Goal: Transaction & Acquisition: Purchase product/service

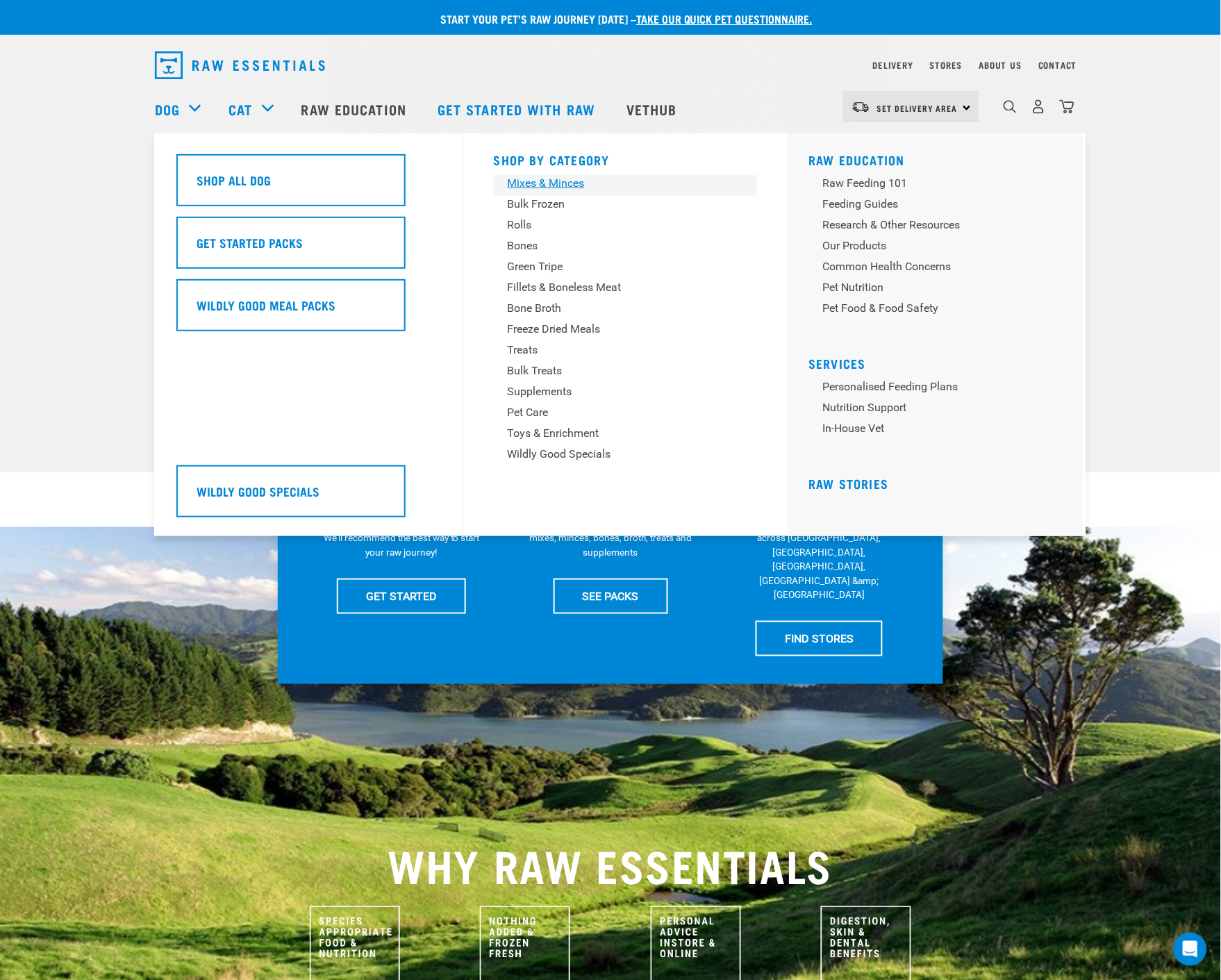
click at [561, 184] on div "Mixes & Minces" at bounding box center [616, 183] width 217 height 17
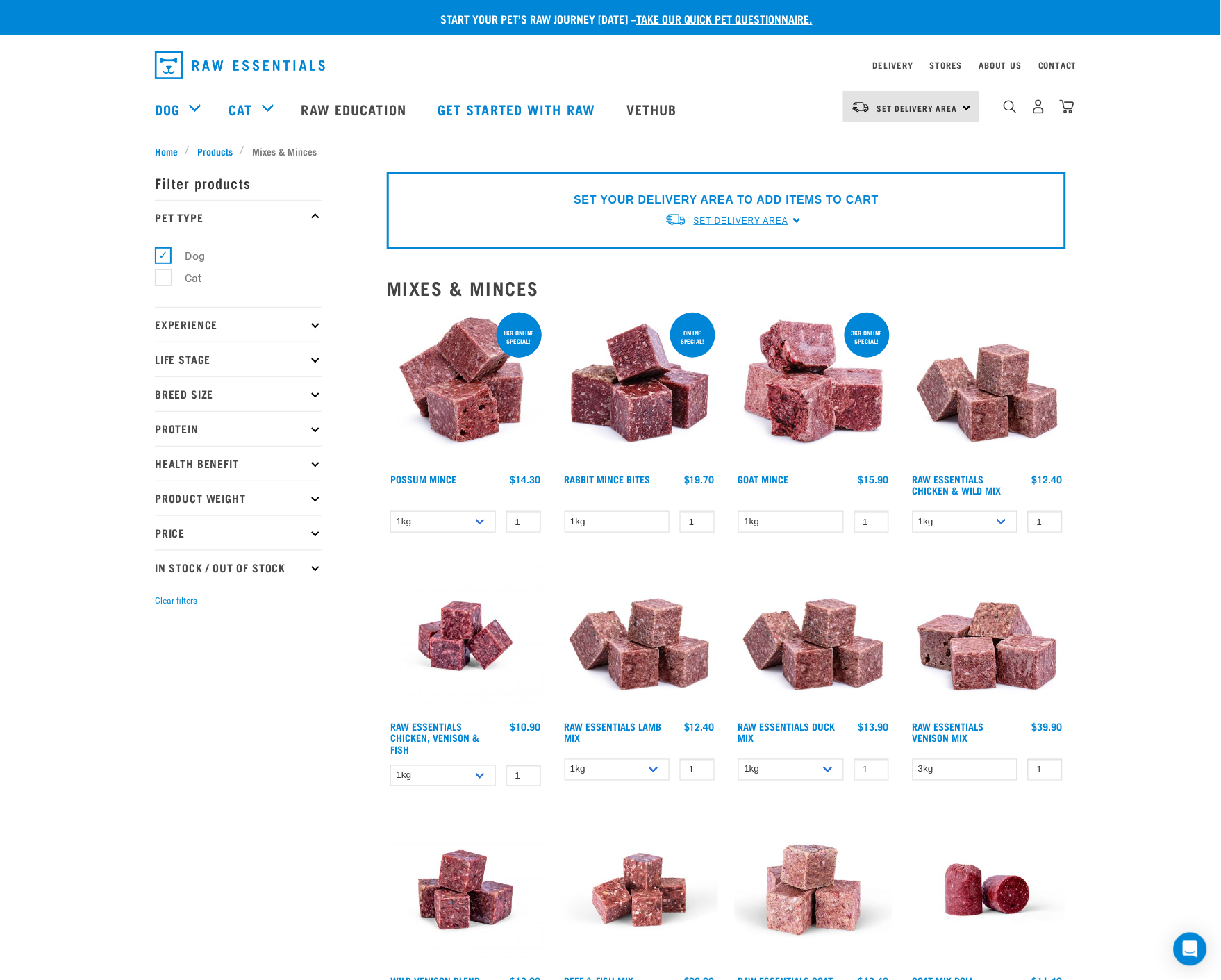
click at [788, 223] on span "Set Delivery Area" at bounding box center [740, 221] width 94 height 10
click at [749, 254] on link "[GEOGRAPHIC_DATA]" at bounding box center [734, 254] width 138 height 23
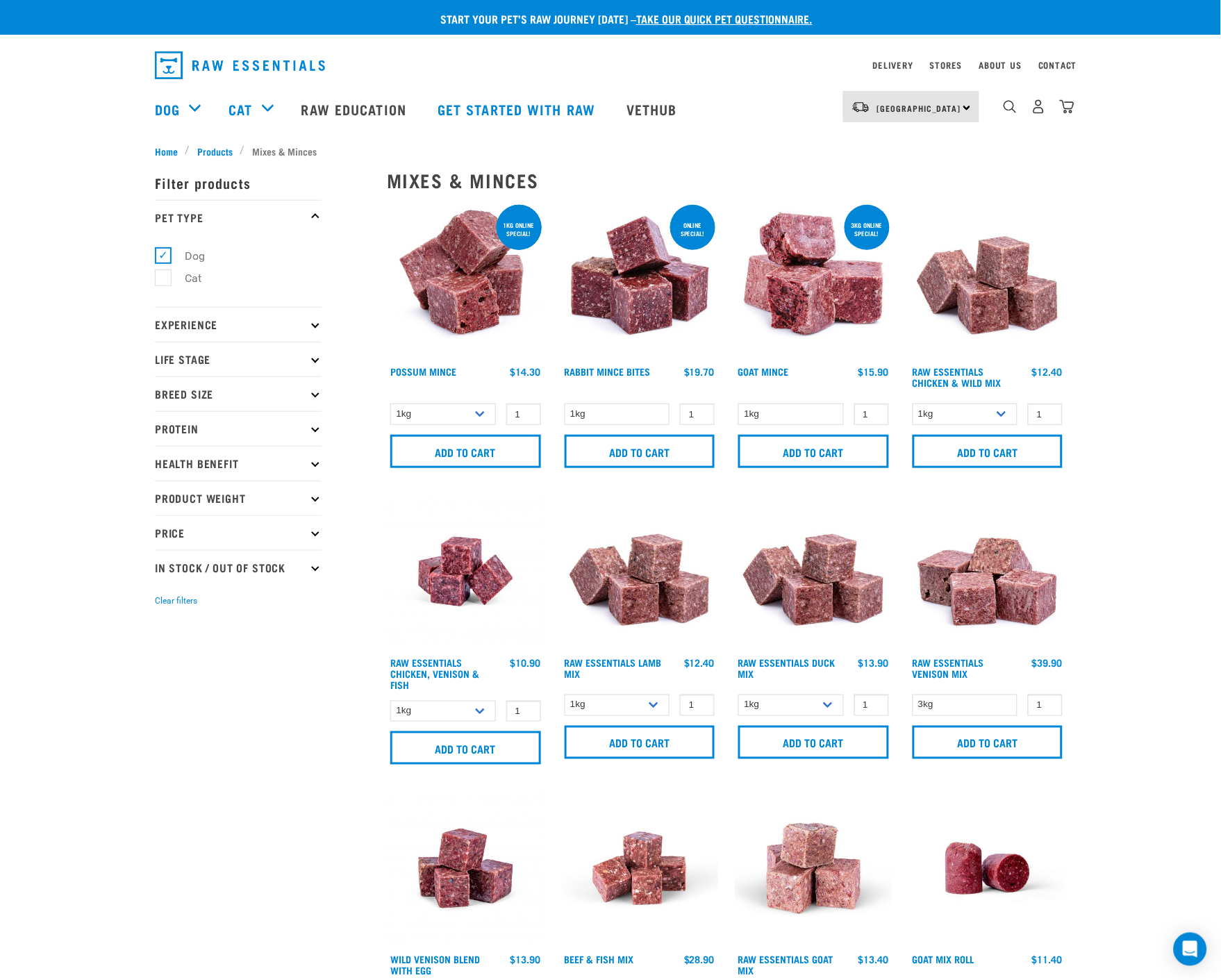
click at [316, 421] on p "Protein" at bounding box center [238, 429] width 167 height 35
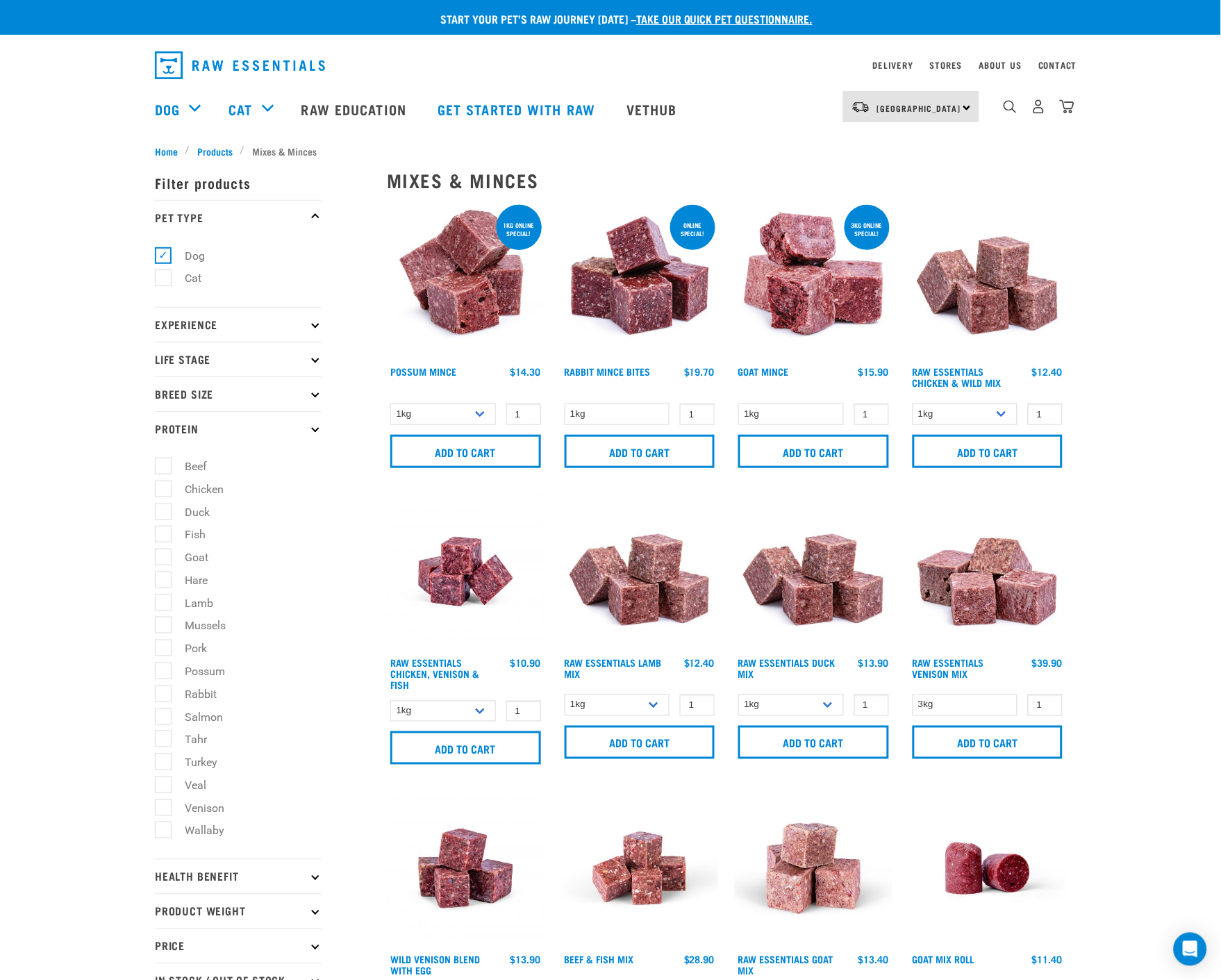
click at [316, 421] on p "Protein" at bounding box center [238, 429] width 167 height 35
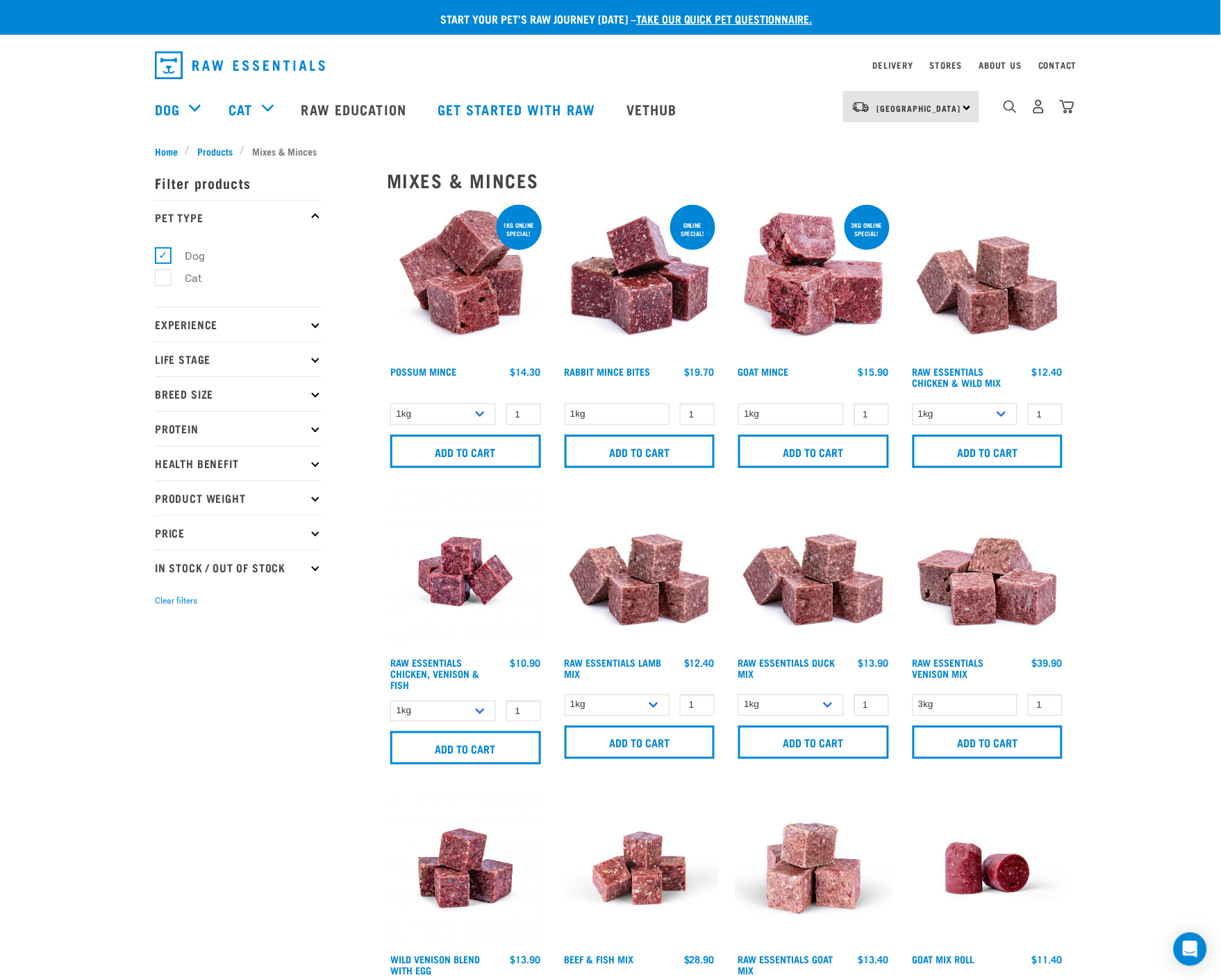
click at [319, 460] on p "Health Benefit" at bounding box center [238, 463] width 167 height 35
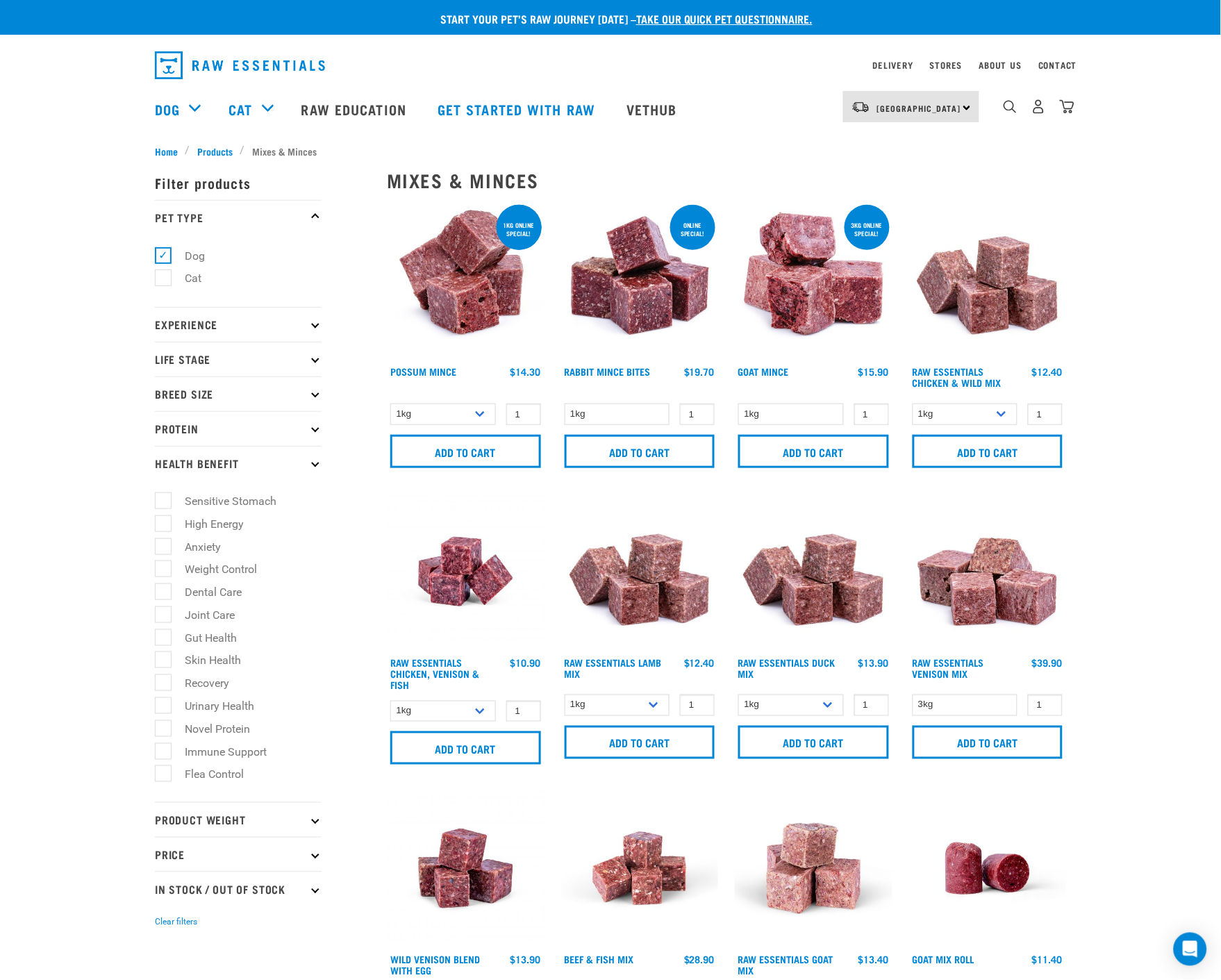
click at [165, 505] on label "Sensitive Stomach" at bounding box center [221, 500] width 119 height 17
click at [164, 504] on input "Sensitive Stomach" at bounding box center [160, 499] width 9 height 9
checkbox input "true"
click at [162, 549] on label "Anxiety" at bounding box center [194, 547] width 64 height 17
click at [158, 549] on input "Anxiety" at bounding box center [160, 544] width 9 height 9
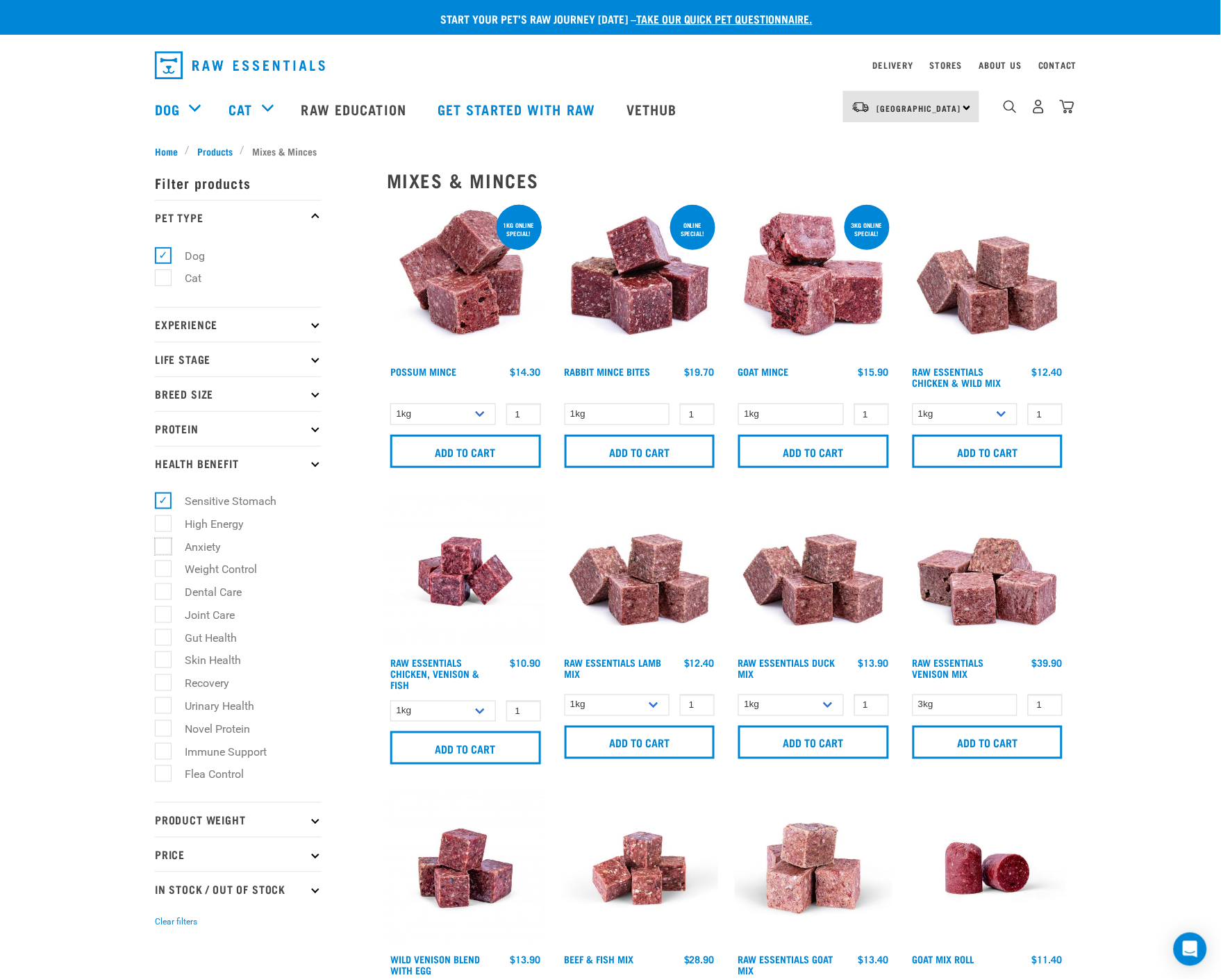
checkbox input "true"
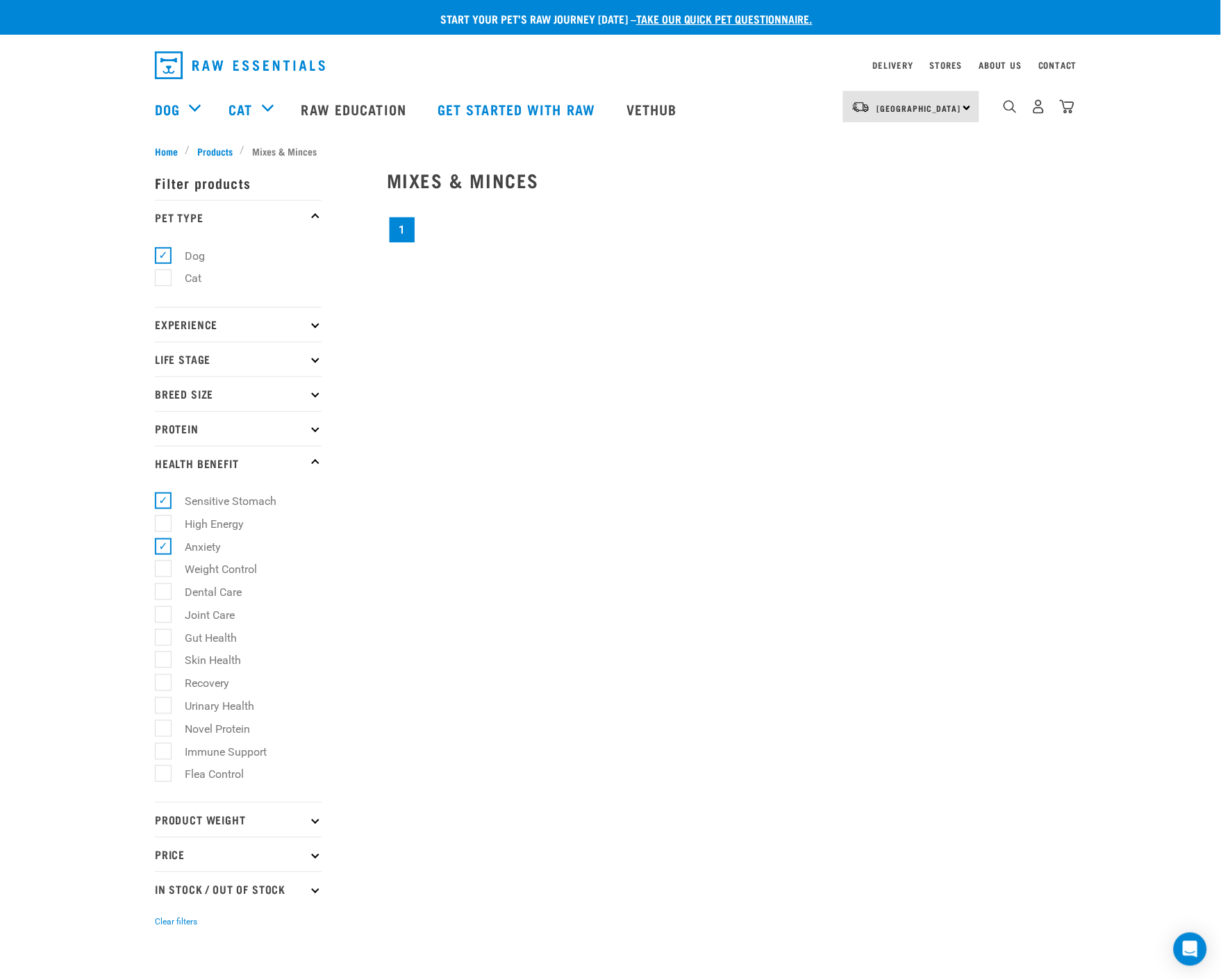
click at [162, 616] on label "Joint Care" at bounding box center [201, 614] width 78 height 17
click at [161, 616] on input "Joint Care" at bounding box center [160, 612] width 9 height 9
checkbox input "true"
click at [162, 646] on label "Gut Health" at bounding box center [202, 637] width 80 height 17
click at [160, 640] on input "Gut Health" at bounding box center [160, 636] width 9 height 9
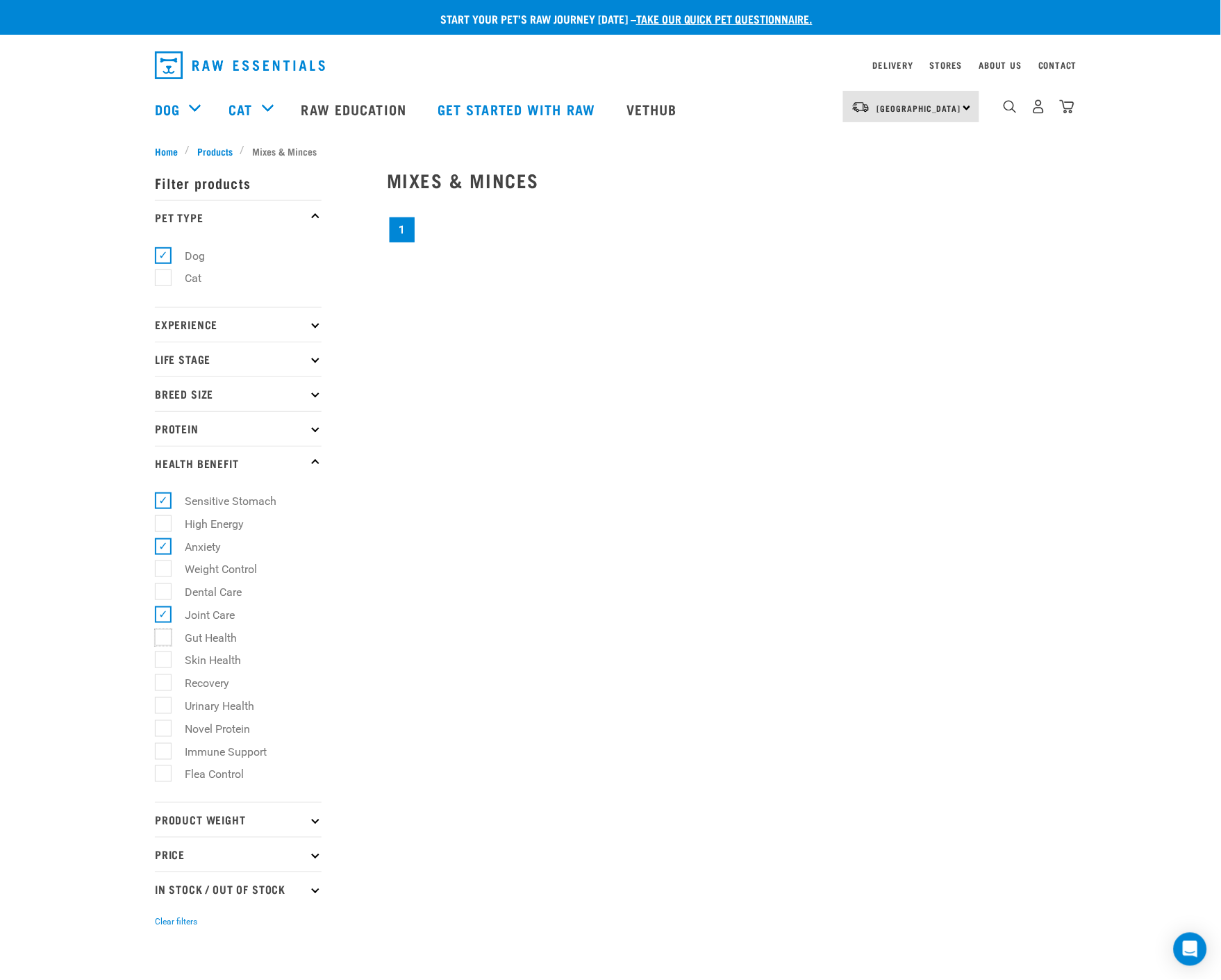
checkbox input "true"
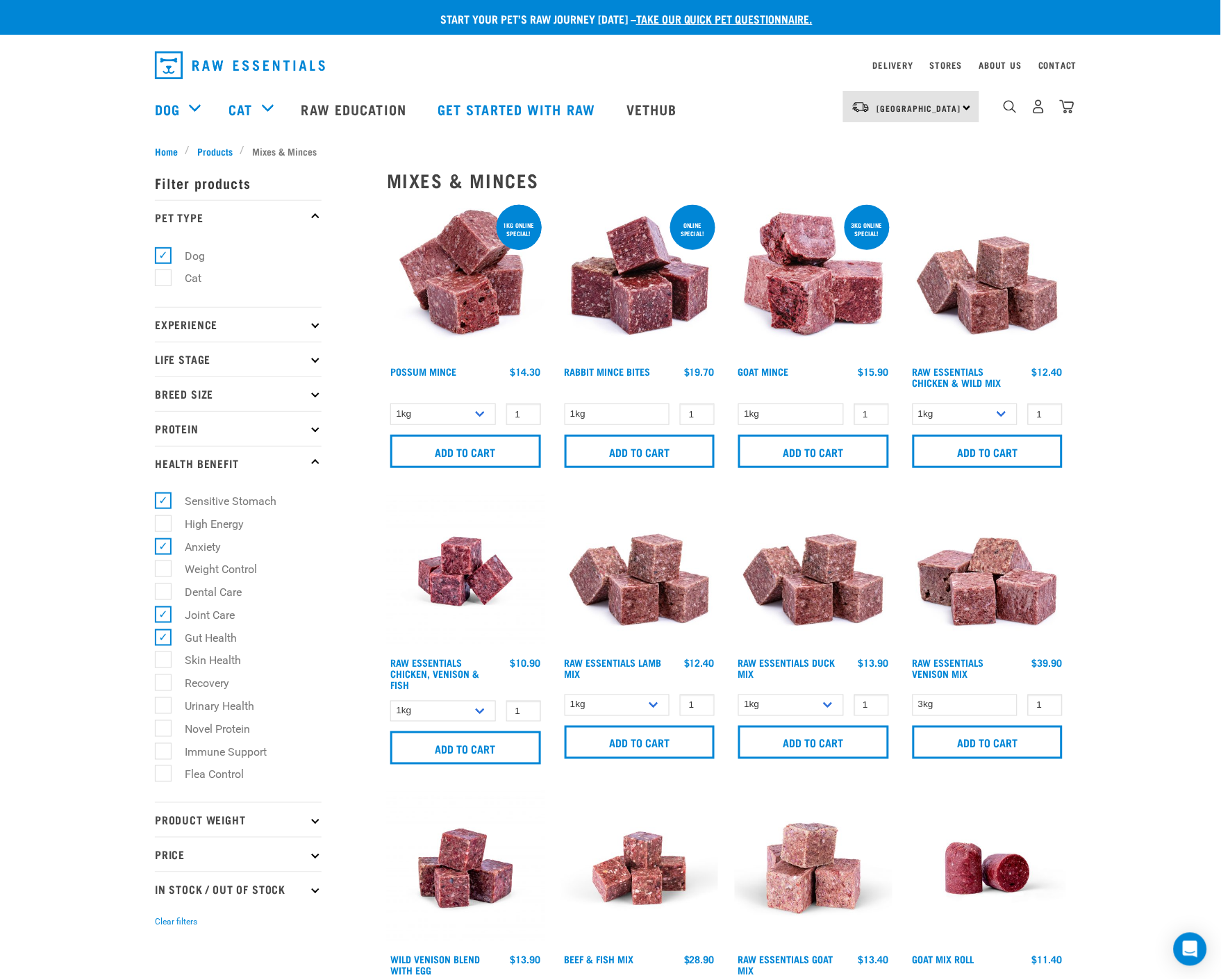
click at [163, 662] on label "Skin Health" at bounding box center [204, 660] width 84 height 17
click at [163, 662] on input "Skin Health" at bounding box center [160, 658] width 9 height 9
checkbox input "true"
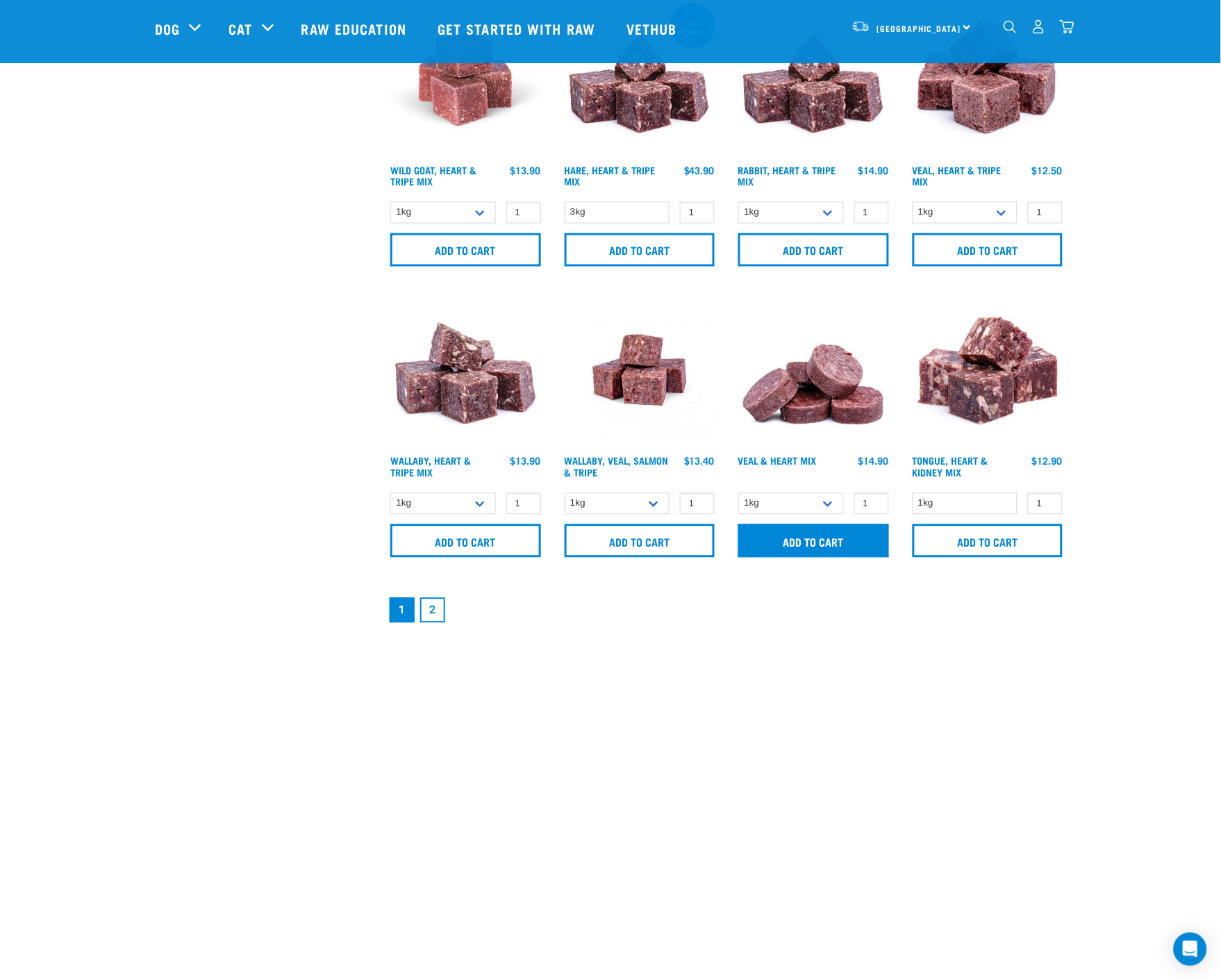
scroll to position [1775, 0]
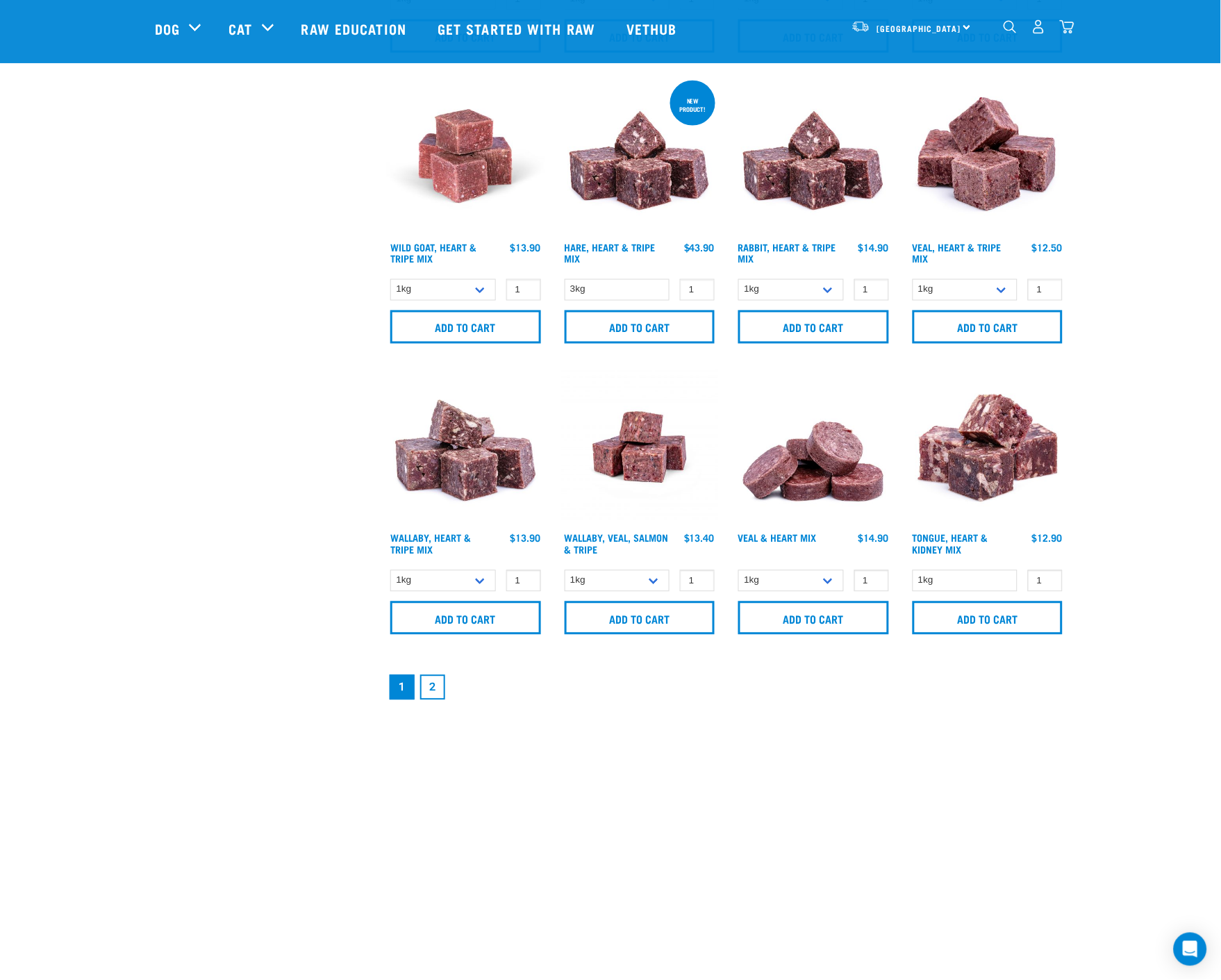
click at [432, 687] on link "2" at bounding box center [433, 688] width 25 height 25
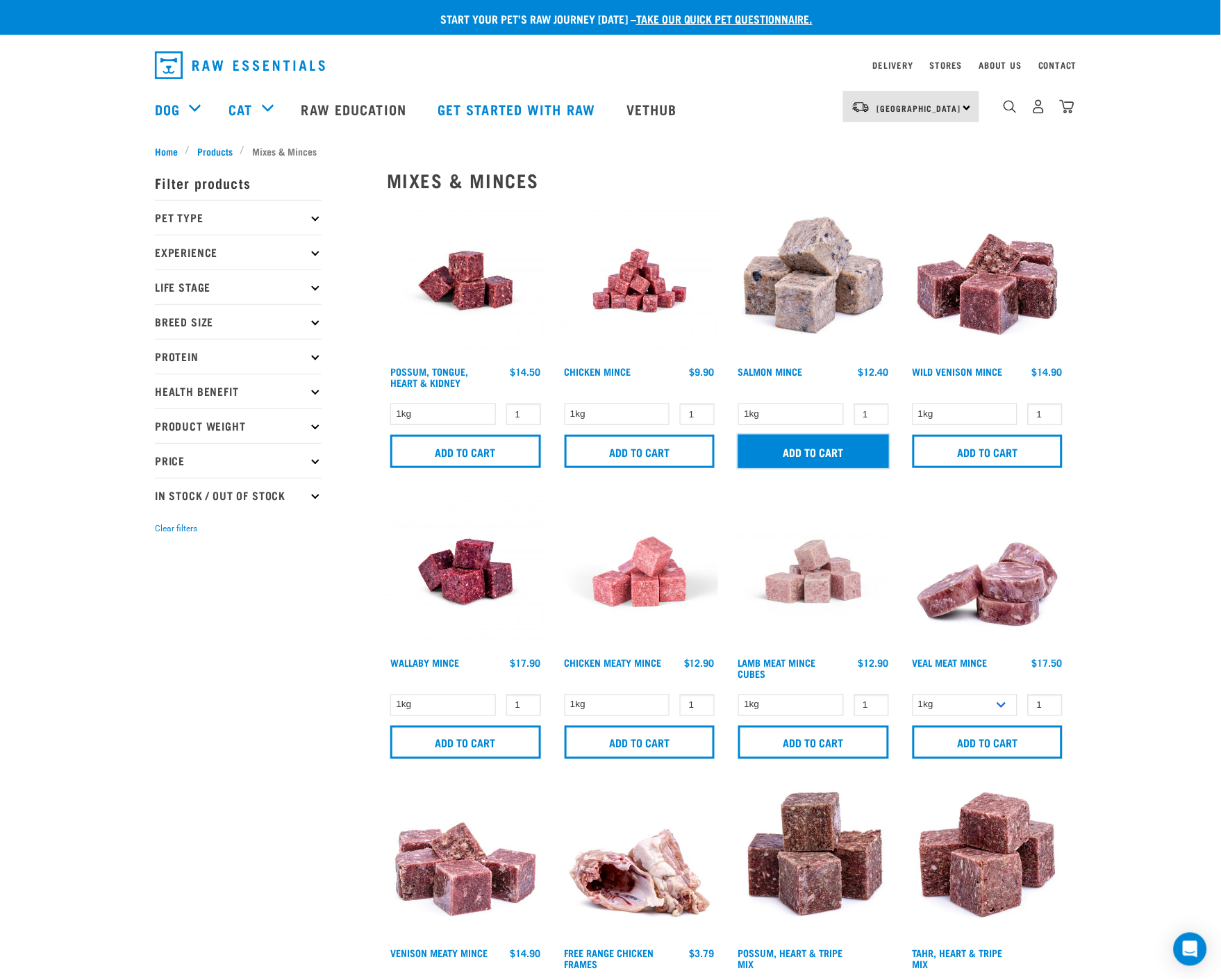
click at [807, 456] on input "Add to cart" at bounding box center [814, 451] width 151 height 33
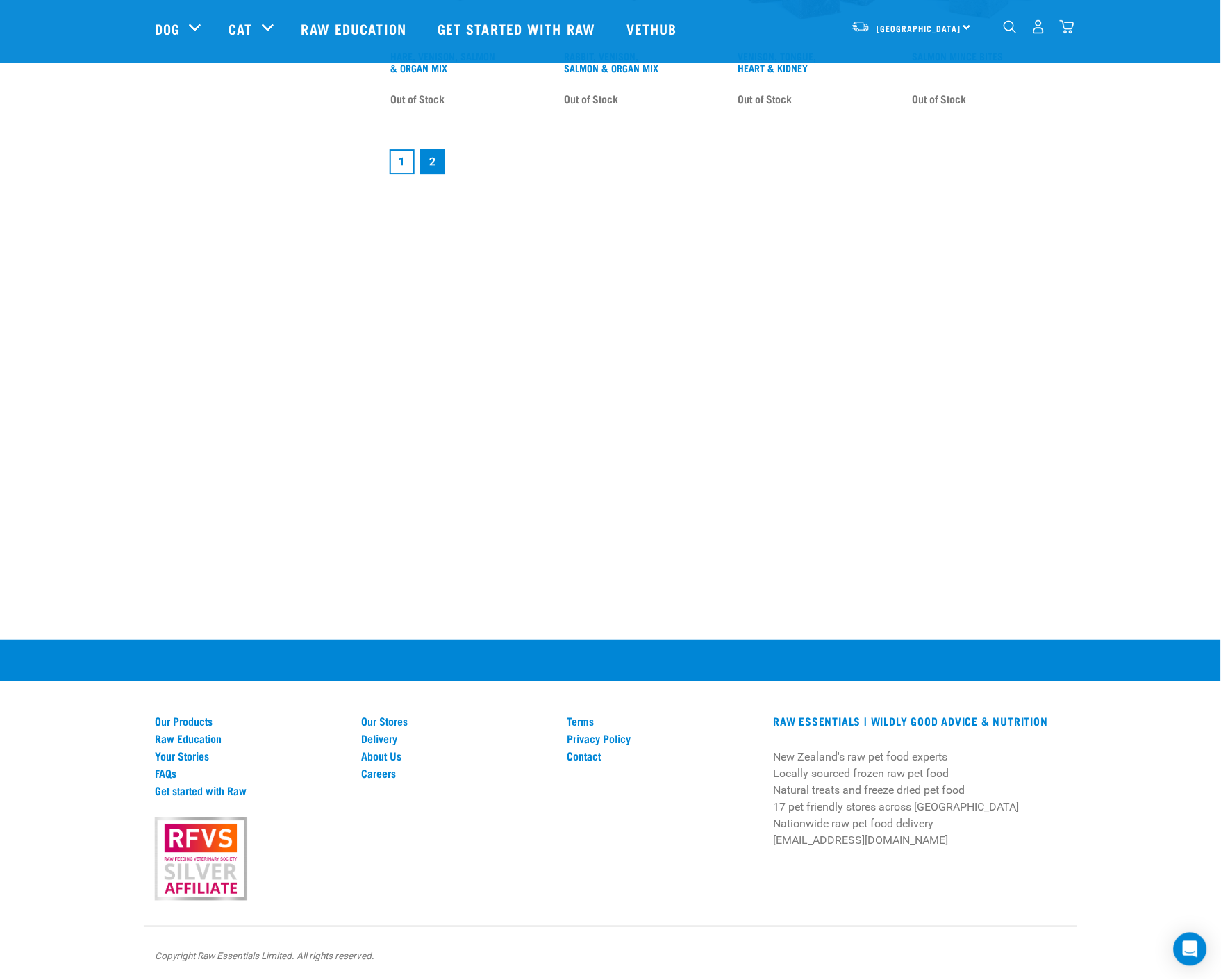
scroll to position [855, 0]
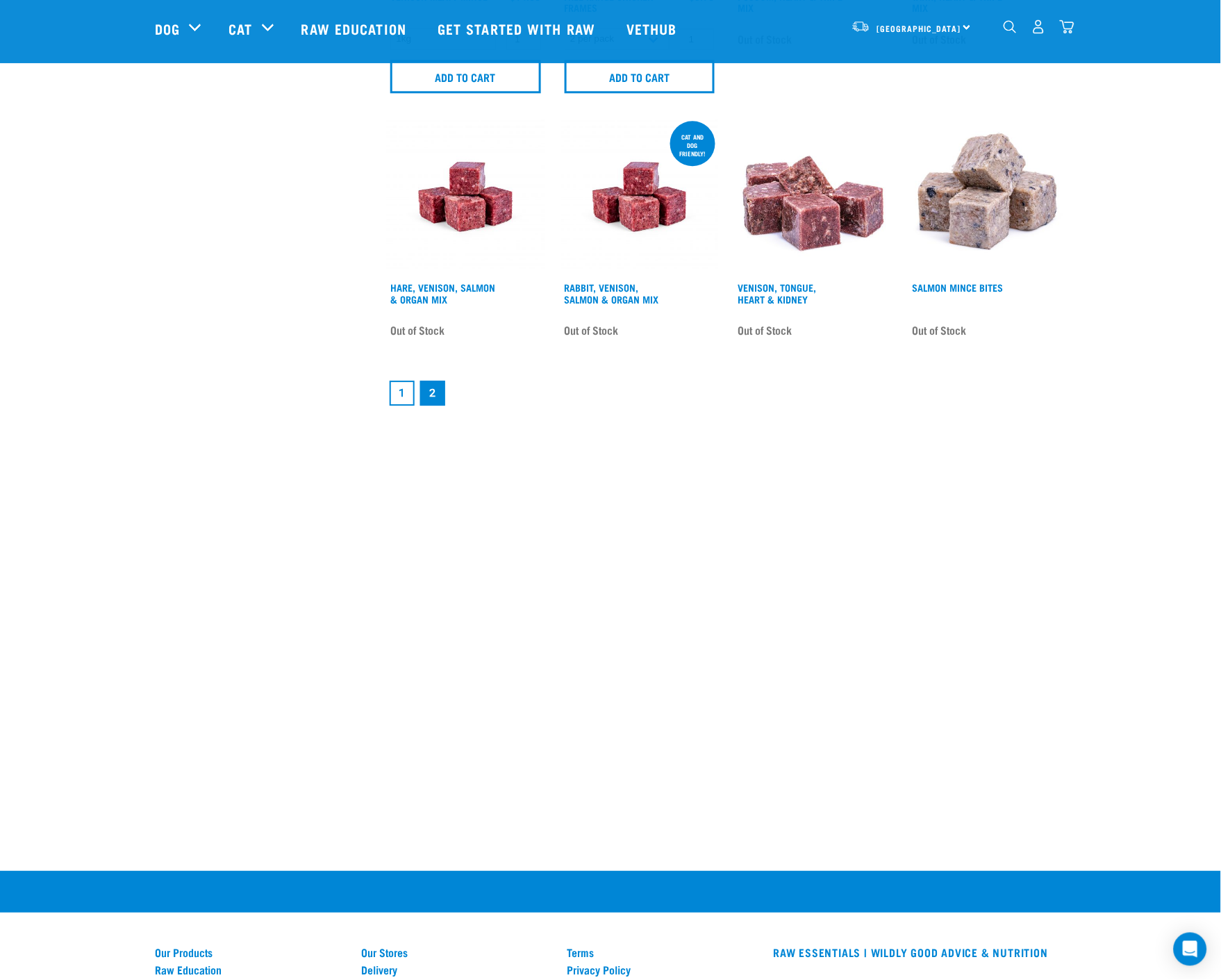
click at [394, 395] on link "1" at bounding box center [403, 394] width 25 height 25
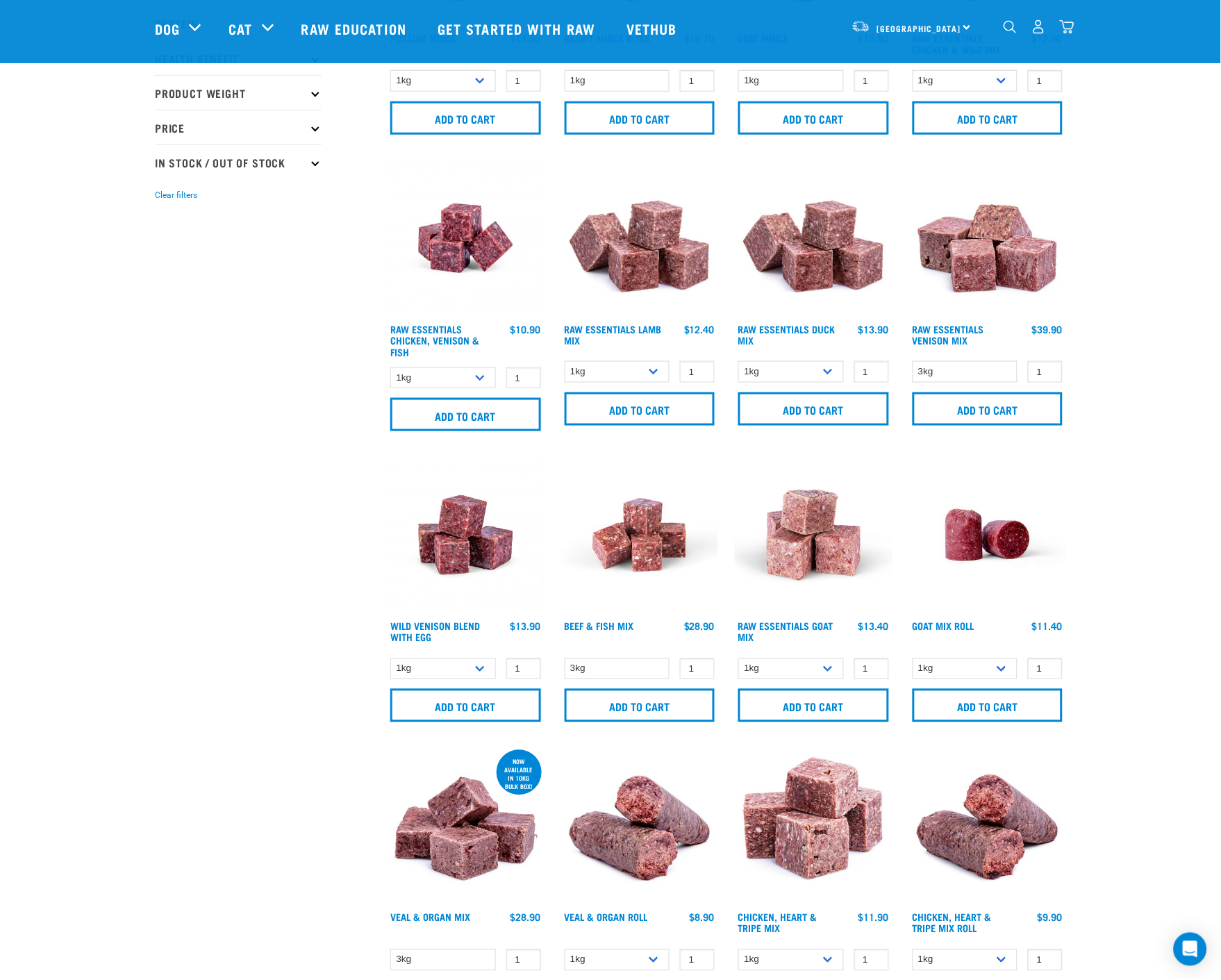
scroll to position [308, 0]
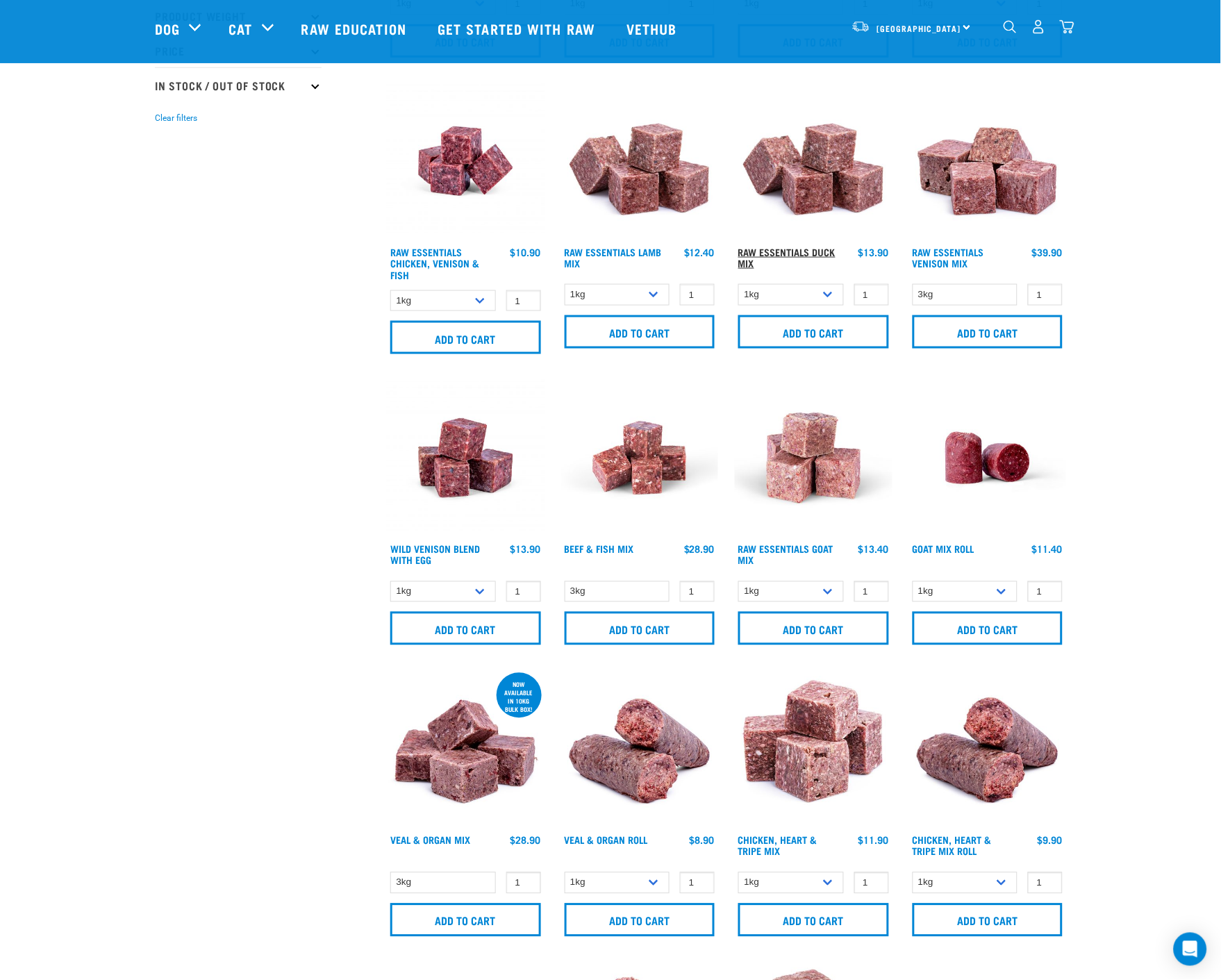
click at [795, 251] on link "Raw Essentials Duck Mix" at bounding box center [787, 257] width 97 height 16
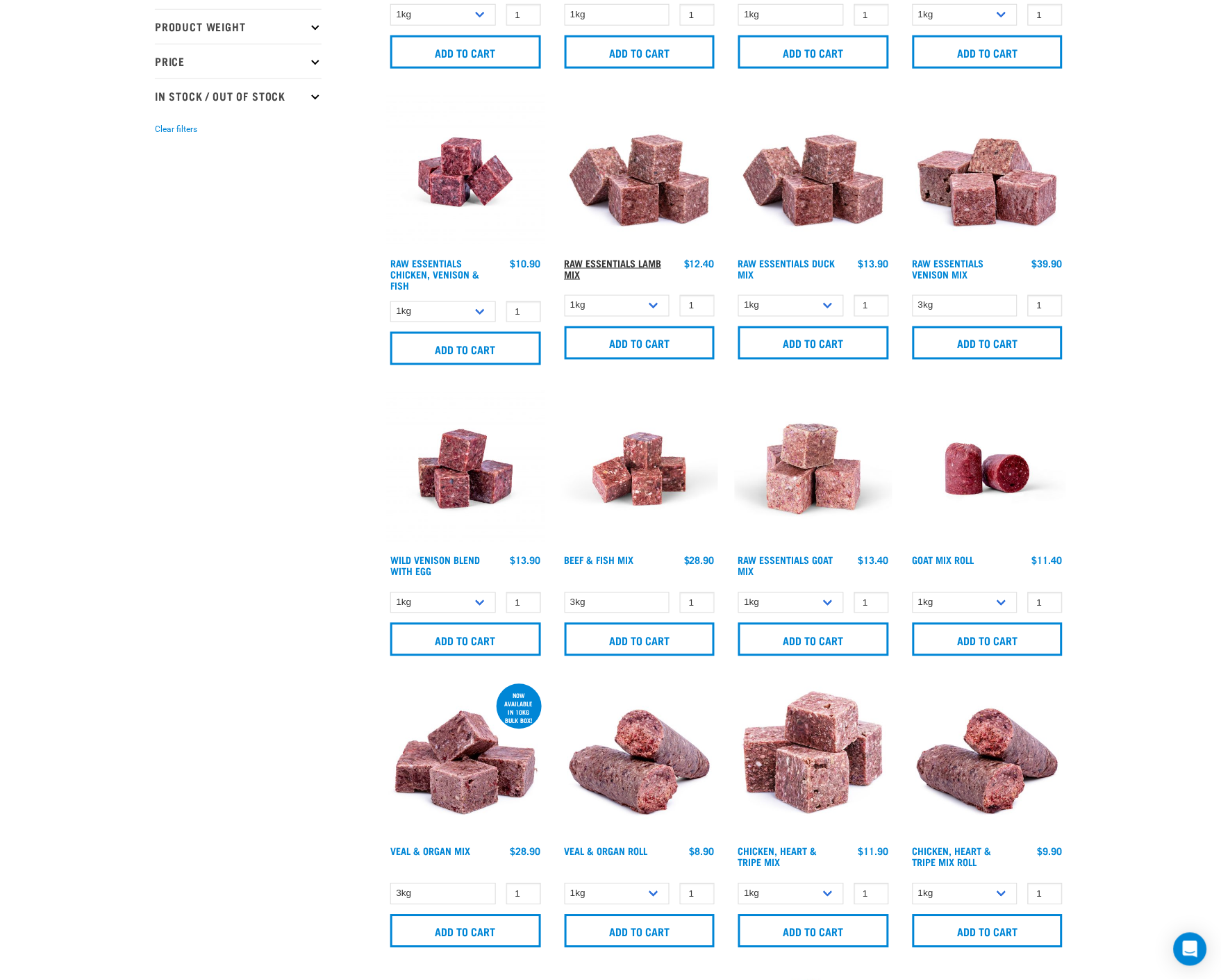
click at [589, 261] on link "Raw Essentials Lamb Mix" at bounding box center [613, 269] width 97 height 16
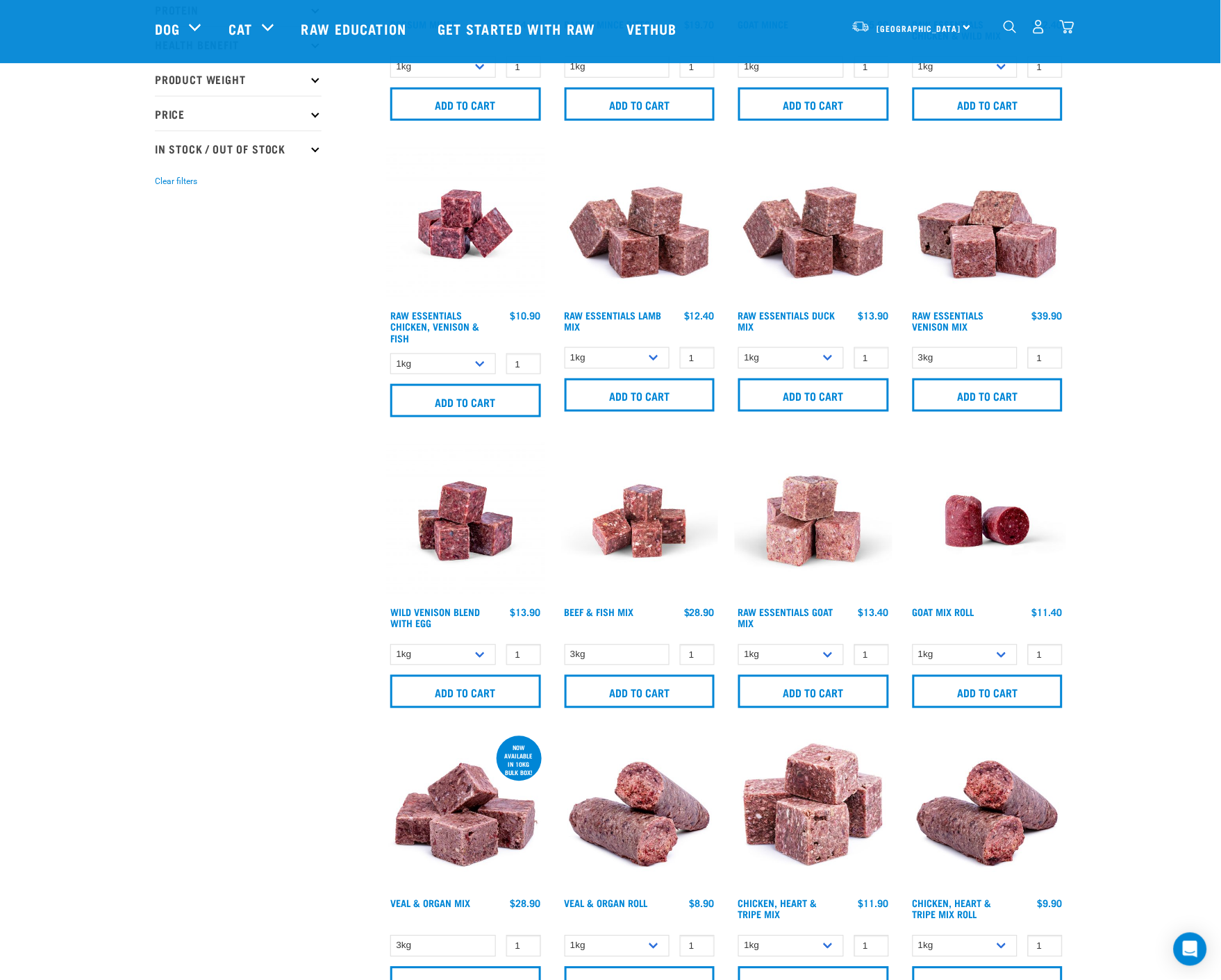
click at [316, 149] on icon at bounding box center [315, 148] width 8 height 8
click at [165, 187] on label "In Stock" at bounding box center [195, 186] width 67 height 17
click at [164, 187] on input "In Stock" at bounding box center [160, 184] width 9 height 9
checkbox input "true"
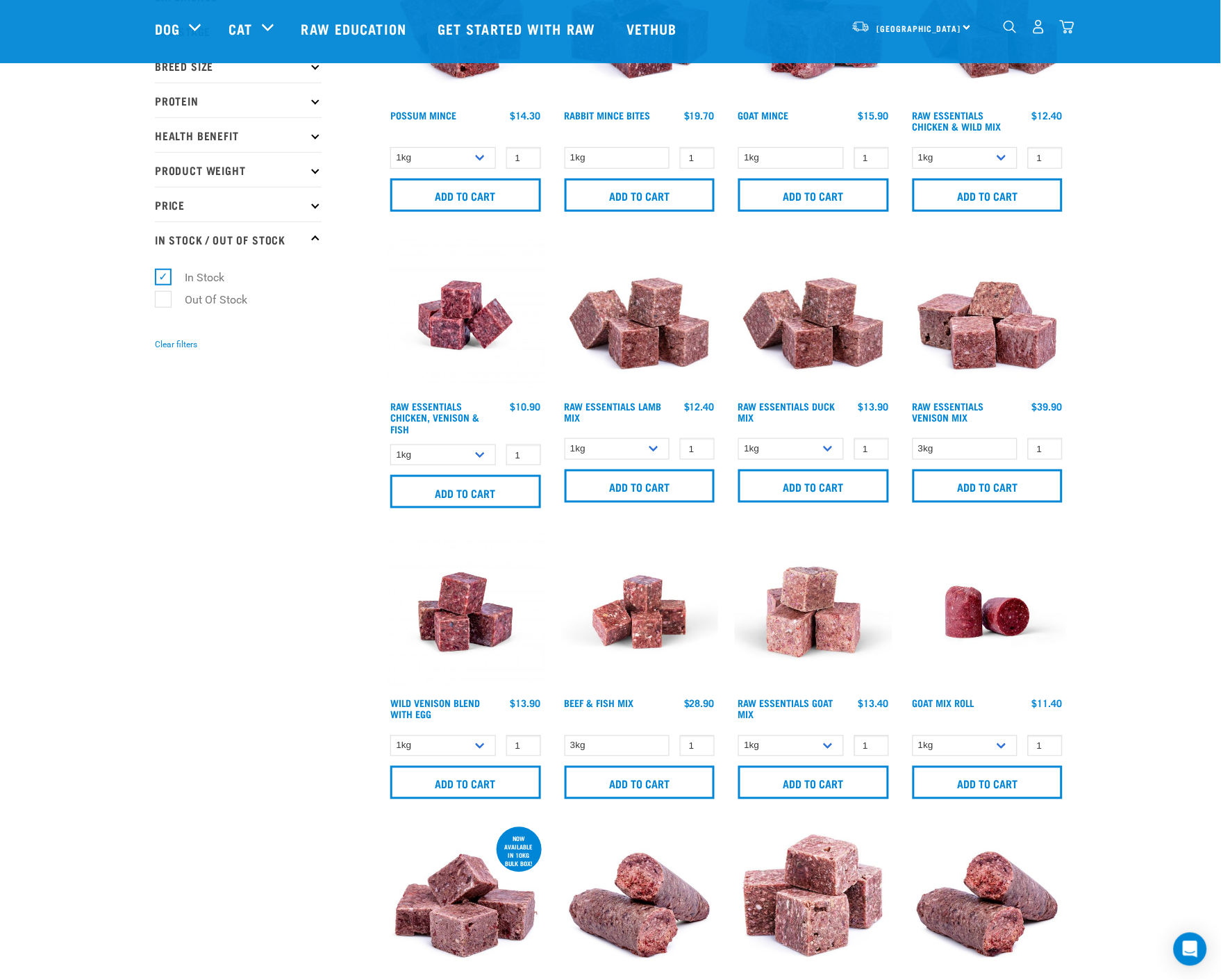
scroll to position [231, 0]
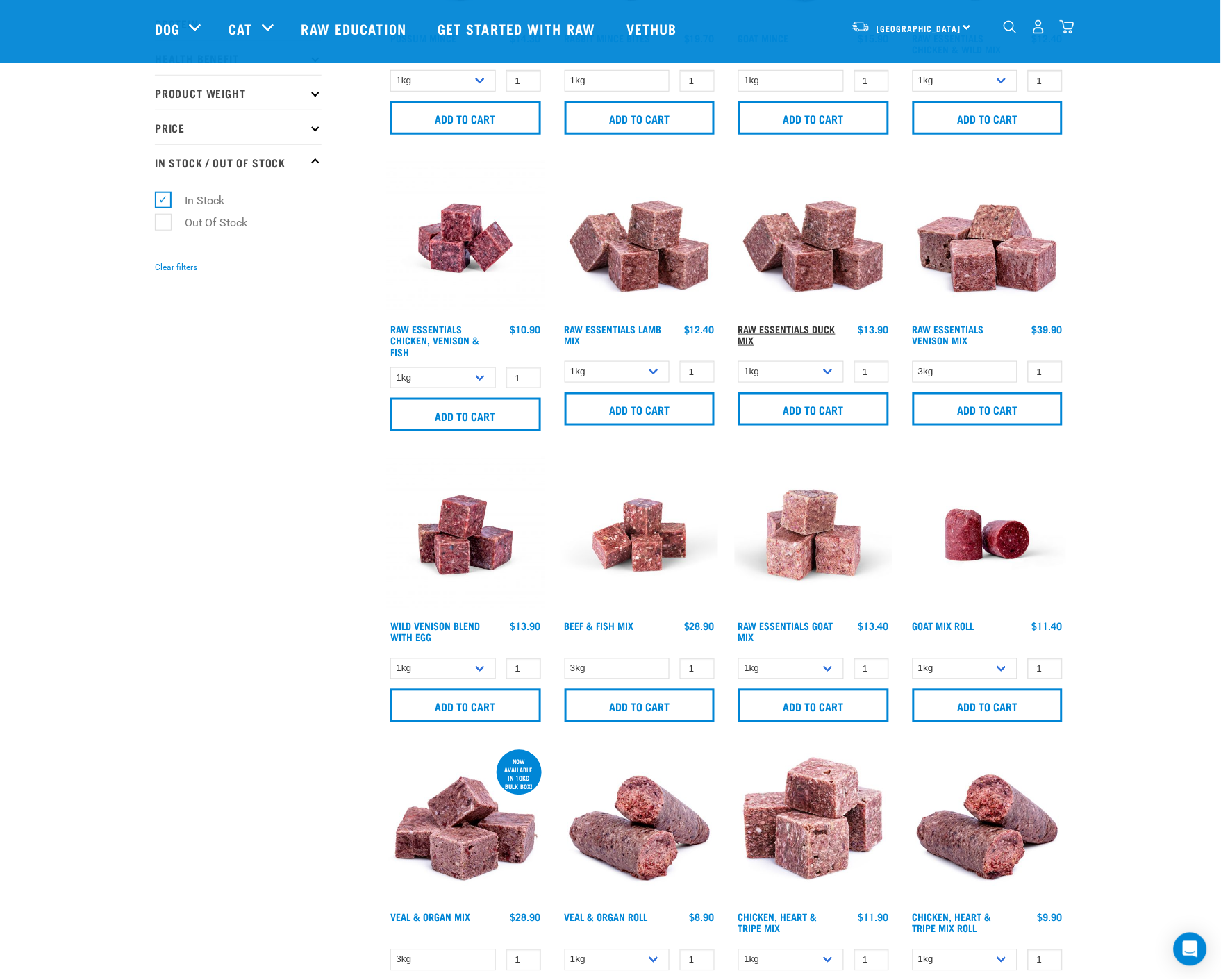
click at [767, 330] on link "Raw Essentials Duck Mix" at bounding box center [787, 334] width 97 height 16
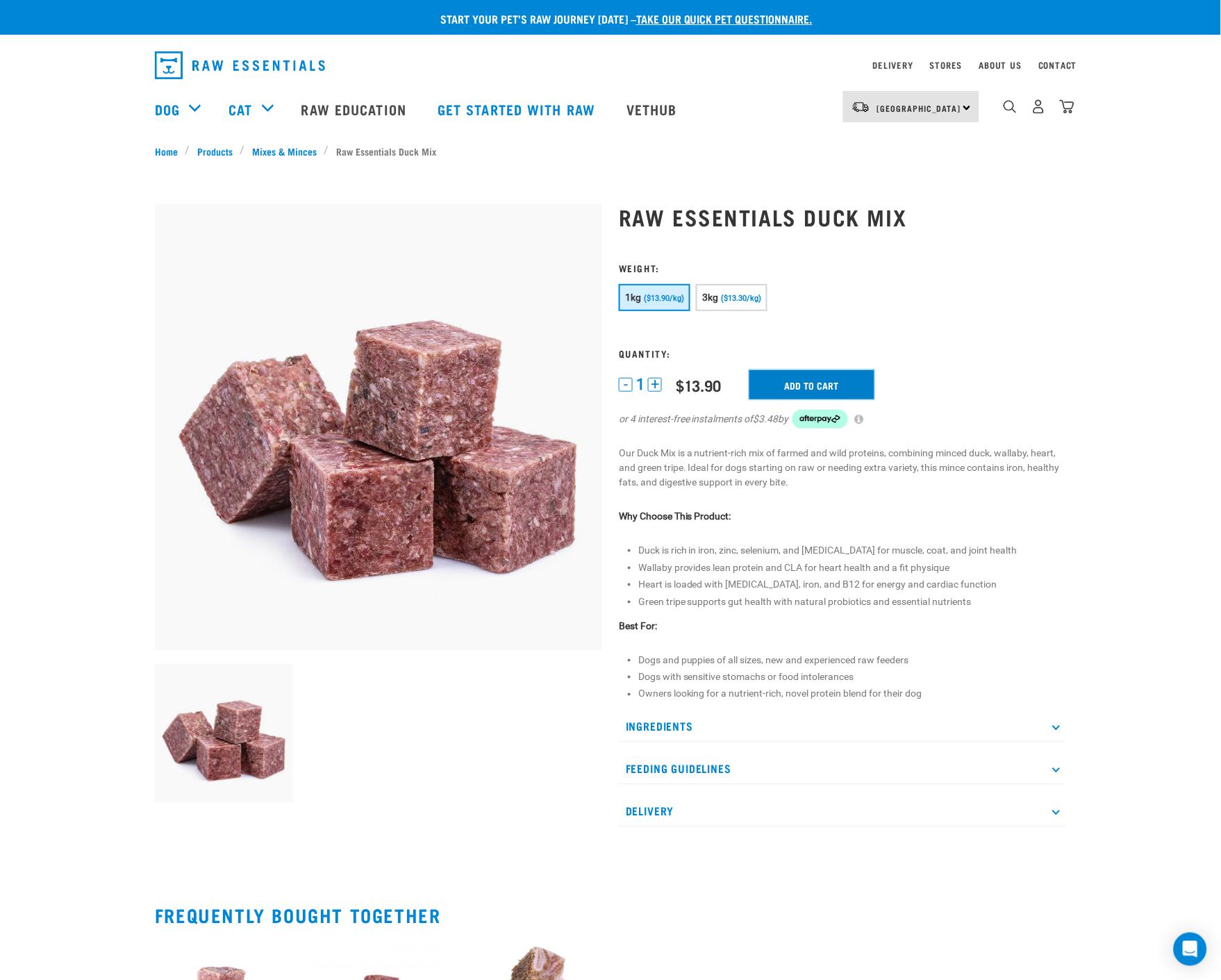
click at [827, 384] on input "Add to cart" at bounding box center [811, 385] width 125 height 30
click at [1069, 109] on img "dropdown navigation" at bounding box center [1067, 107] width 14 height 14
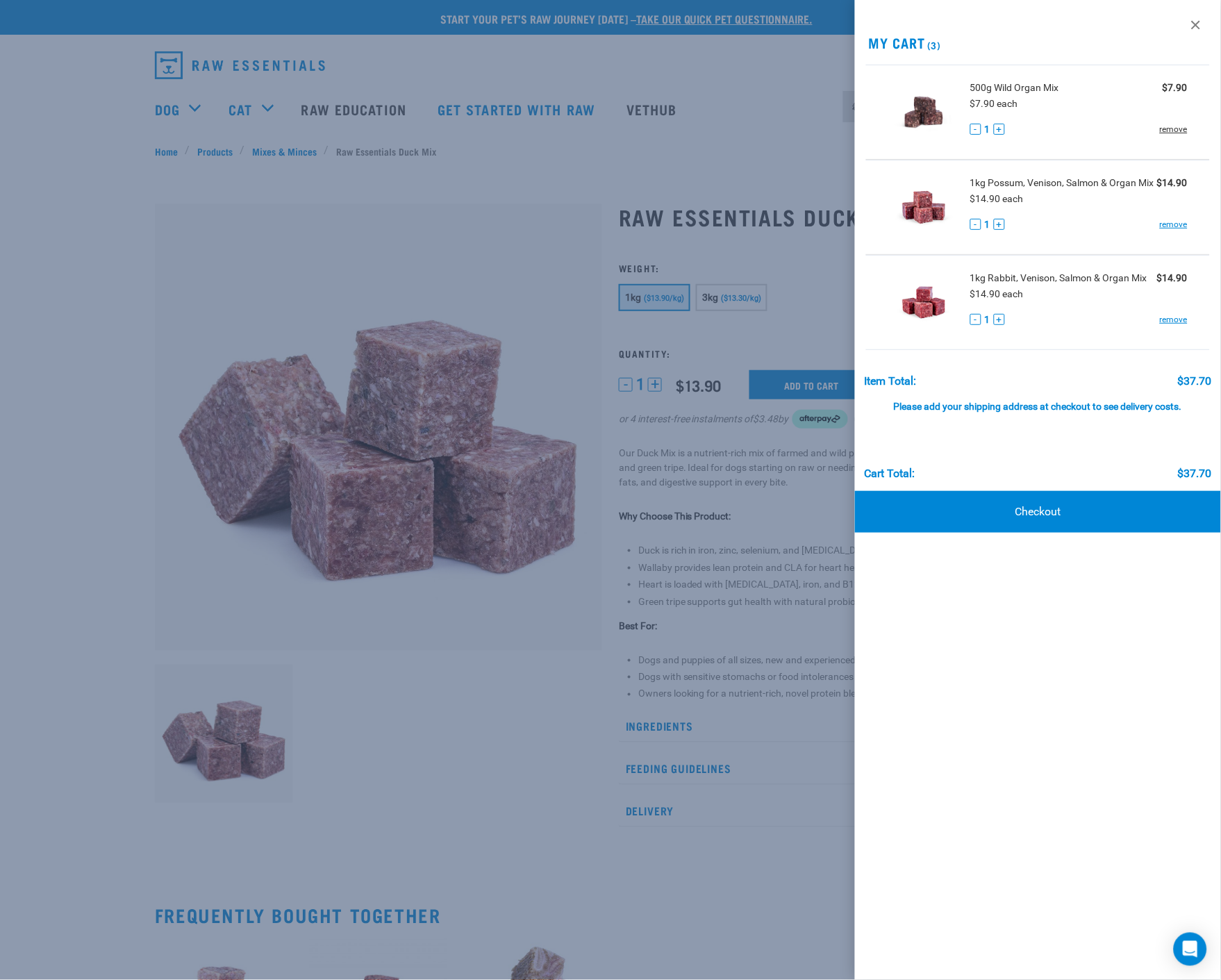
click at [1181, 129] on link "remove" at bounding box center [1173, 129] width 28 height 13
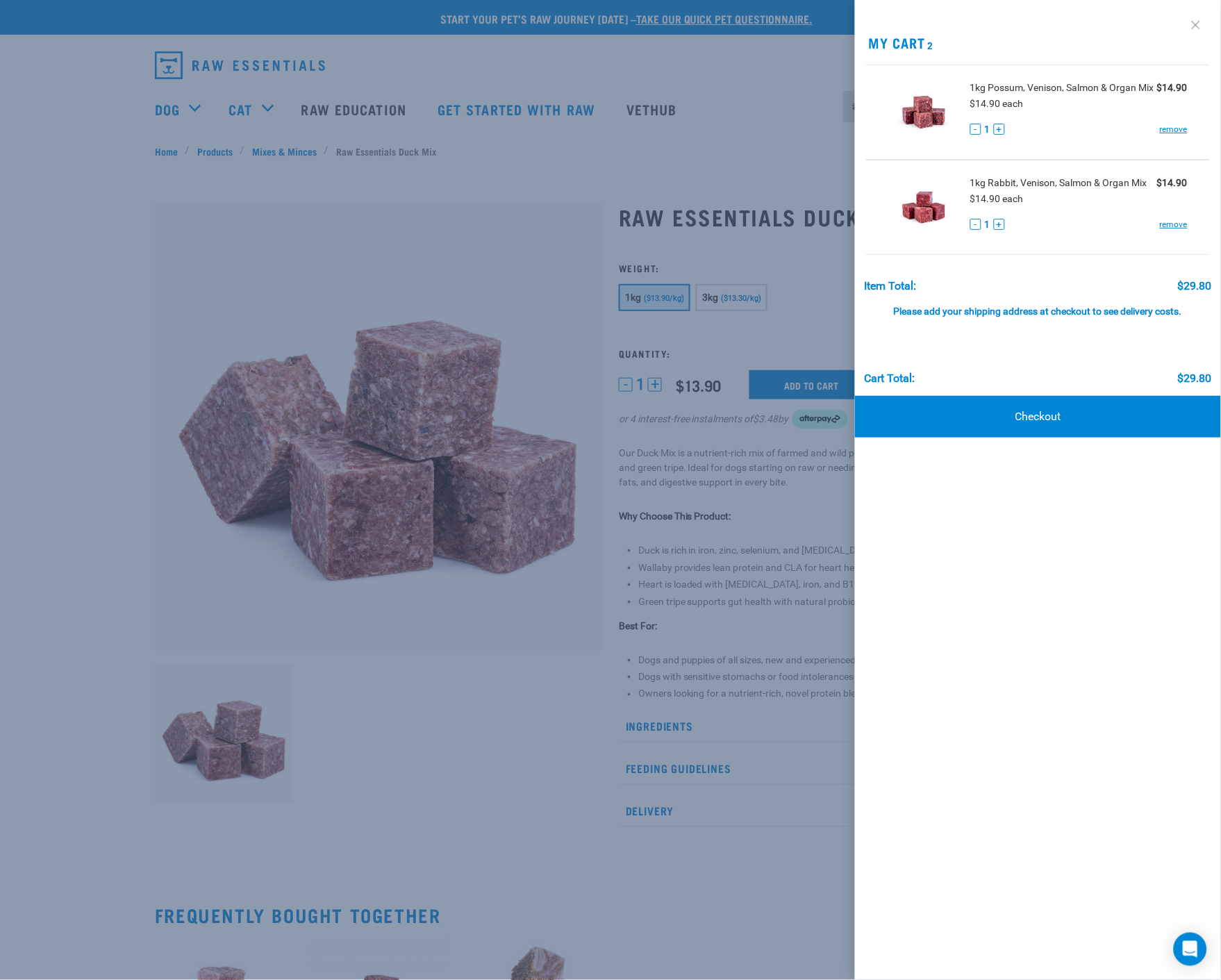
click at [1197, 21] on link at bounding box center [1196, 24] width 22 height 22
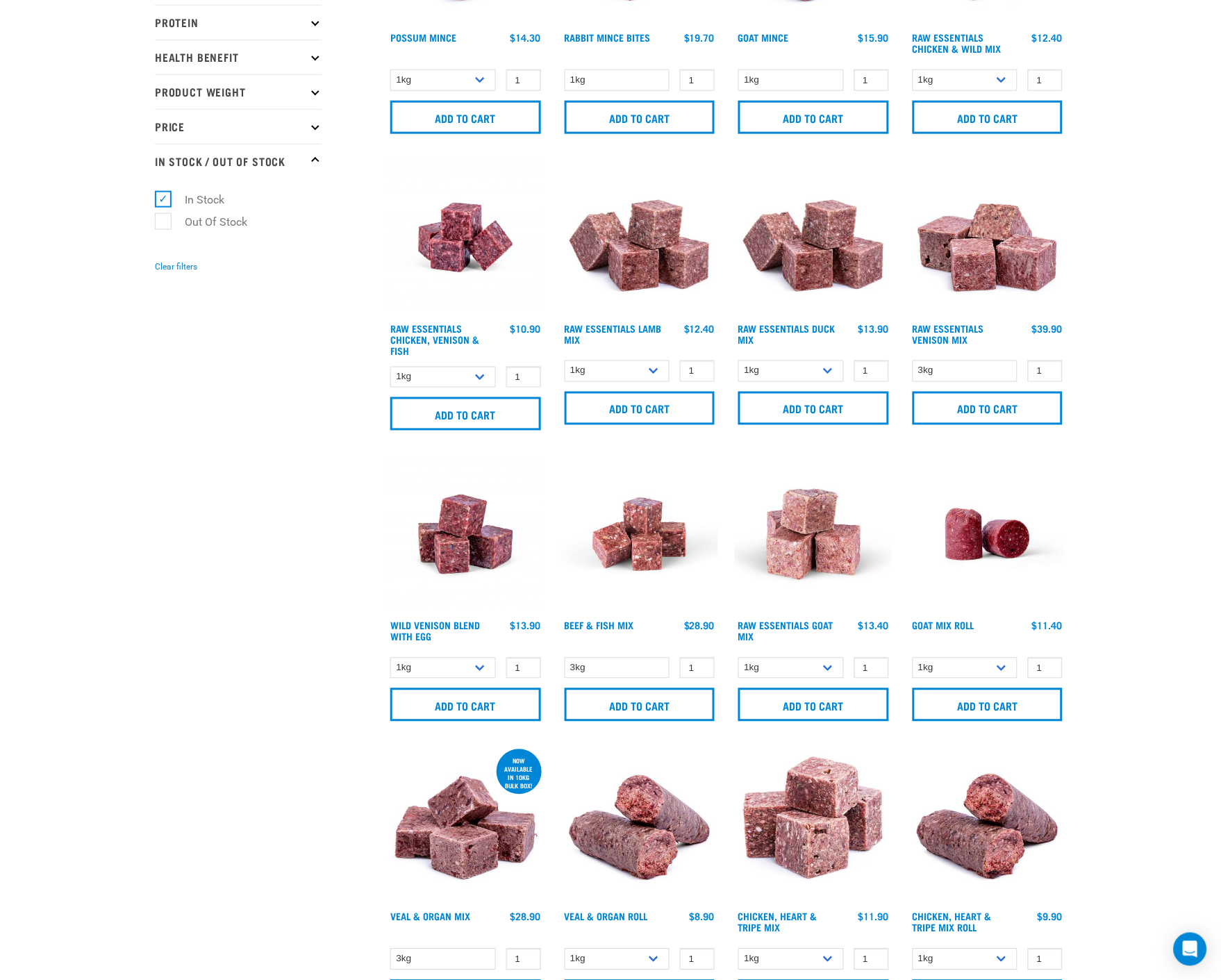
scroll to position [489, 0]
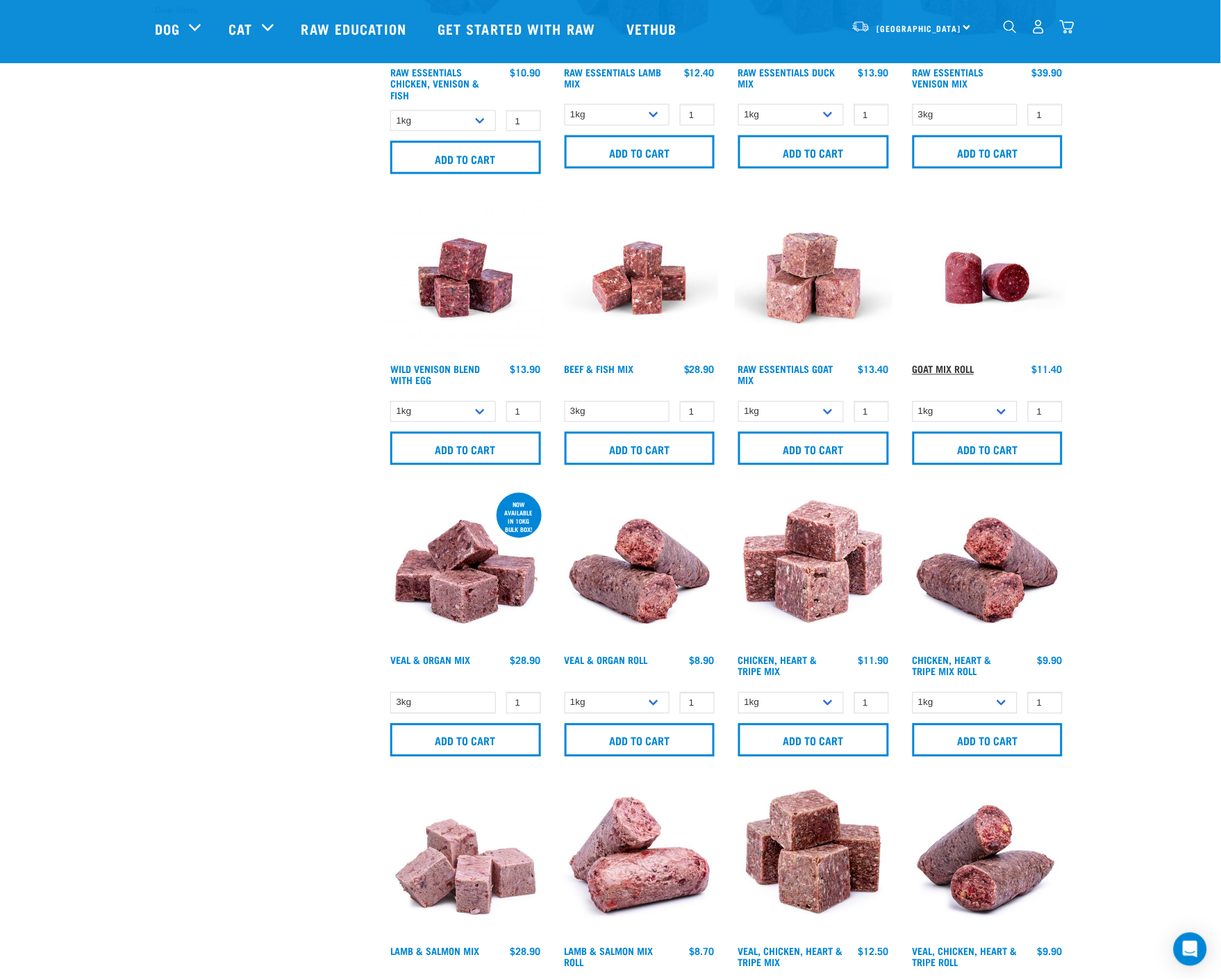
click at [954, 367] on link "Goat Mix Roll" at bounding box center [943, 369] width 62 height 4
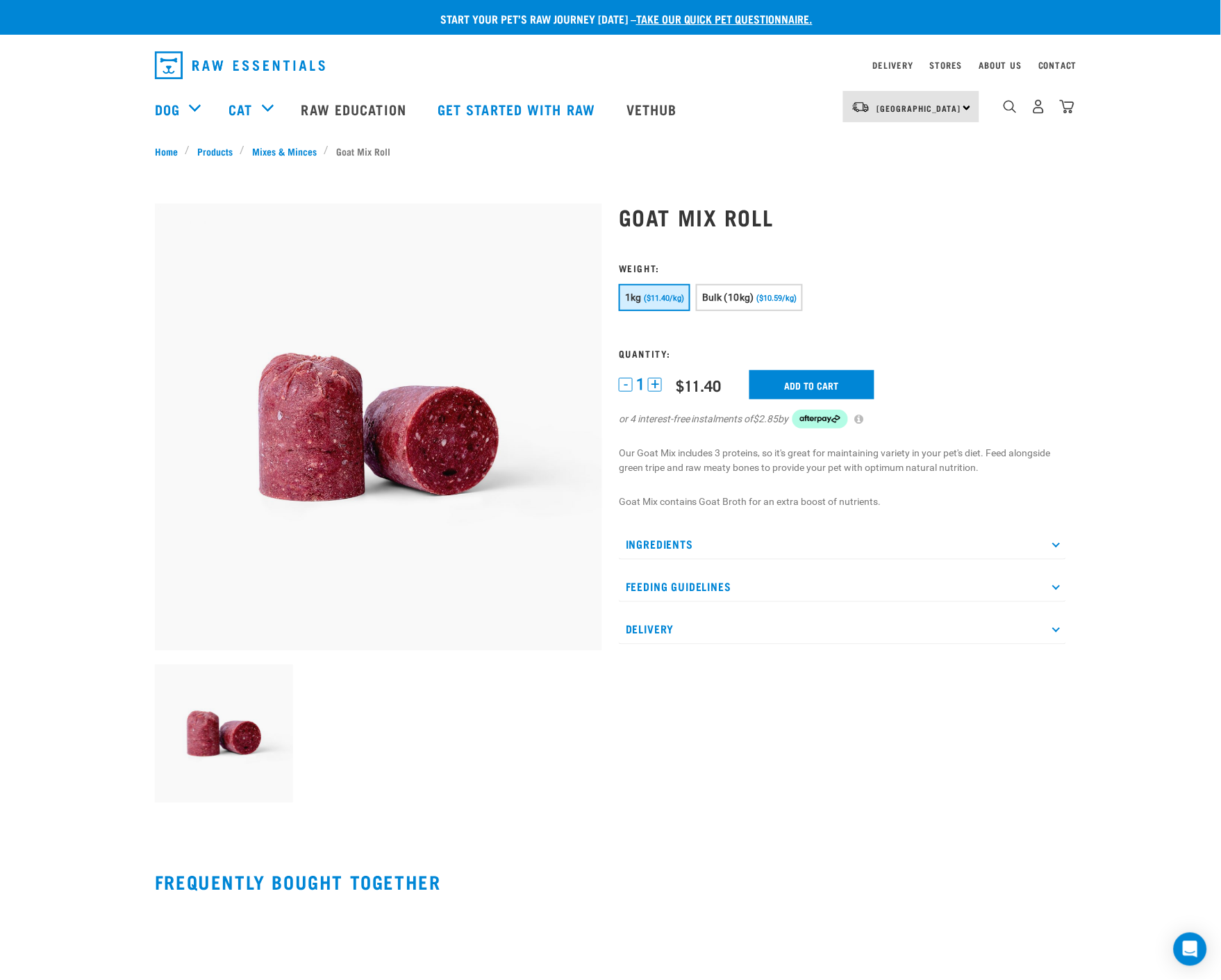
click at [1059, 542] on icon at bounding box center [1056, 544] width 8 height 8
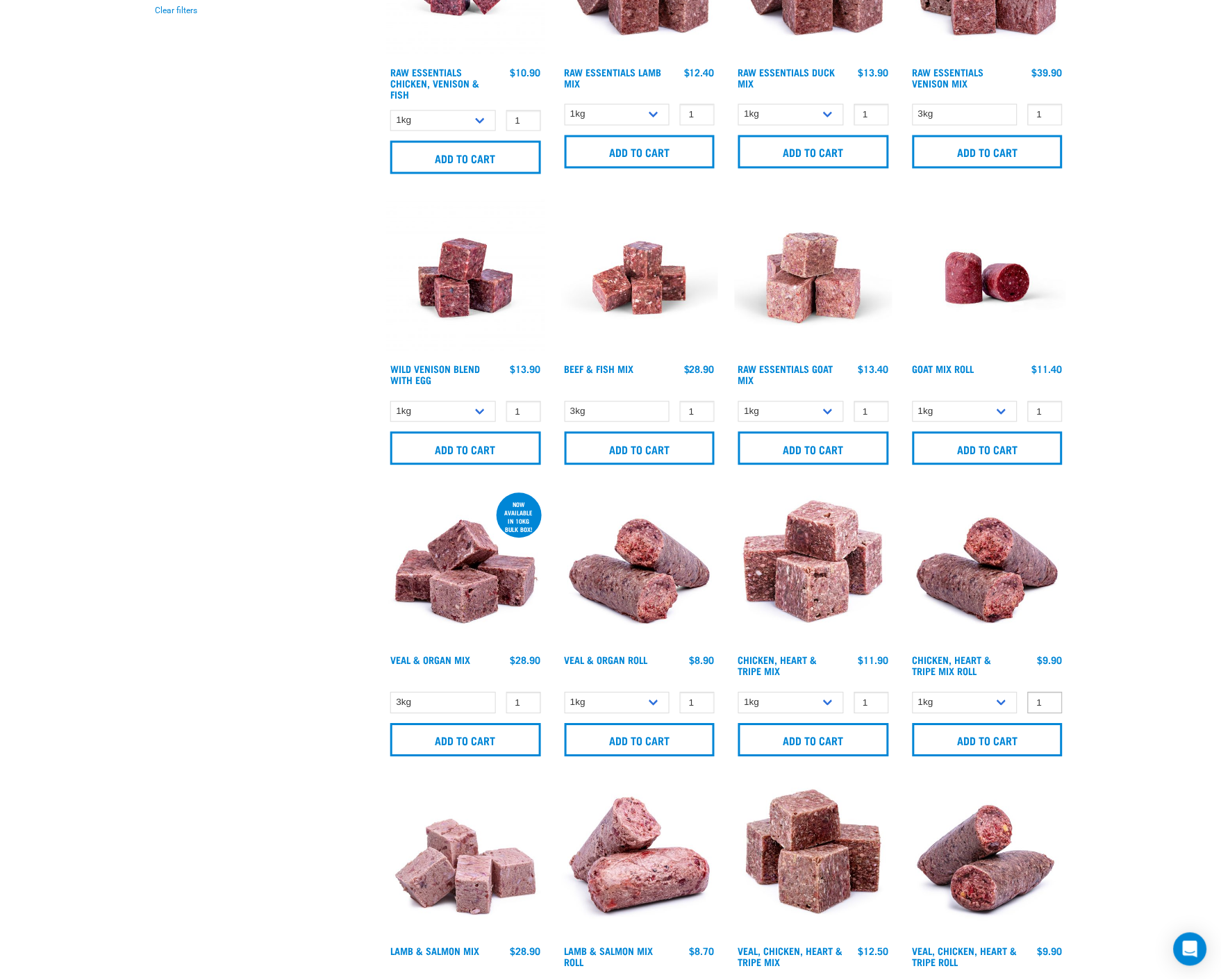
scroll to position [668, 0]
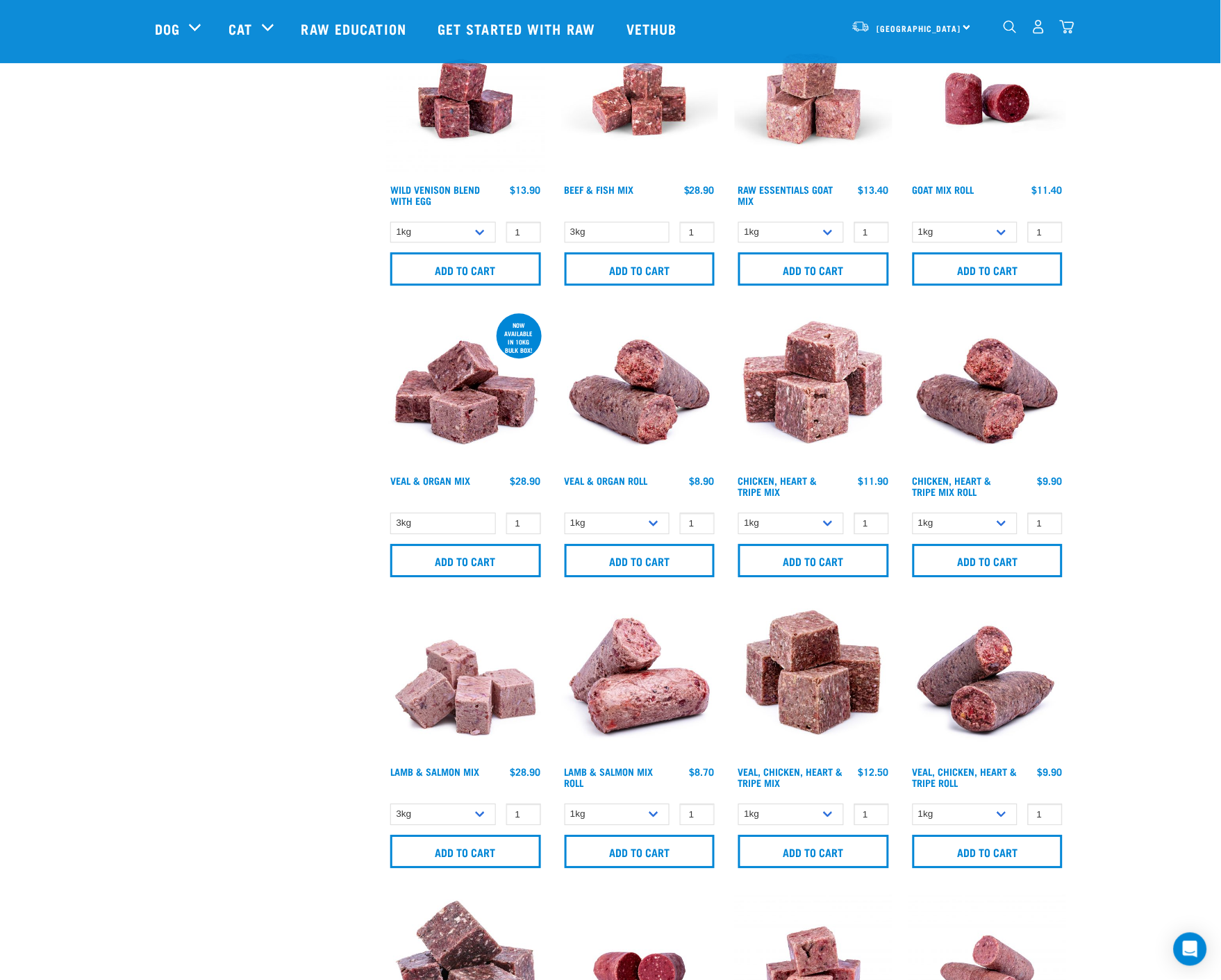
click at [662, 693] on img at bounding box center [640, 682] width 158 height 158
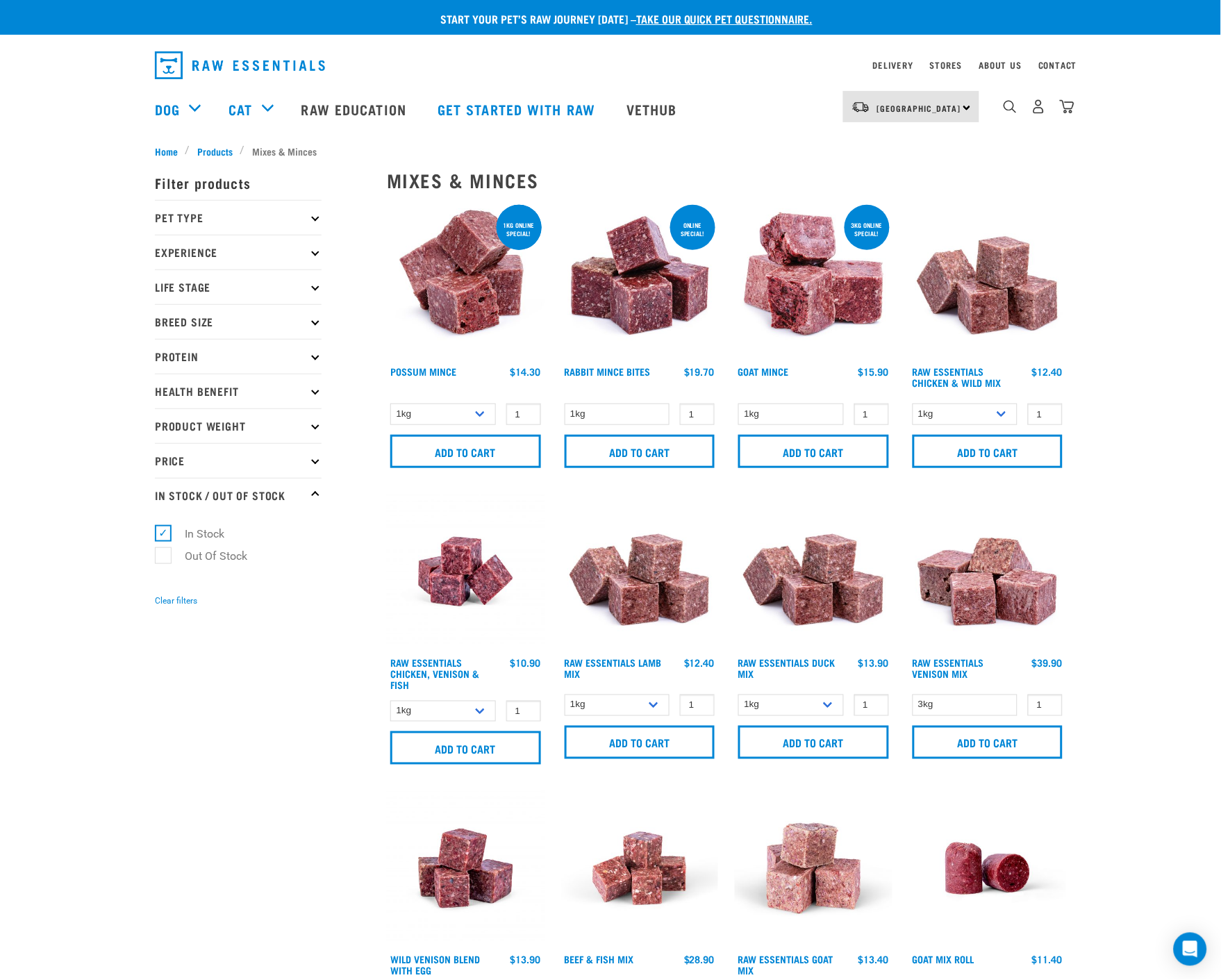
click at [466, 268] on img at bounding box center [466, 281] width 158 height 158
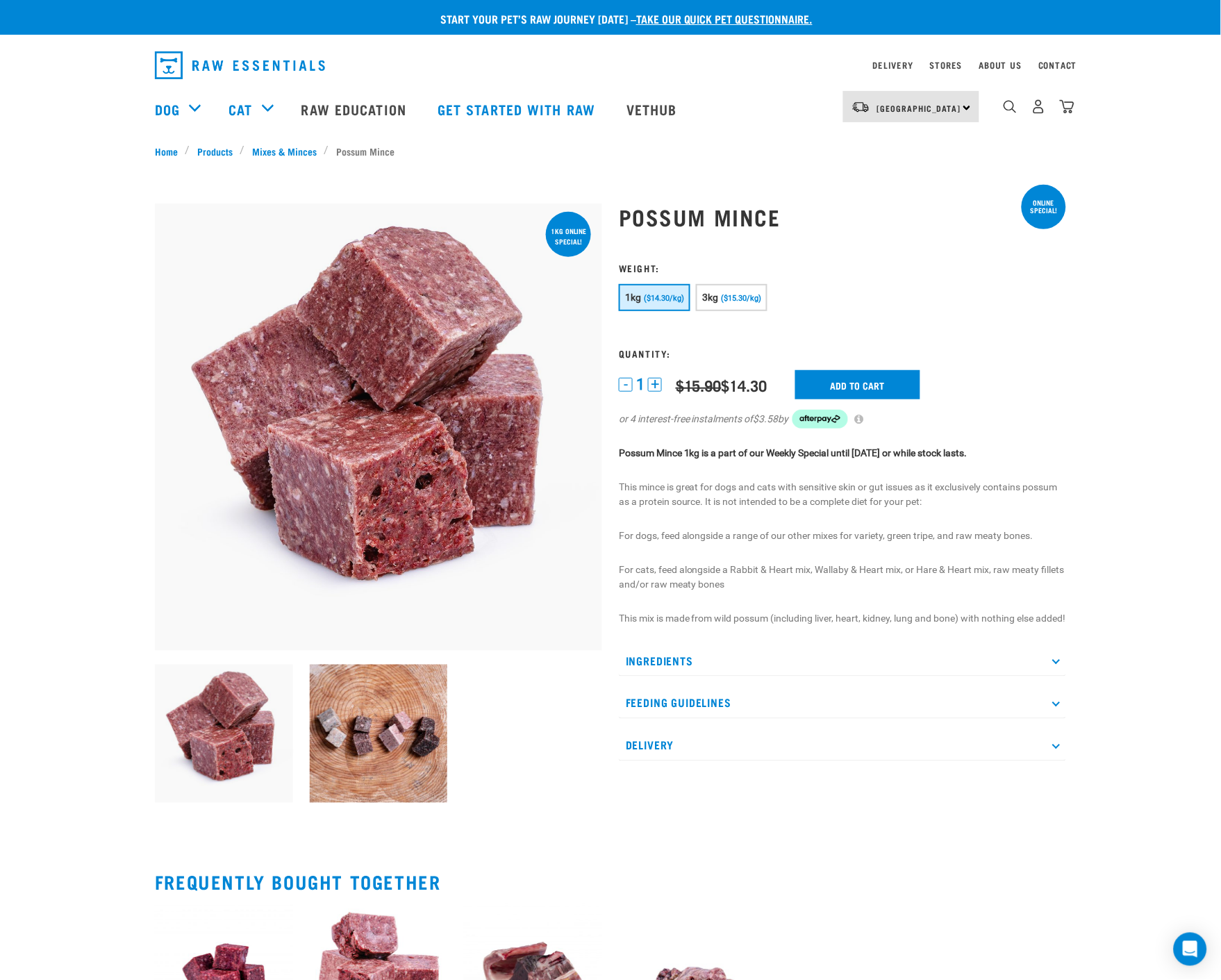
click at [1058, 665] on icon at bounding box center [1056, 661] width 8 height 8
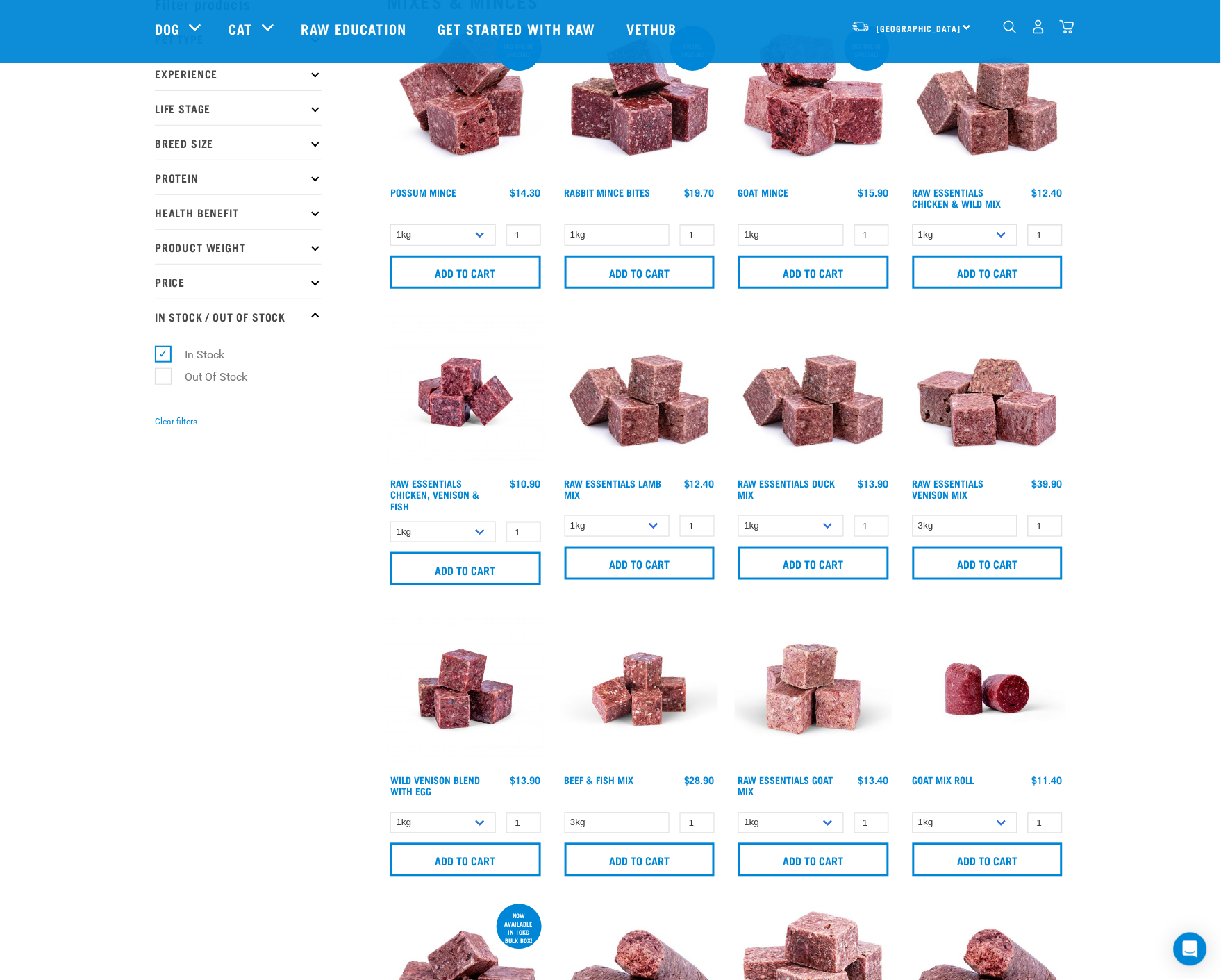
scroll to position [154, 0]
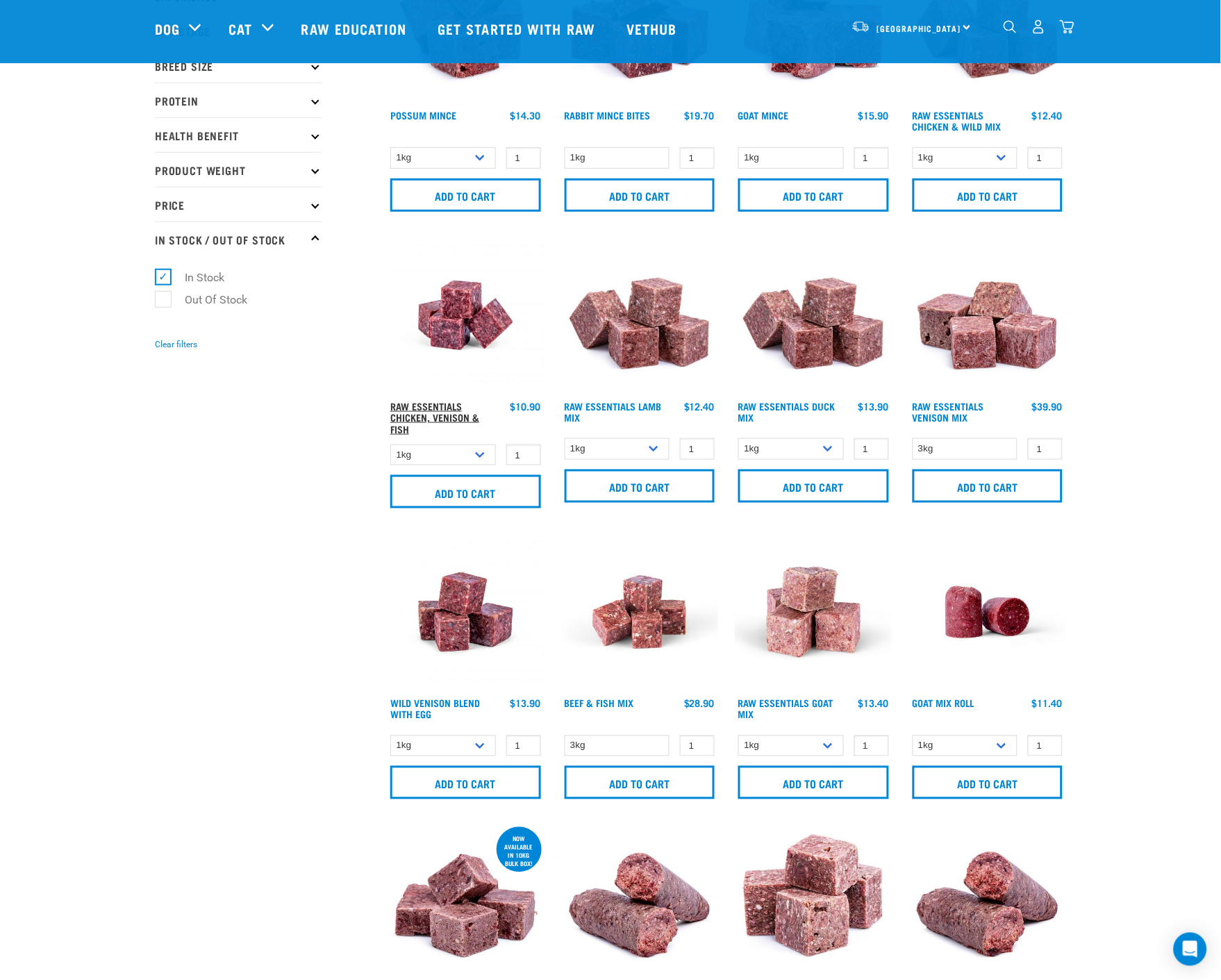
click at [440, 403] on link "Raw Essentials Chicken, Venison & Fish" at bounding box center [434, 417] width 89 height 27
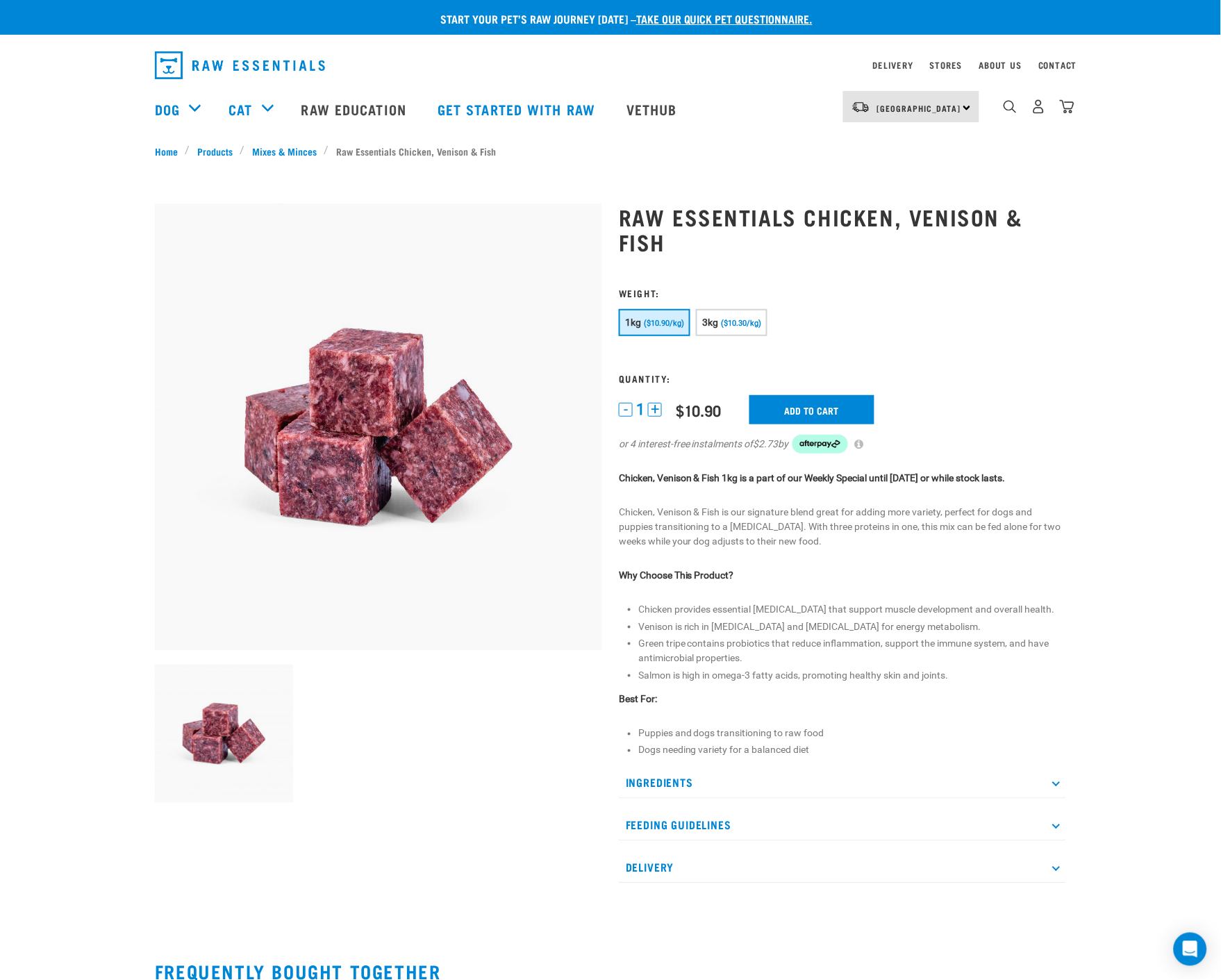
click at [1054, 785] on p "Ingredients" at bounding box center [842, 783] width 447 height 31
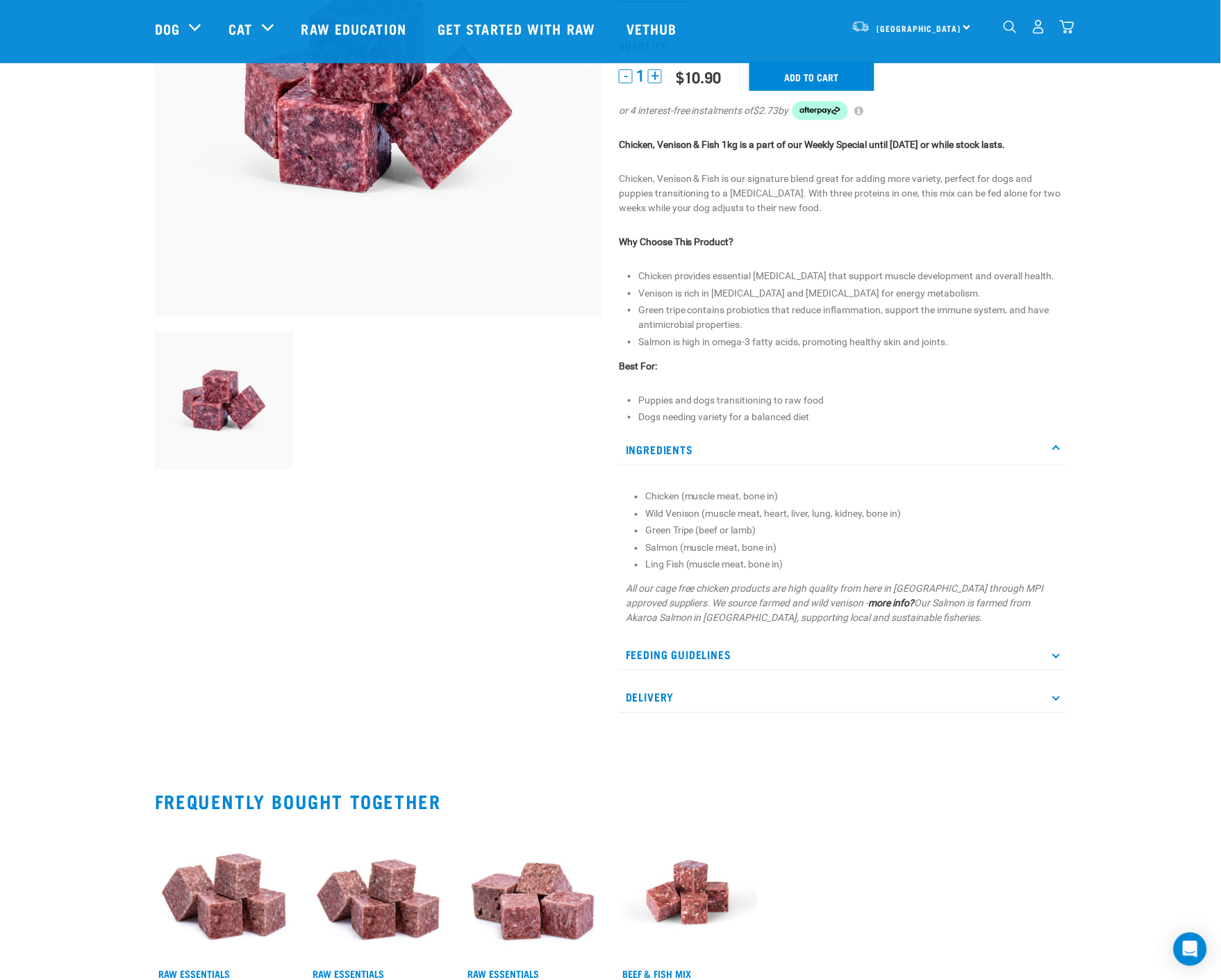
scroll to position [308, 0]
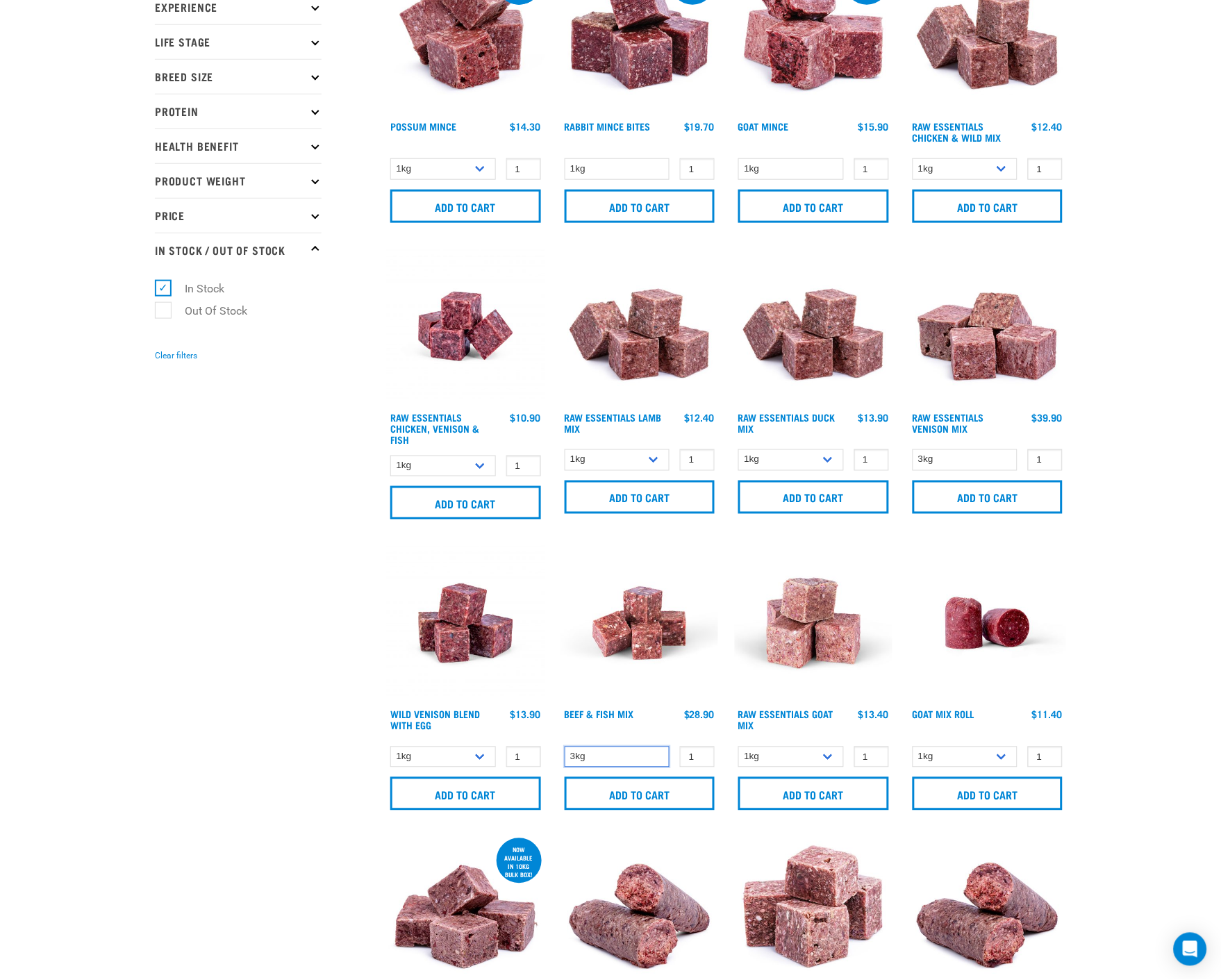
click at [664, 758] on select "3kg" at bounding box center [618, 758] width 106 height 22
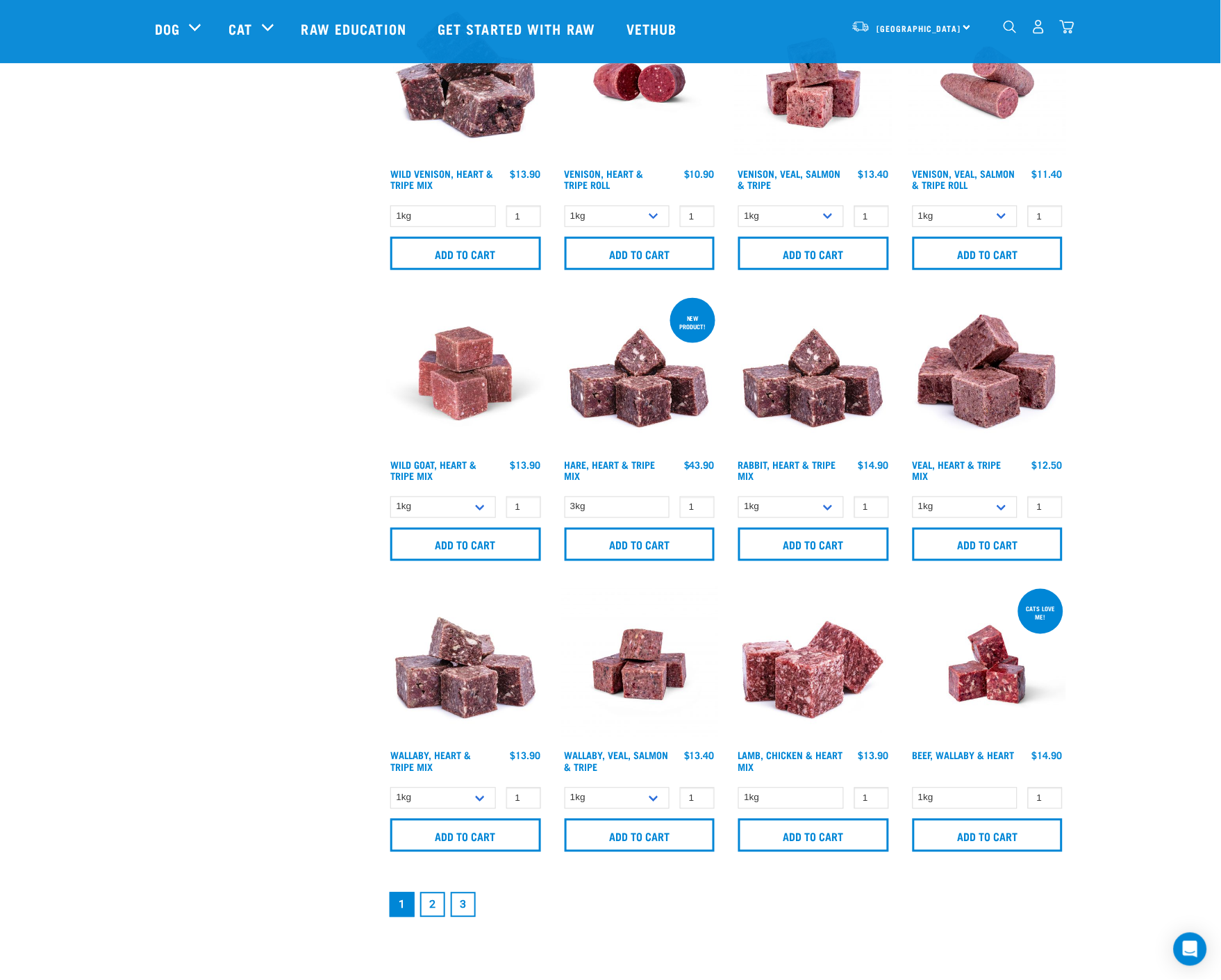
scroll to position [1635, 0]
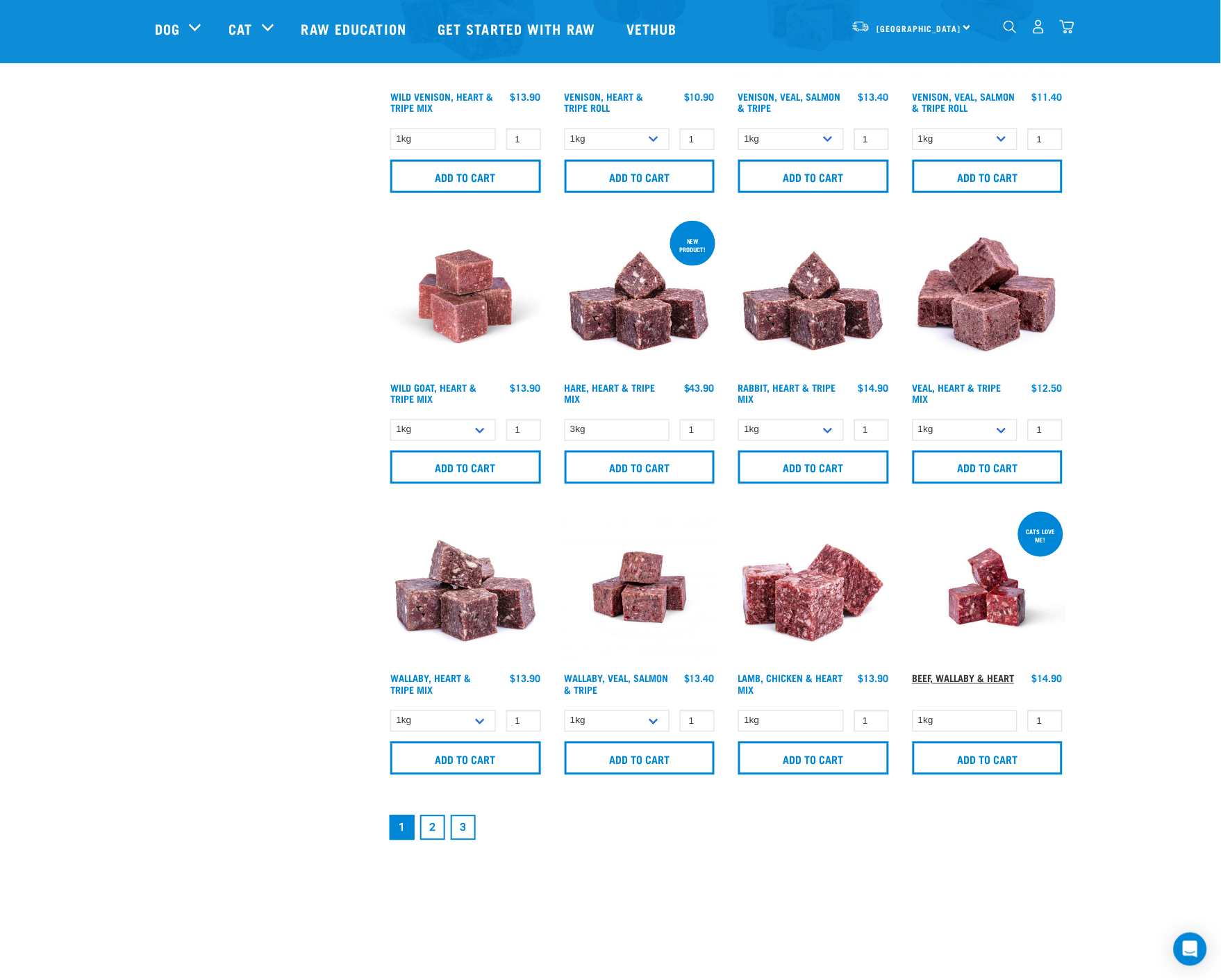
click at [974, 676] on link "Beef, Wallaby & Heart" at bounding box center [964, 678] width 102 height 4
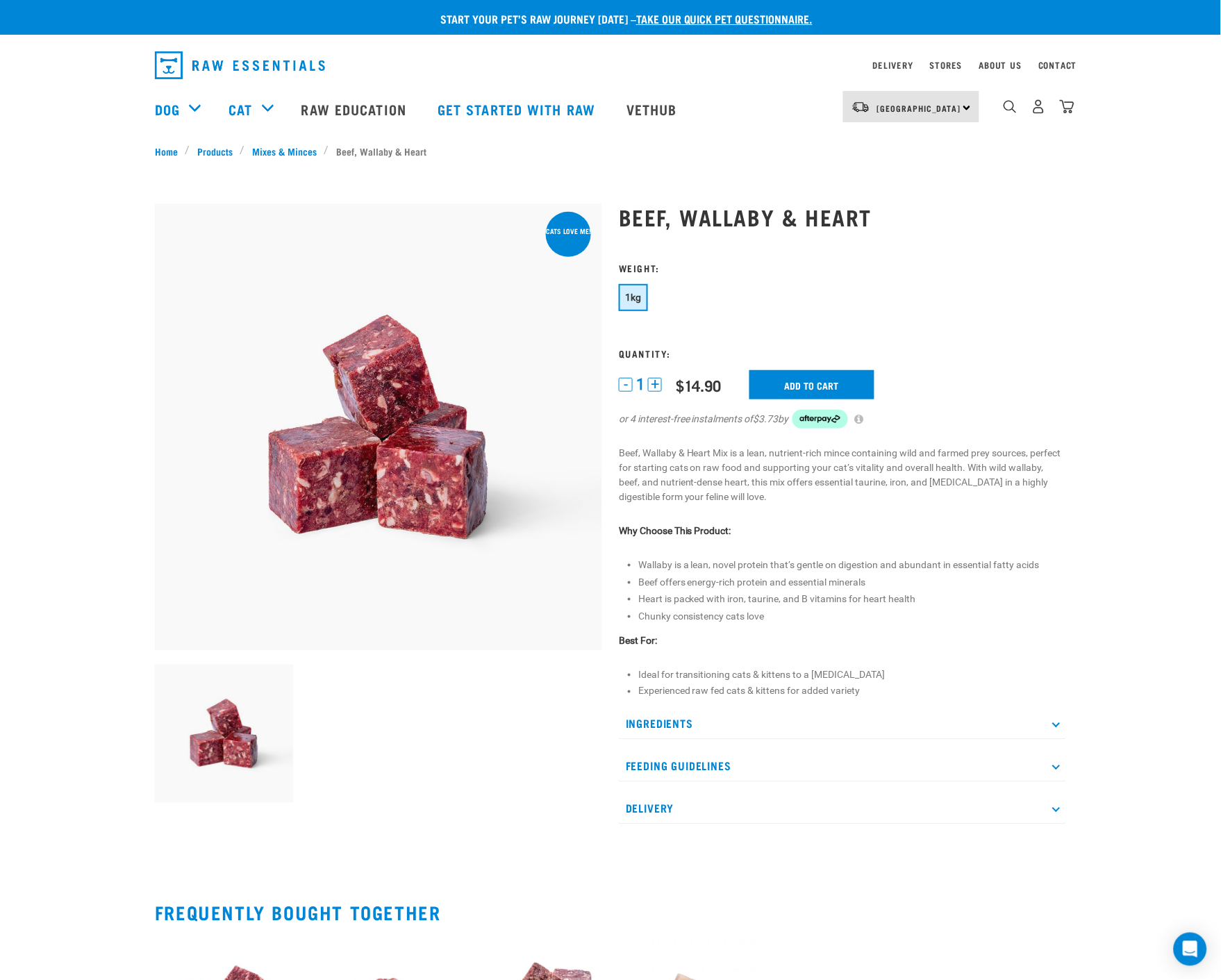
click at [1057, 725] on icon at bounding box center [1056, 724] width 8 height 8
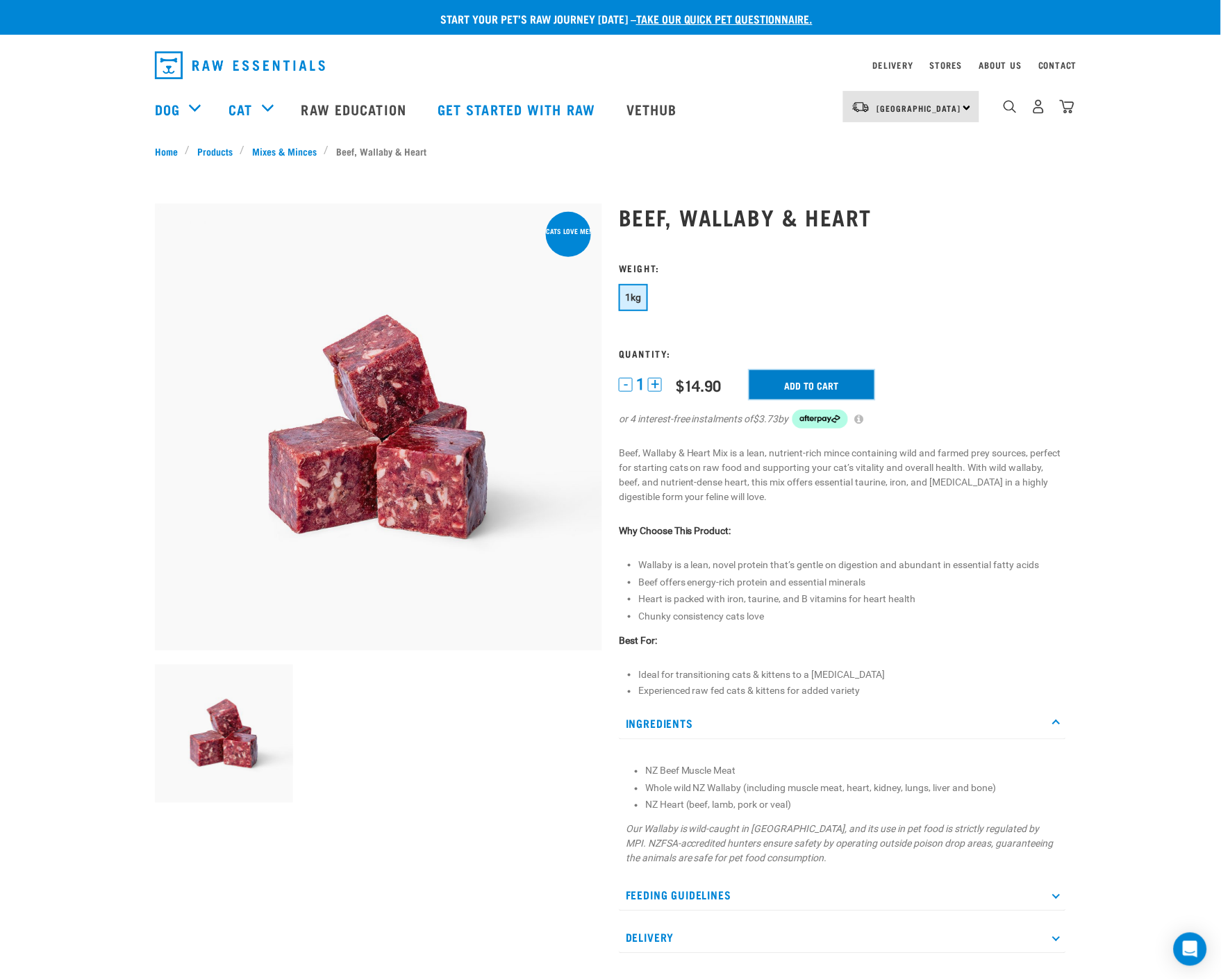
click at [804, 379] on input "Add to cart" at bounding box center [811, 385] width 125 height 30
click at [56, 489] on button "delete" at bounding box center [48, 490] width 13 height 13
click at [1074, 114] on img "dropdown navigation" at bounding box center [1067, 107] width 14 height 14
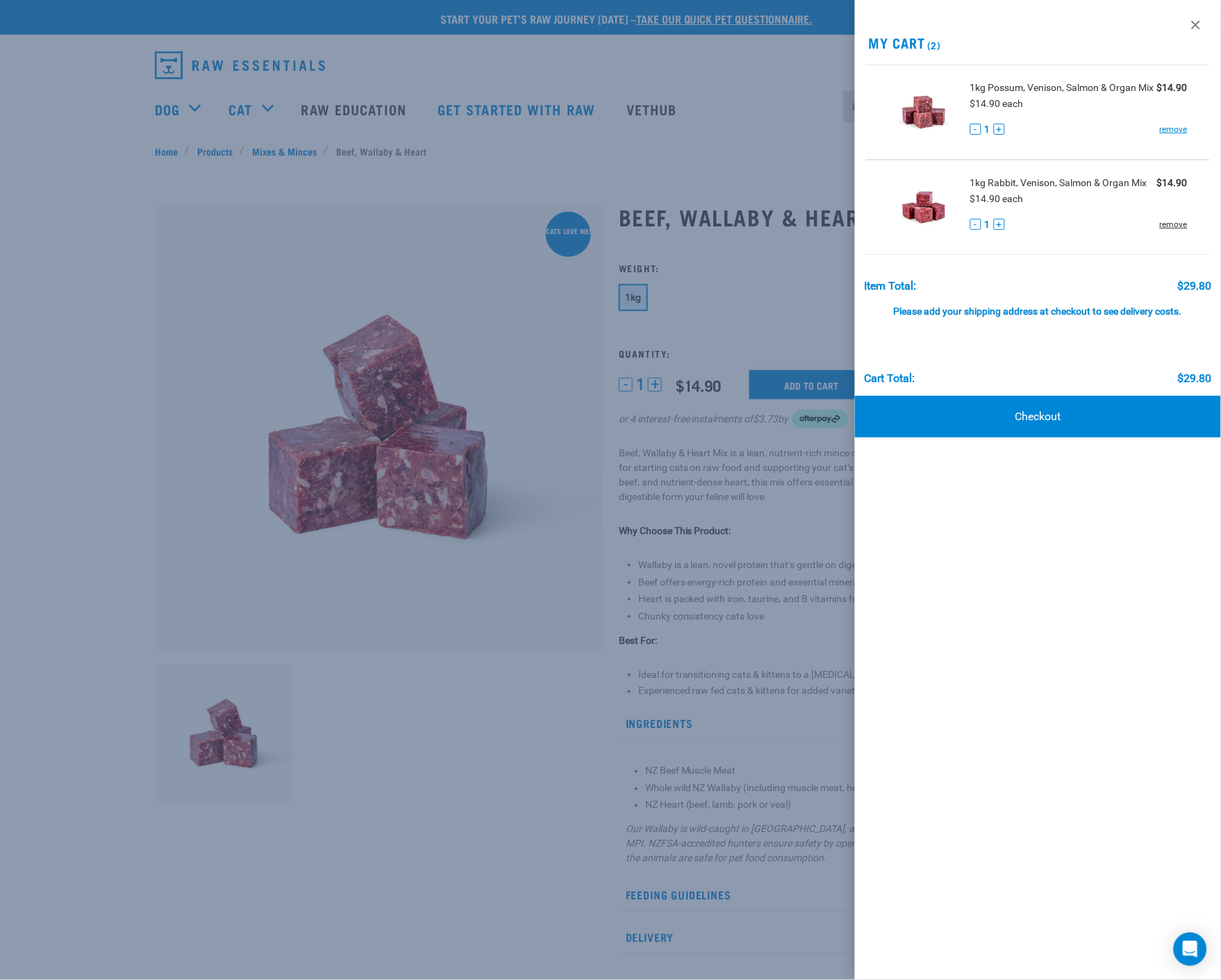
click at [1181, 227] on link "remove" at bounding box center [1173, 224] width 28 height 13
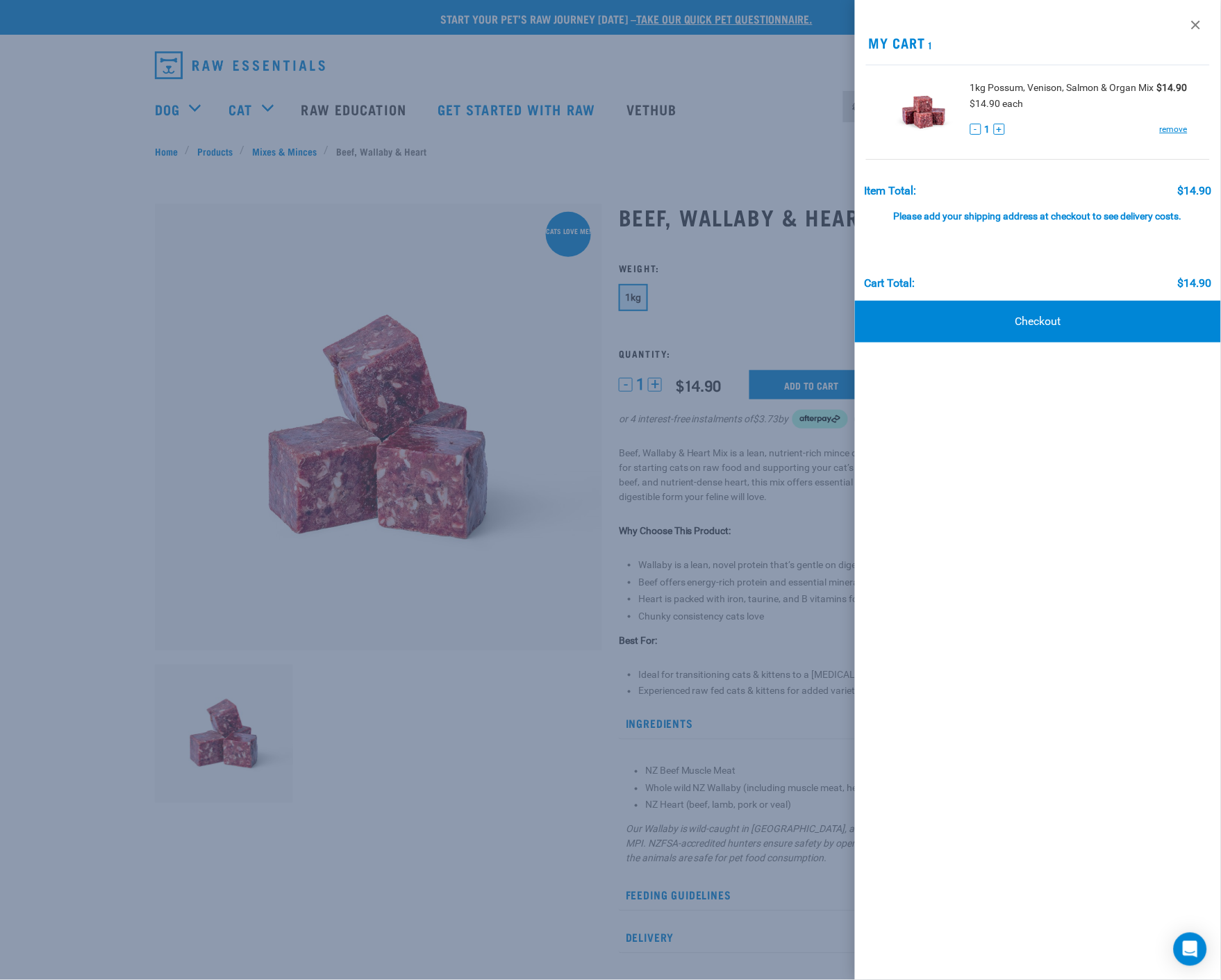
click at [540, 676] on div at bounding box center [610, 490] width 1221 height 980
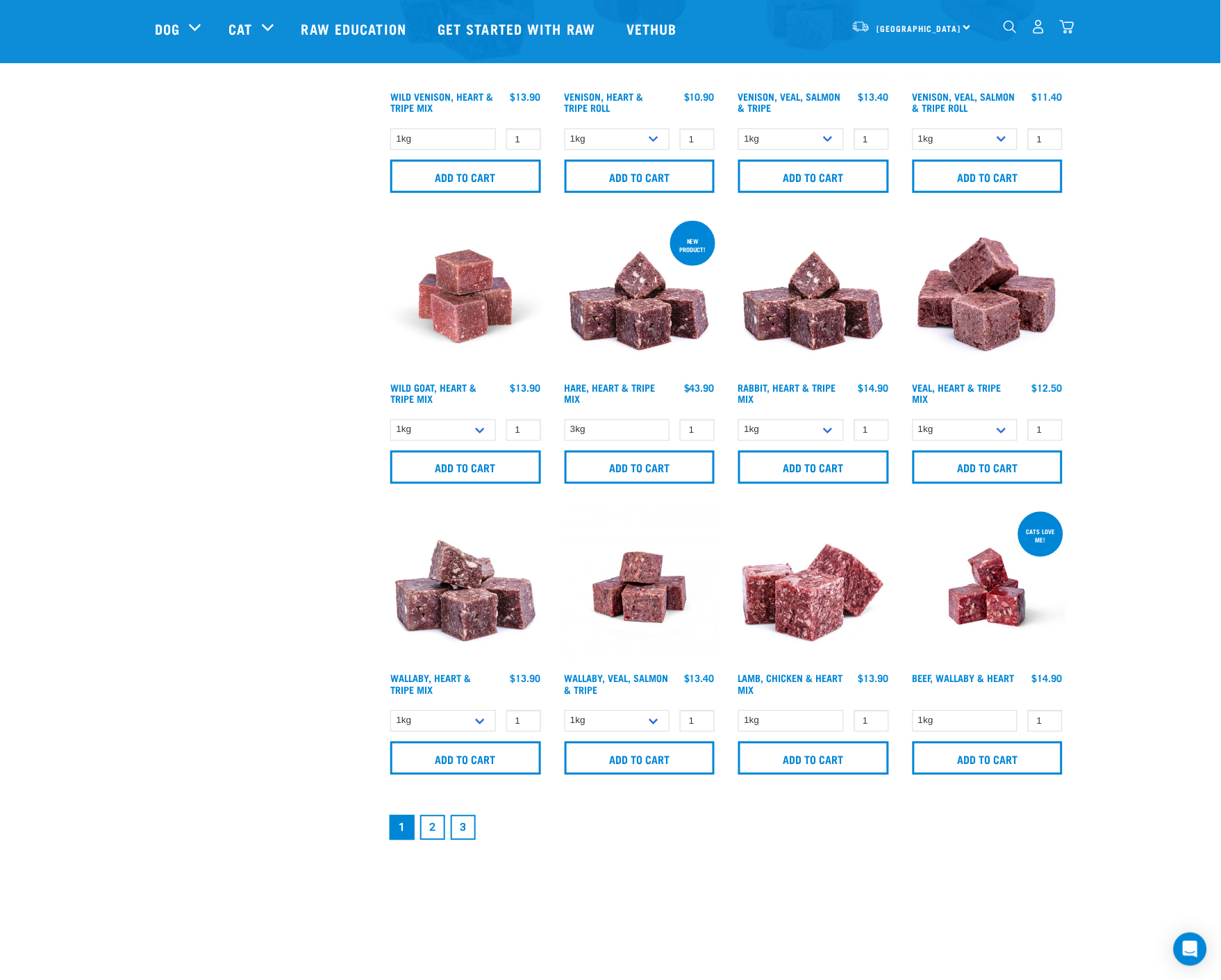
click at [434, 832] on link "2" at bounding box center [433, 828] width 25 height 25
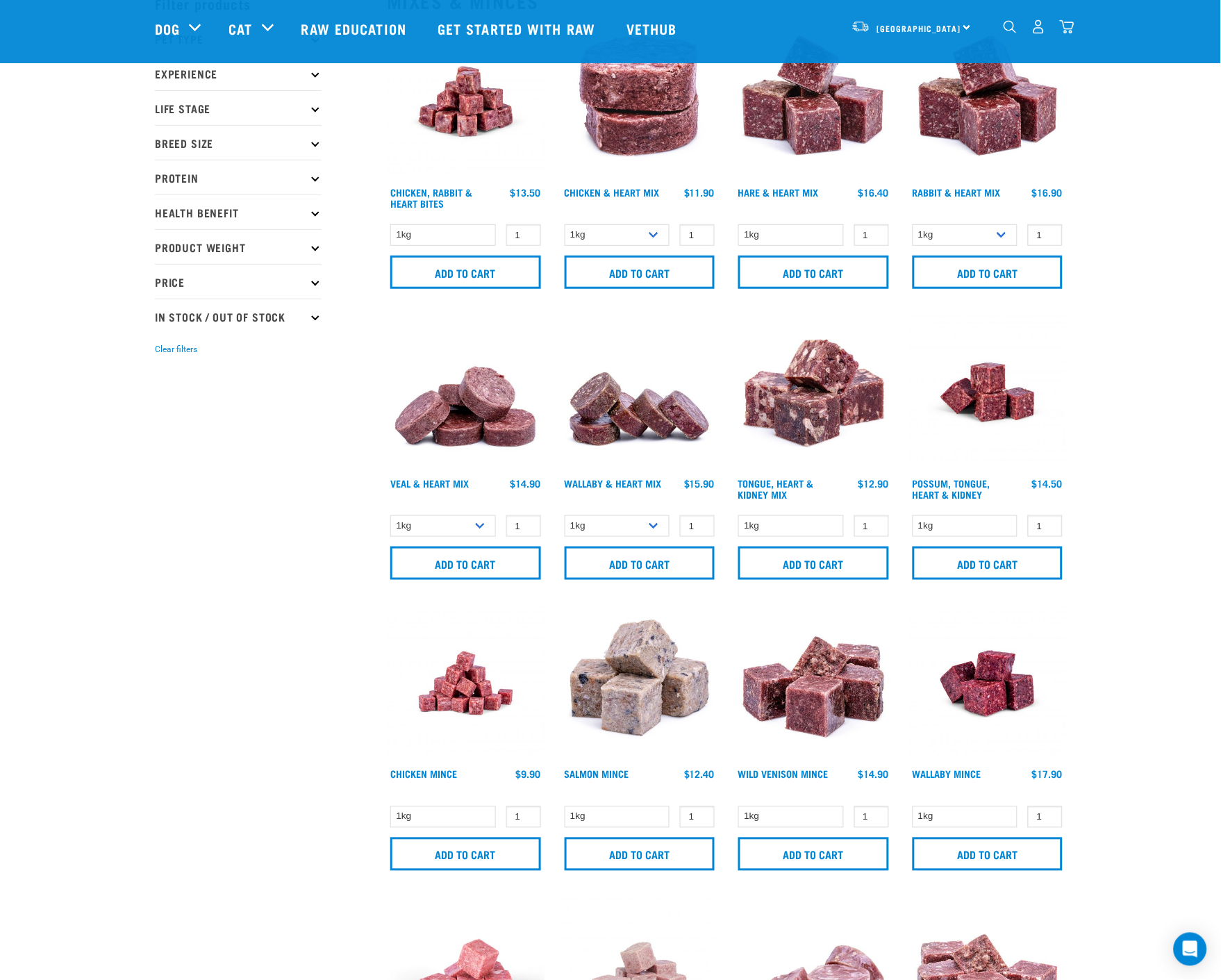
scroll to position [154, 0]
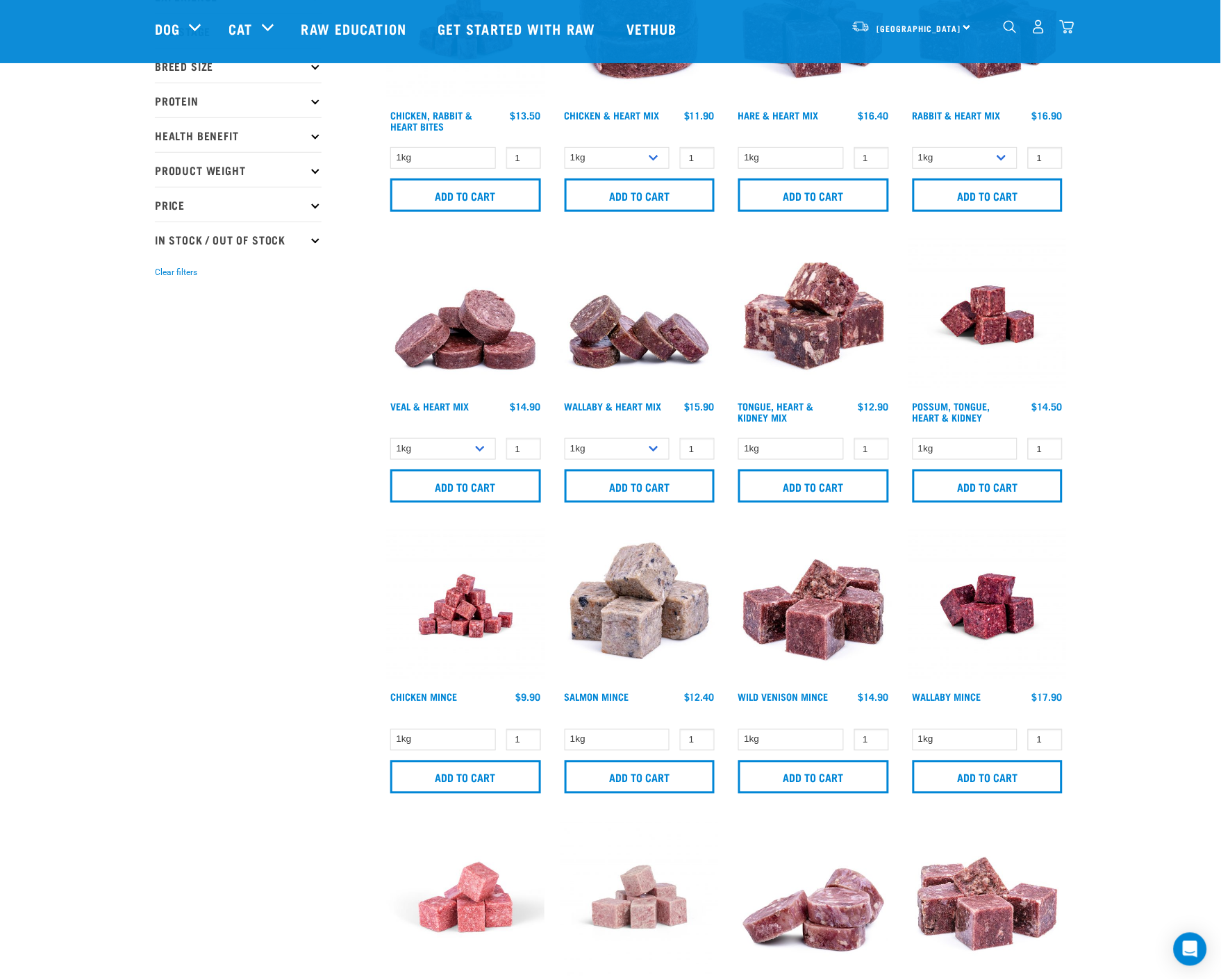
click at [813, 307] on img at bounding box center [814, 316] width 158 height 158
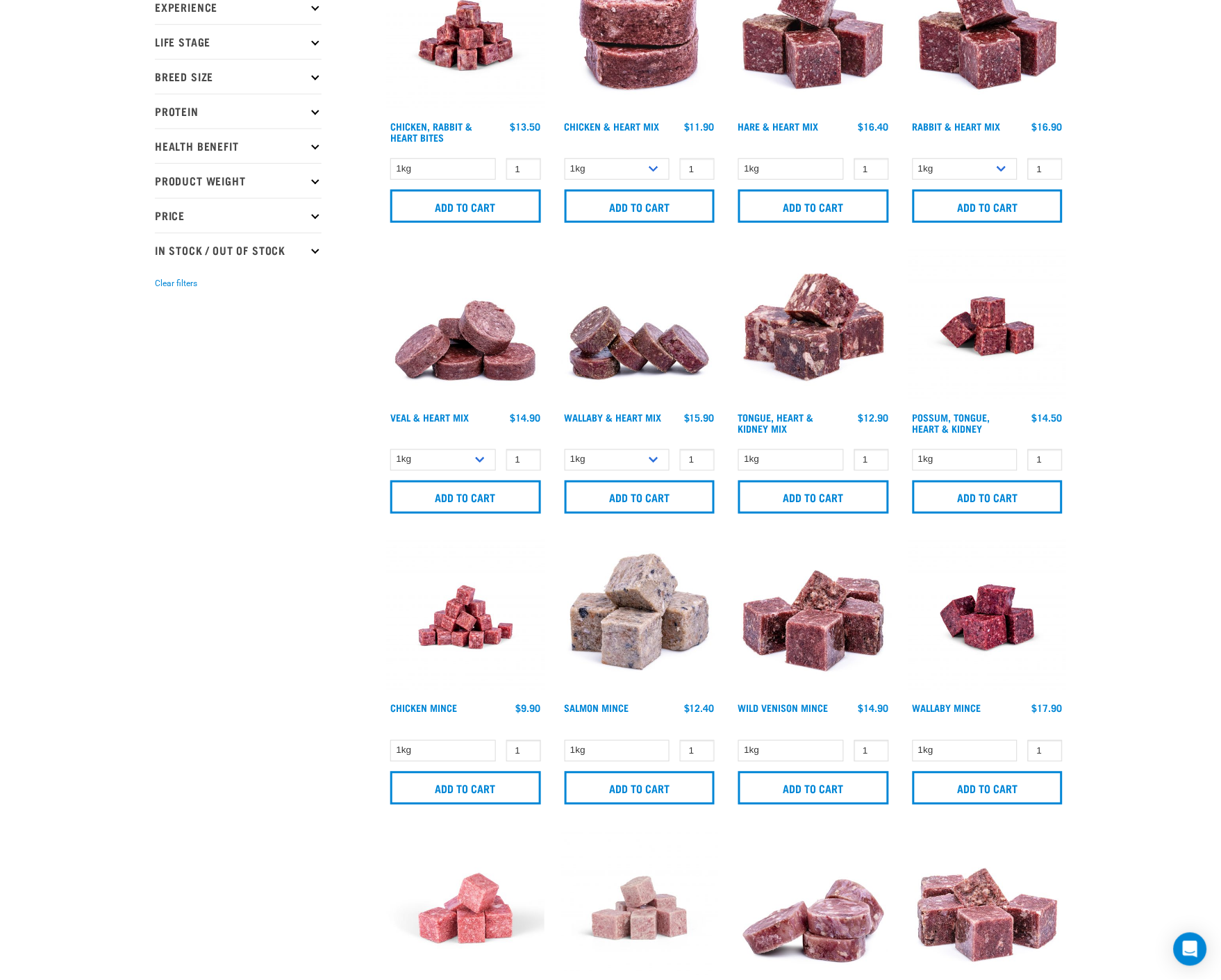
click at [644, 641] on img at bounding box center [640, 618] width 158 height 158
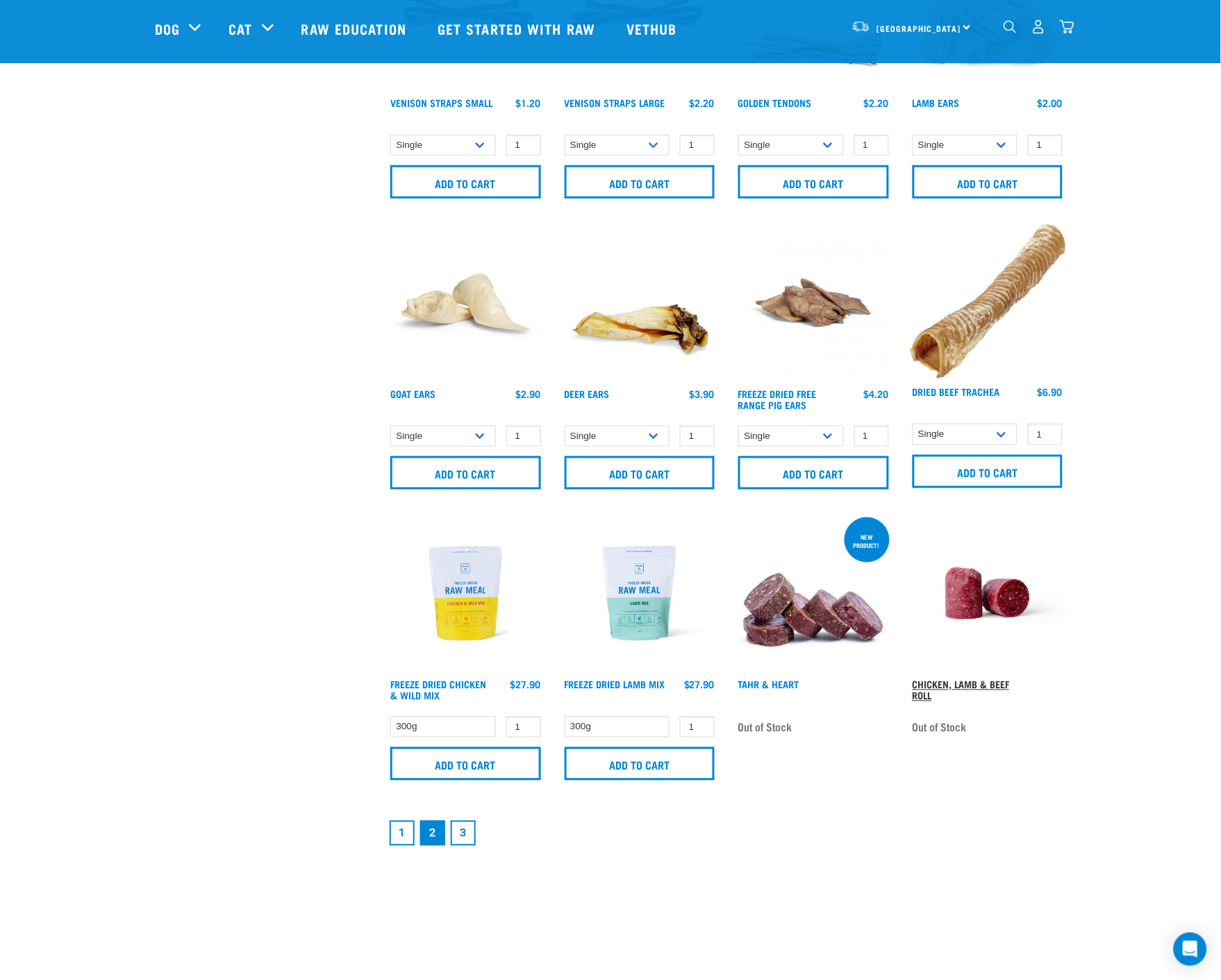
scroll to position [1855, 0]
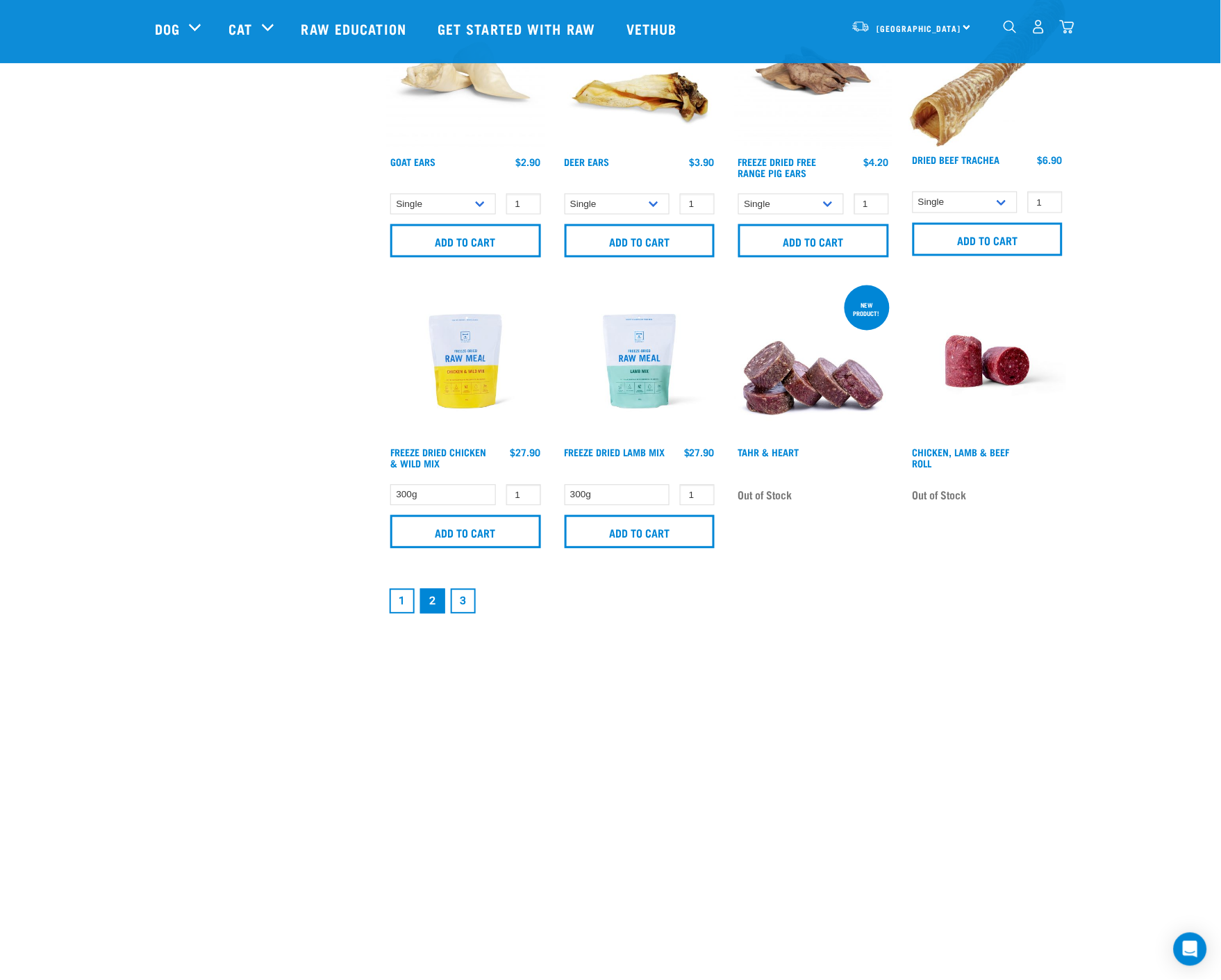
click at [466, 598] on link "3" at bounding box center [463, 602] width 25 height 25
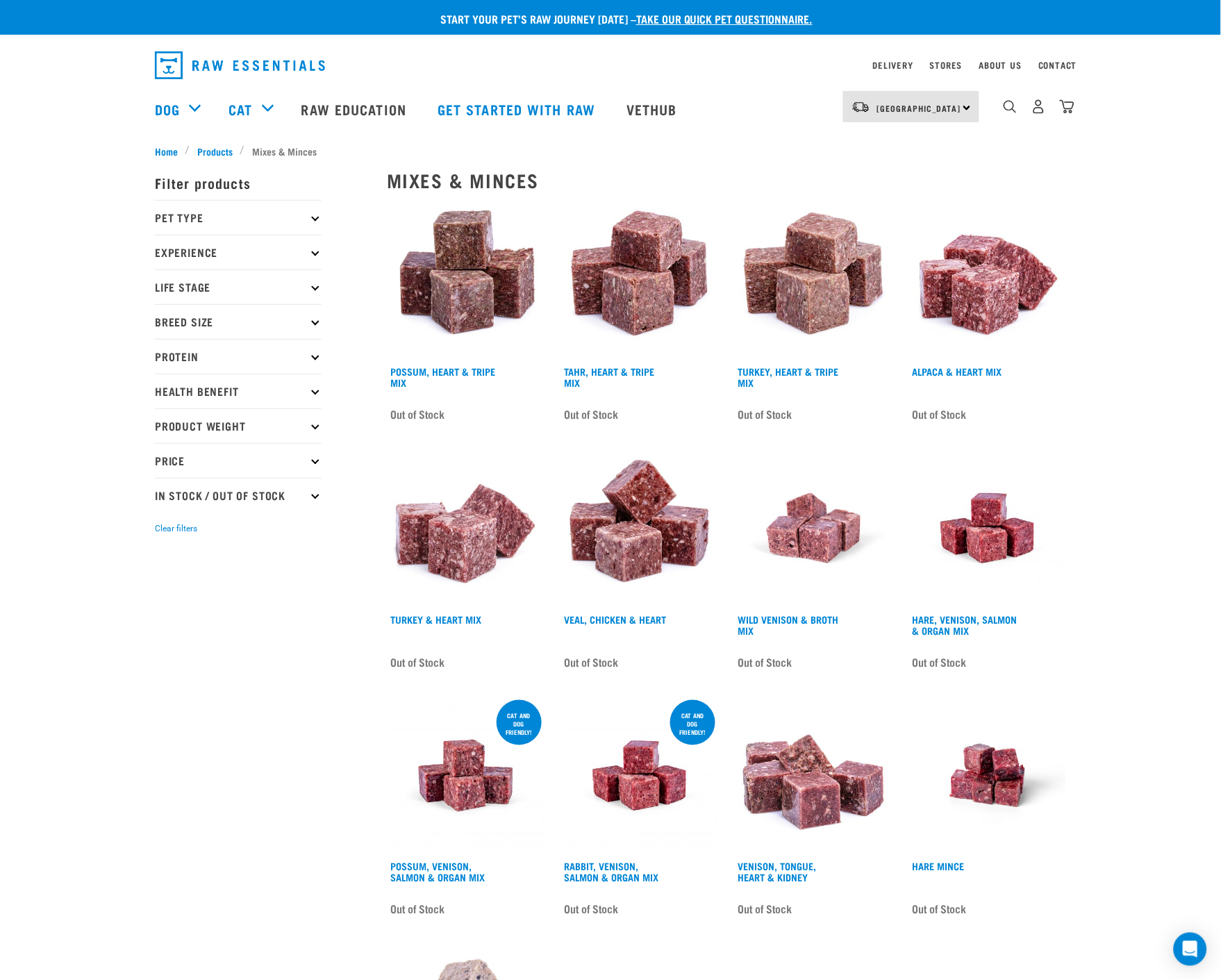
click at [307, 217] on p "Pet Type" at bounding box center [238, 217] width 167 height 35
click at [162, 257] on label "Dog" at bounding box center [186, 256] width 48 height 17
click at [156, 257] on input "Dog" at bounding box center [160, 253] width 9 height 9
checkbox input "true"
click at [183, 598] on button "Clear filters" at bounding box center [176, 601] width 42 height 13
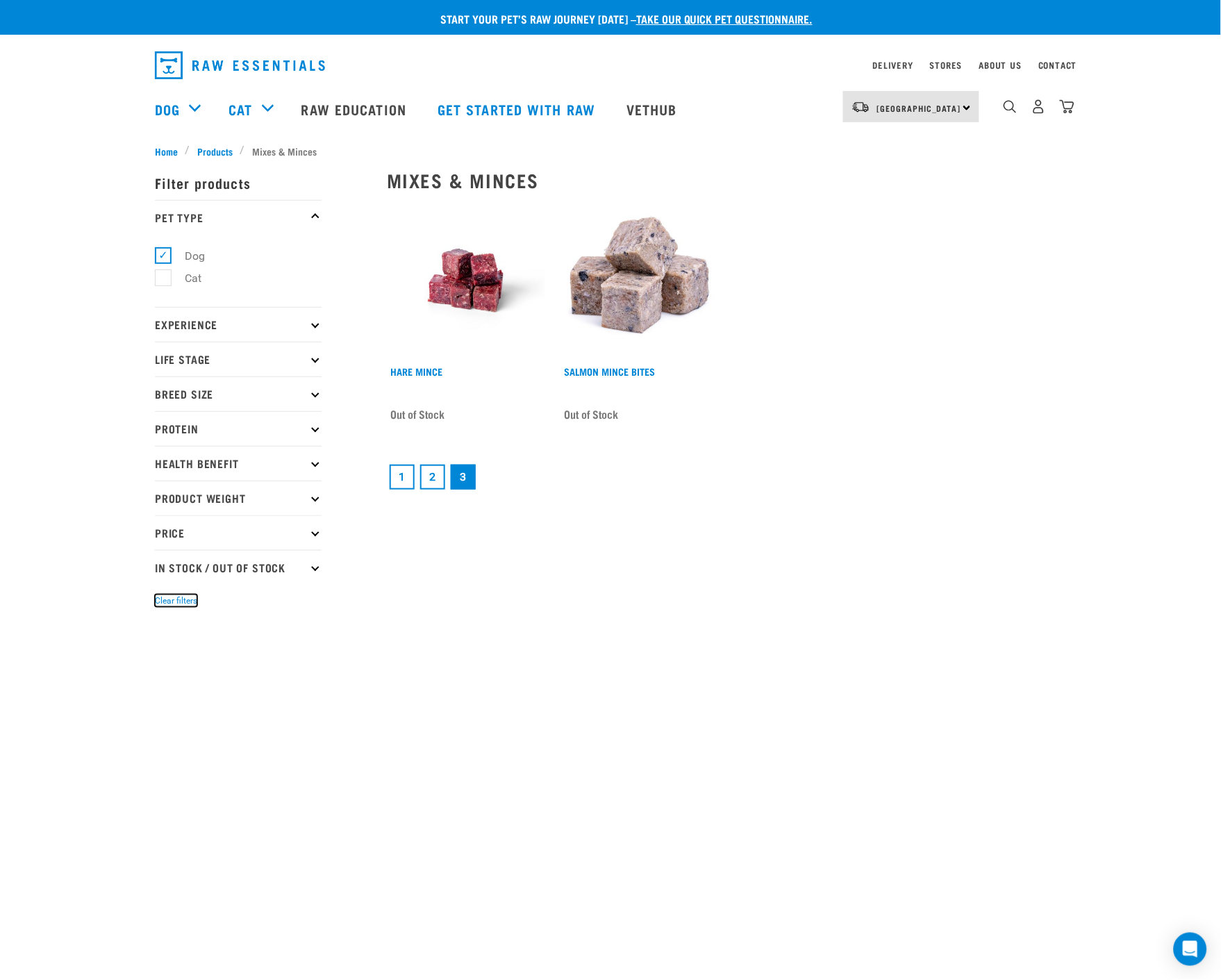
click at [181, 600] on button "Clear filters" at bounding box center [176, 601] width 42 height 13
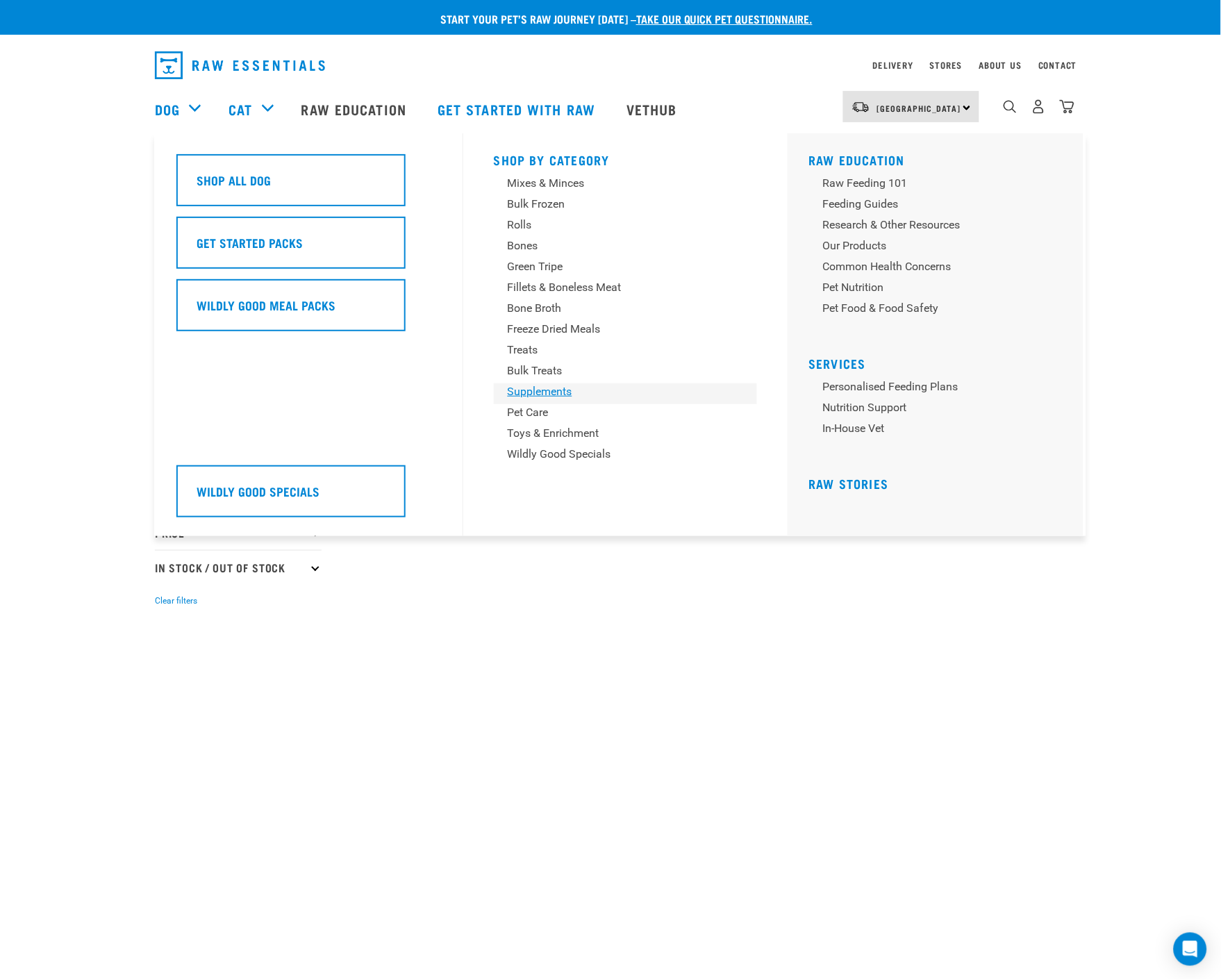
click at [544, 392] on div "Supplements" at bounding box center [616, 392] width 217 height 17
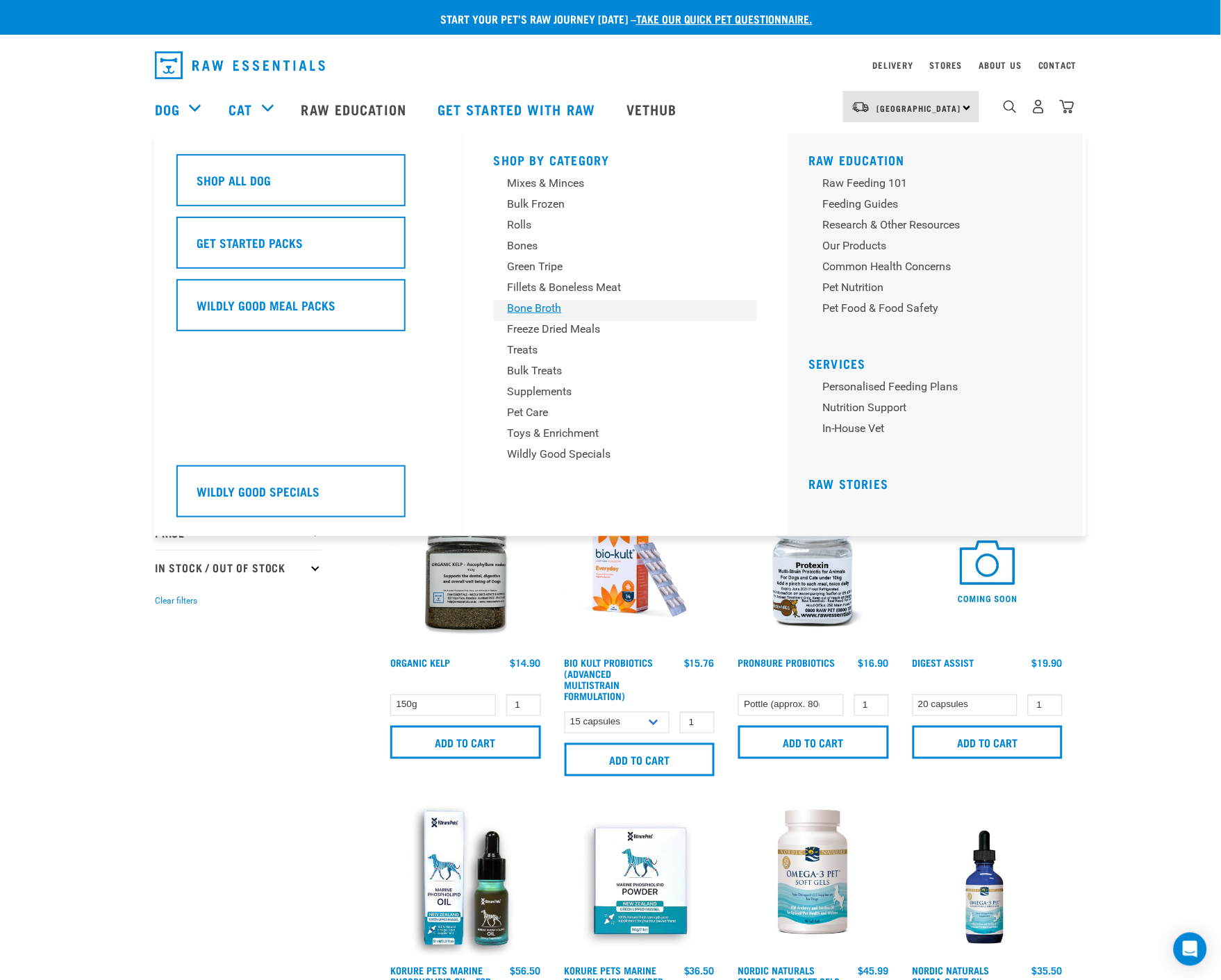
click at [541, 310] on div "Bone Broth" at bounding box center [616, 308] width 217 height 17
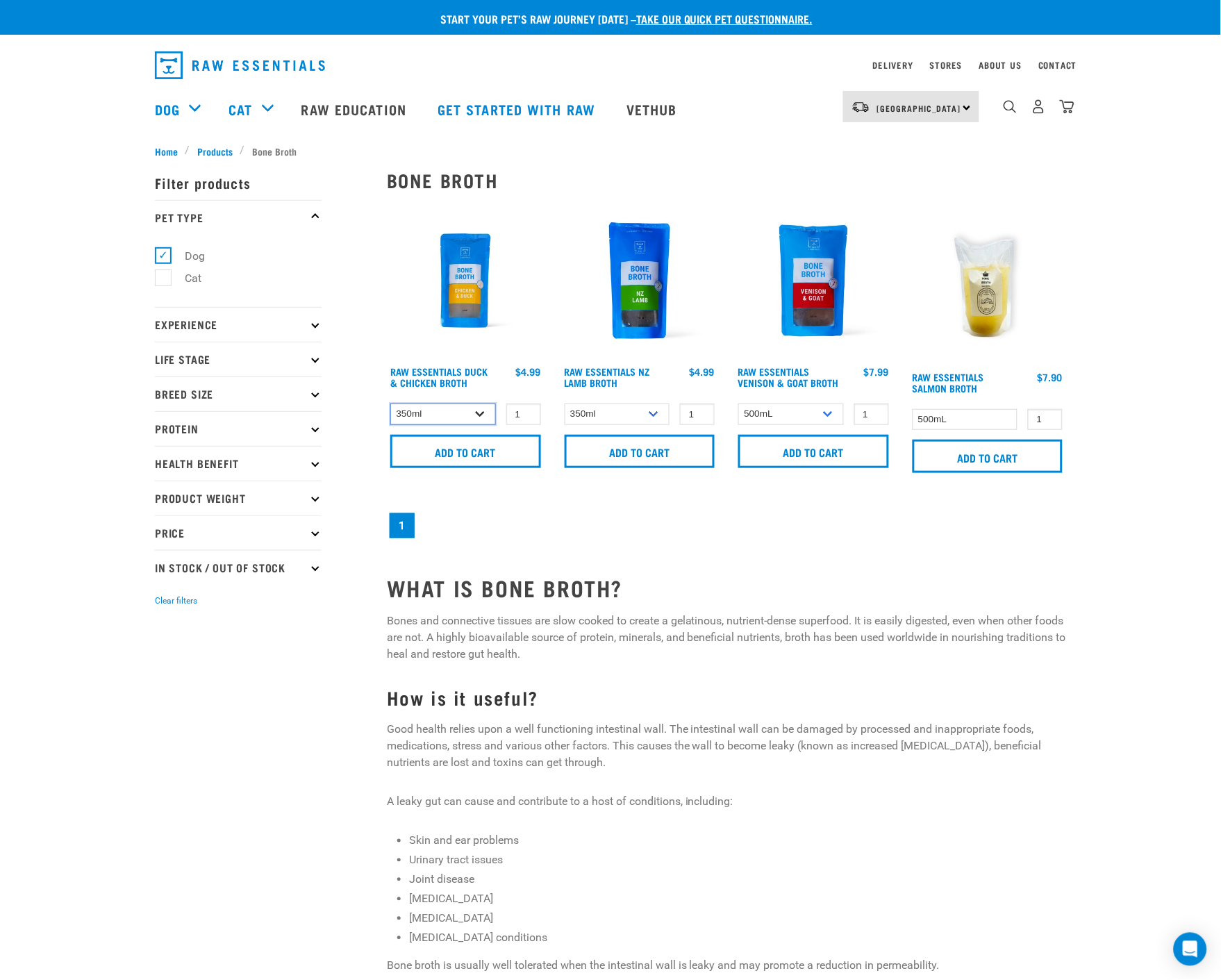
click at [482, 415] on select "350ml Bulk (40 pack)" at bounding box center [443, 414] width 106 height 22
click at [390, 403] on select "350ml Bulk (40 pack)" at bounding box center [443, 414] width 106 height 22
click at [456, 452] on input "Add to cart" at bounding box center [465, 451] width 151 height 33
click at [56, 489] on button "delete" at bounding box center [48, 490] width 13 height 13
click at [1072, 106] on img "dropdown navigation" at bounding box center [1067, 107] width 14 height 14
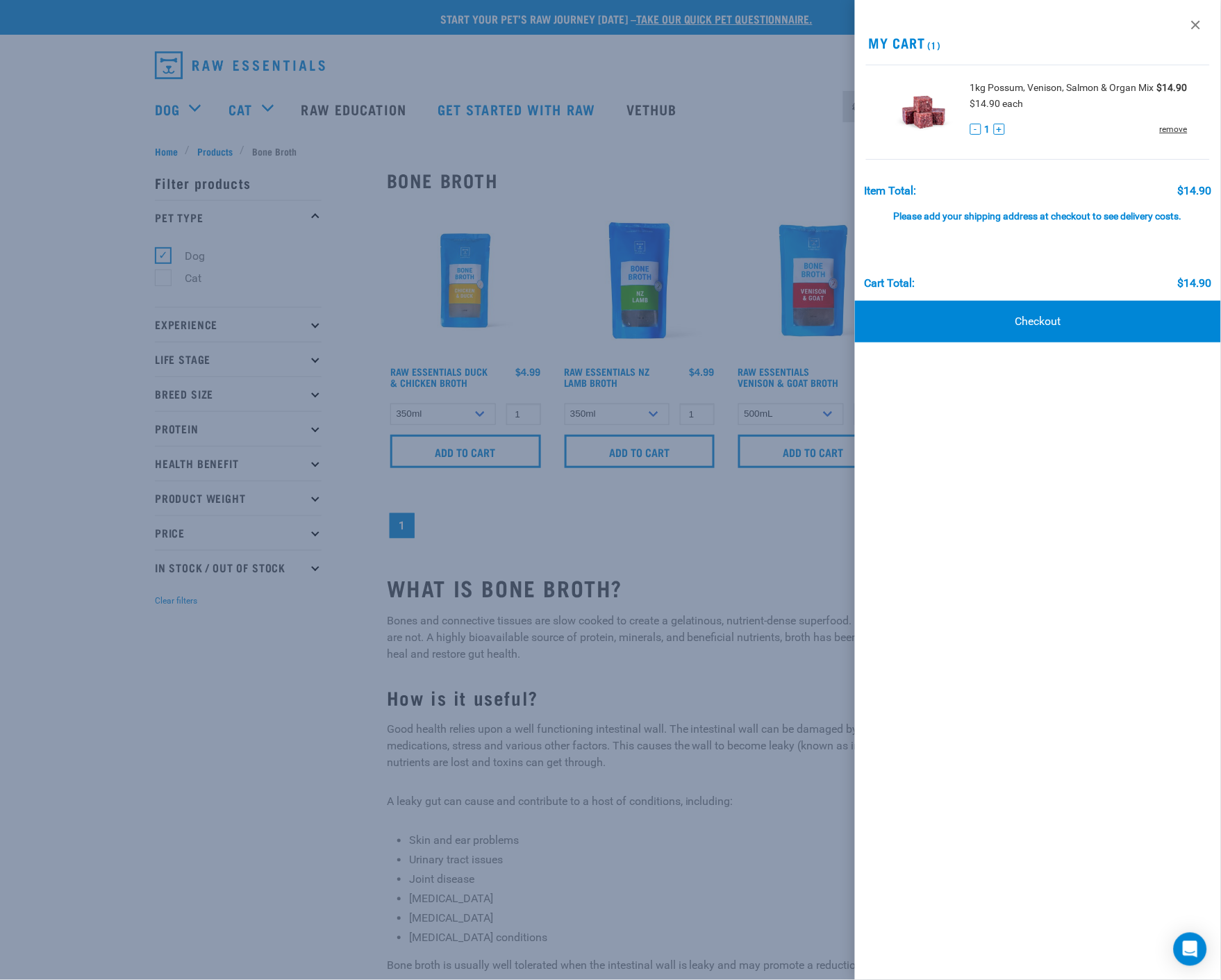
click at [1177, 123] on link "remove" at bounding box center [1173, 129] width 28 height 13
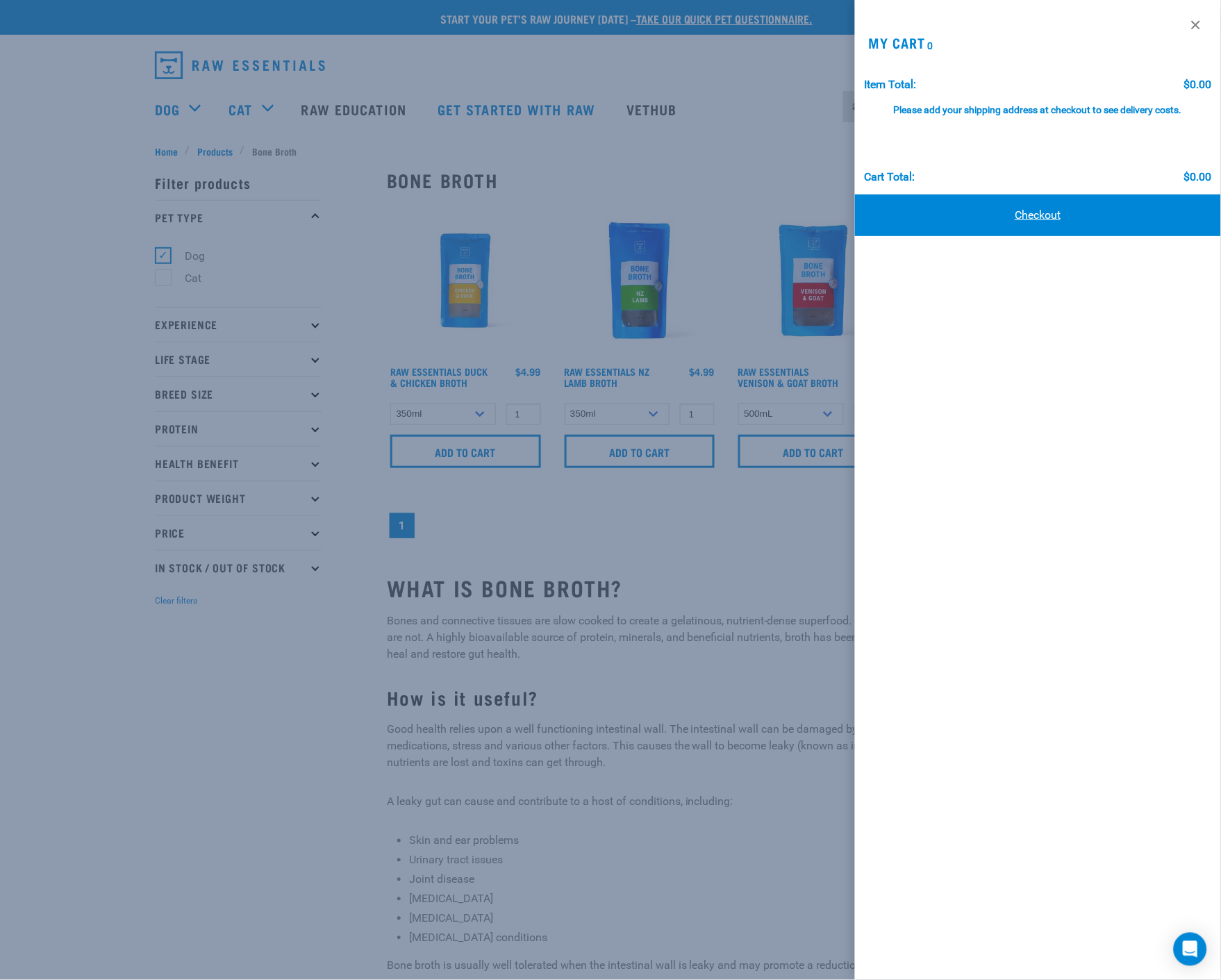
click at [1032, 220] on link "Checkout" at bounding box center [1038, 215] width 366 height 41
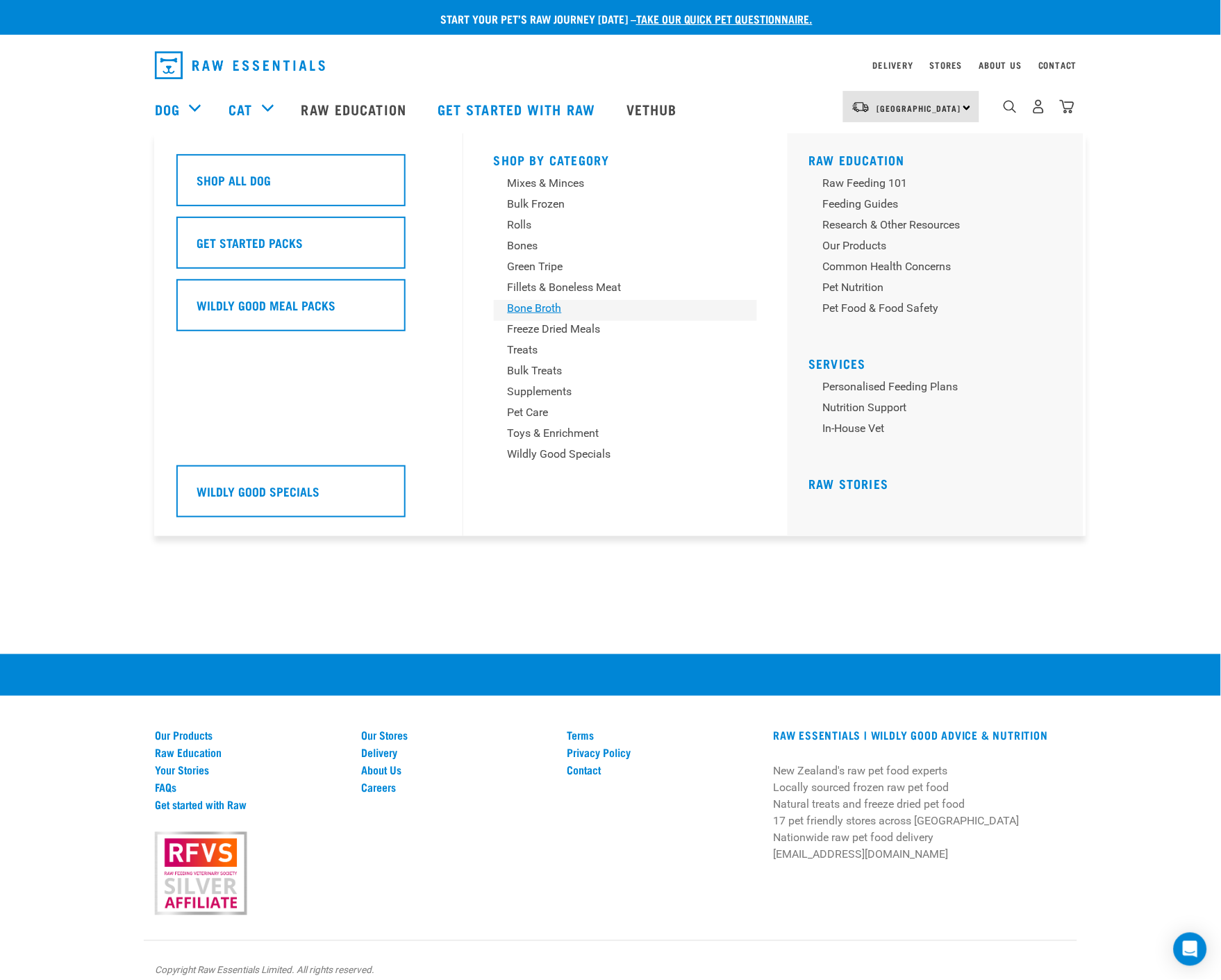
click at [563, 304] on div "Bone Broth" at bounding box center [616, 308] width 217 height 17
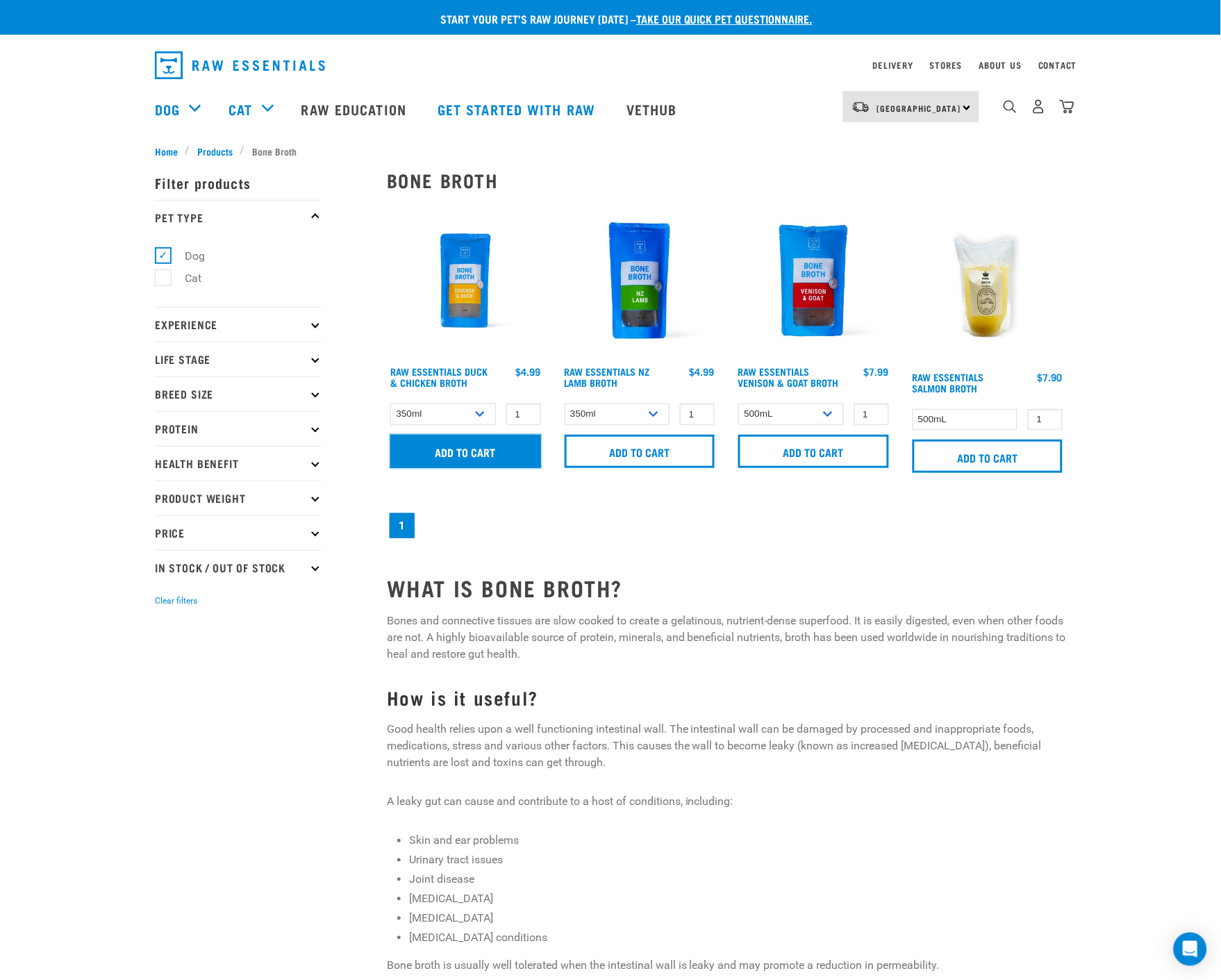
click at [481, 453] on input "Add to cart" at bounding box center [465, 451] width 151 height 33
click at [654, 410] on select "350ml Bulk (40 pack)" at bounding box center [618, 414] width 106 height 22
click at [651, 412] on select "350ml Bulk (40 pack)" at bounding box center [618, 414] width 106 height 22
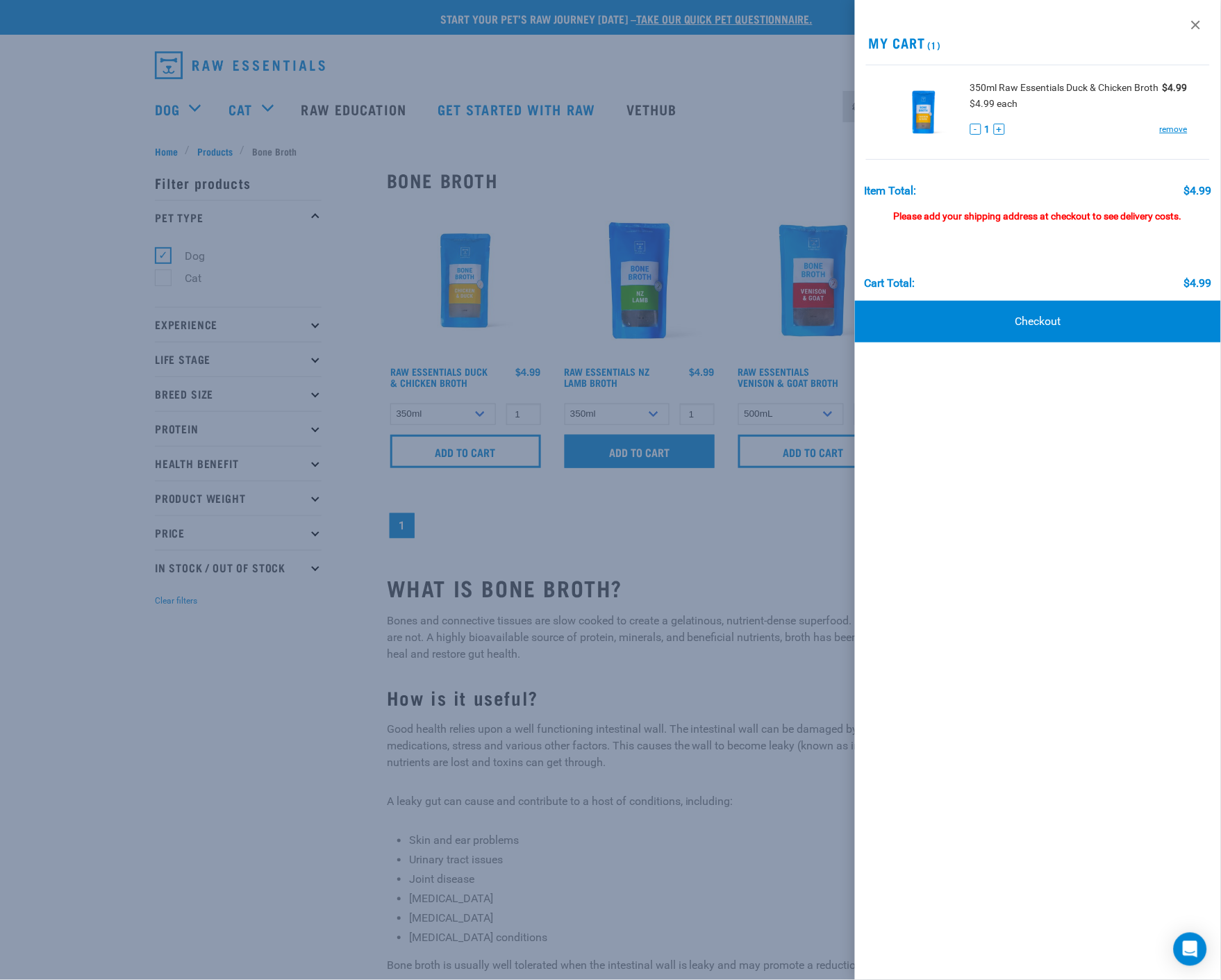
click at [637, 455] on div at bounding box center [610, 490] width 1221 height 980
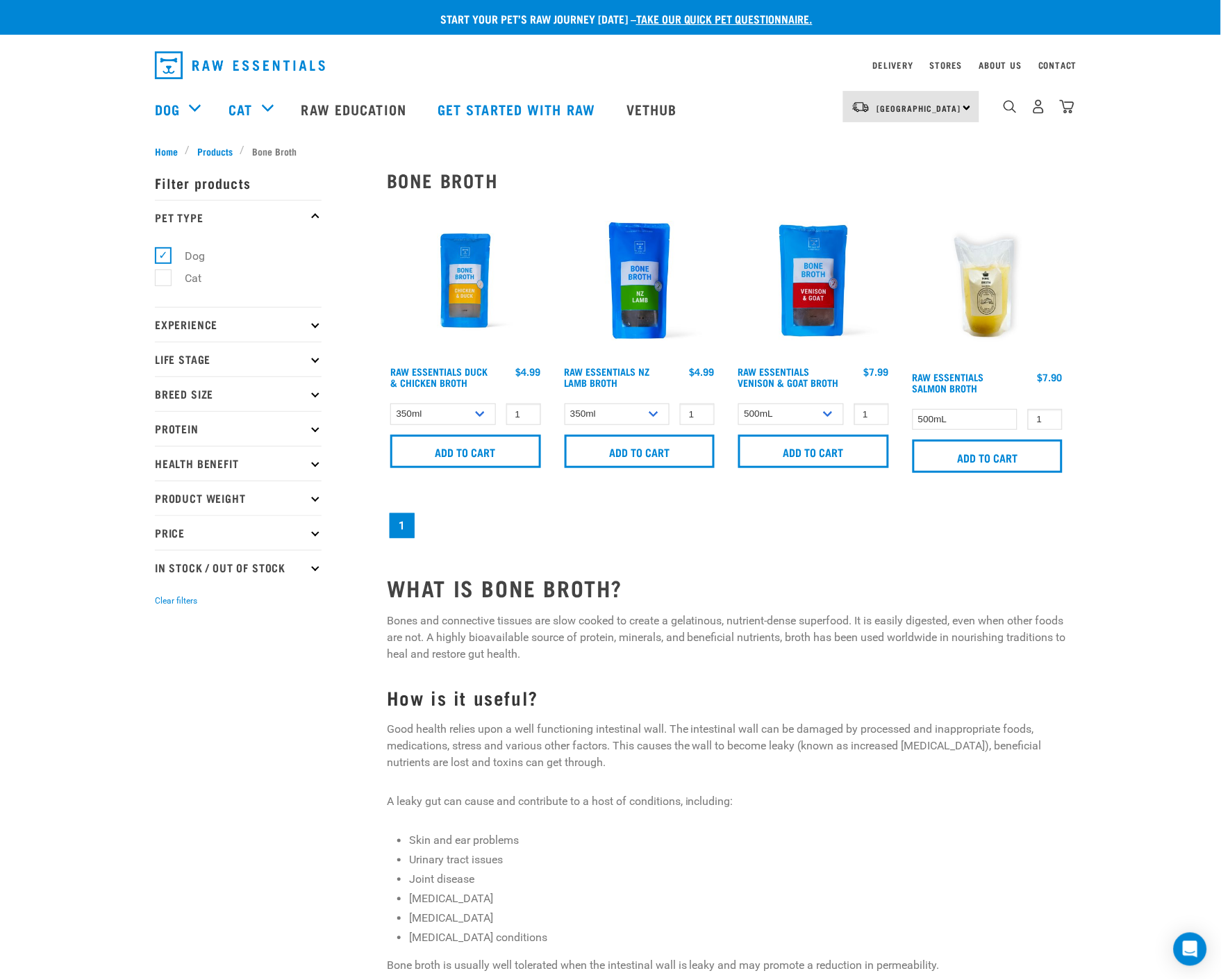
click at [1067, 107] on img "dropdown navigation" at bounding box center [1067, 107] width 14 height 14
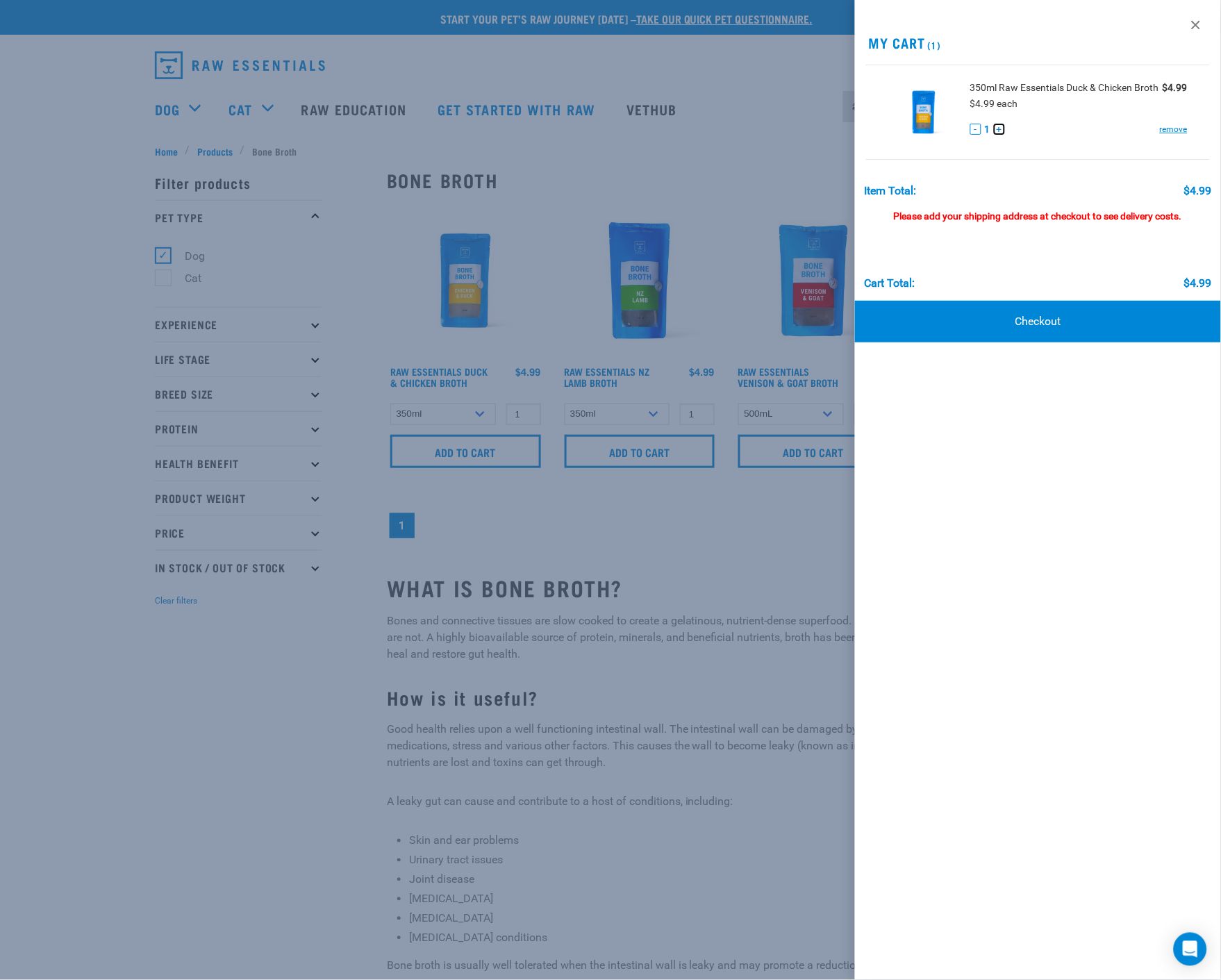
click at [998, 131] on button "+" at bounding box center [1000, 129] width 11 height 11
click at [761, 459] on div at bounding box center [610, 490] width 1221 height 980
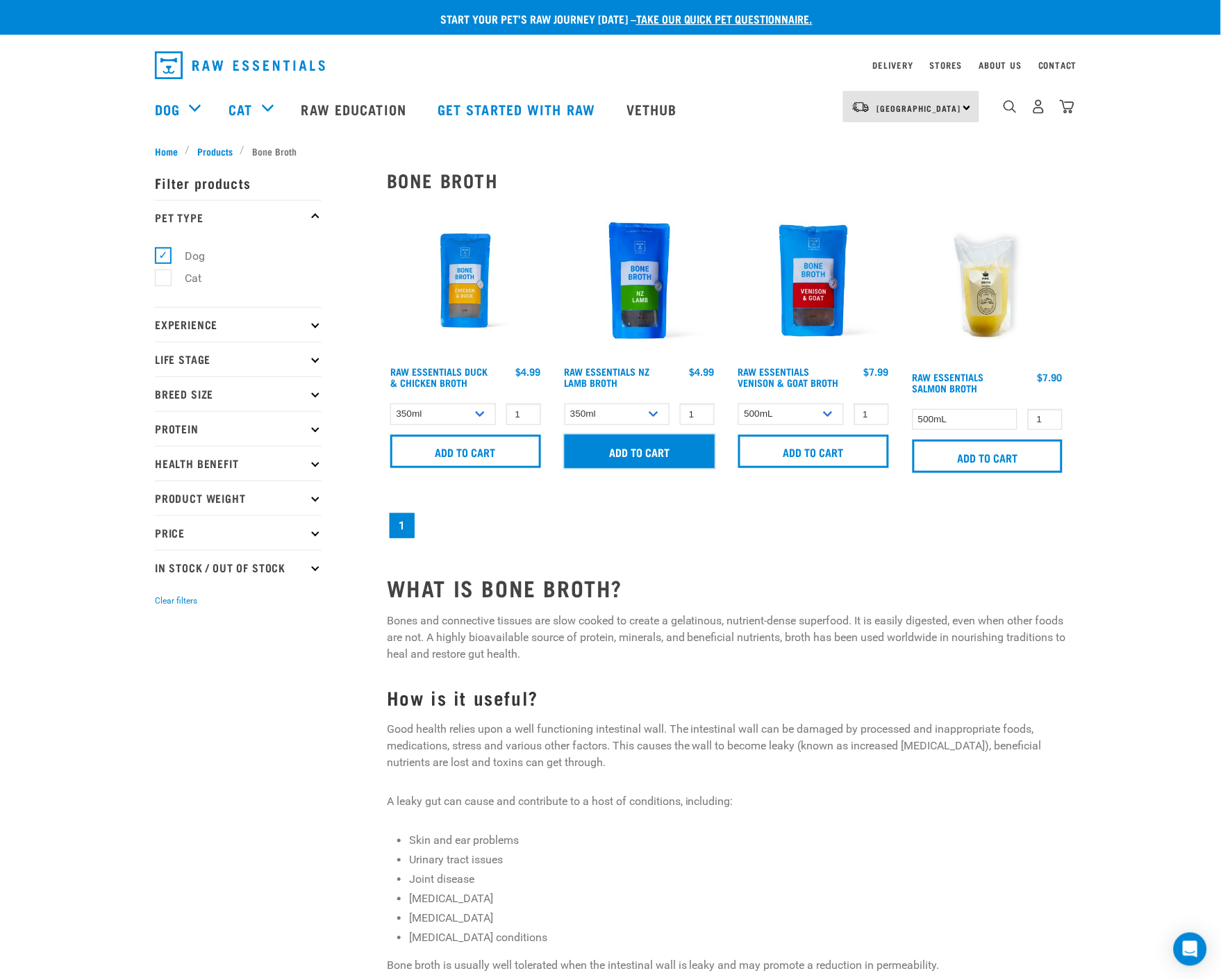
click at [648, 448] on input "Add to cart" at bounding box center [640, 451] width 151 height 33
click at [1068, 109] on img "dropdown navigation" at bounding box center [1067, 107] width 14 height 14
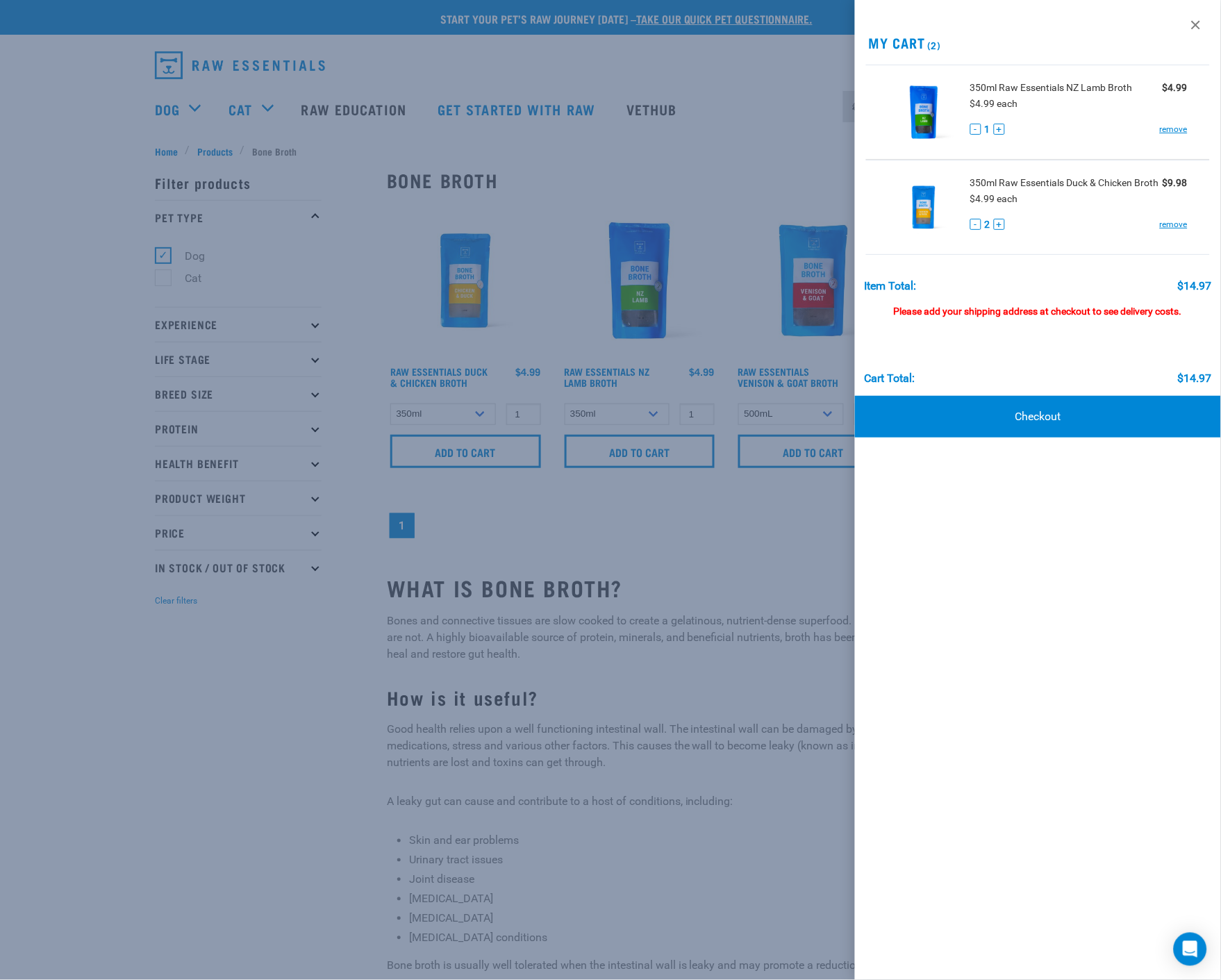
click at [775, 551] on div at bounding box center [610, 490] width 1221 height 980
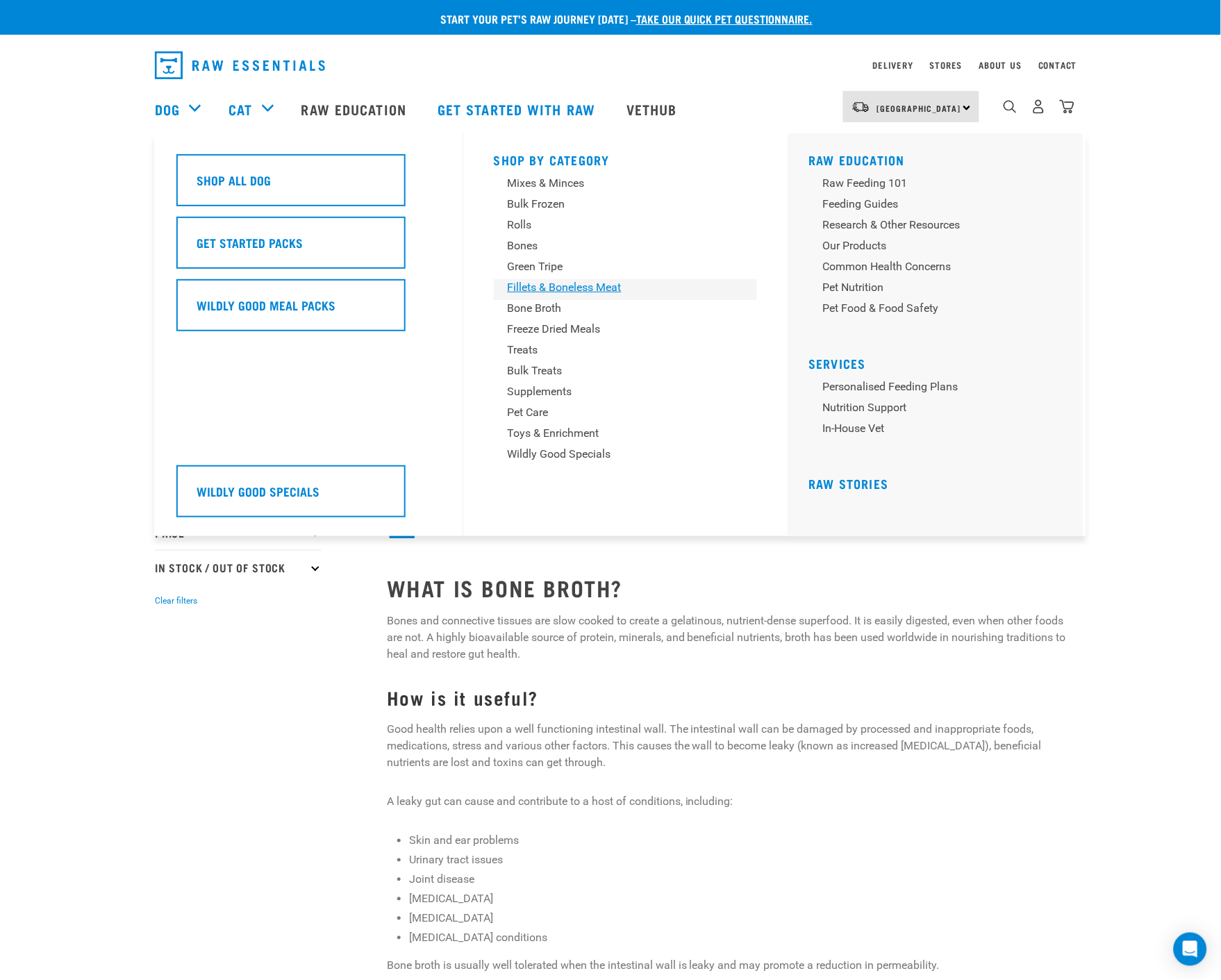
click at [628, 292] on div "Fillets & Boneless Meat" at bounding box center [616, 287] width 217 height 17
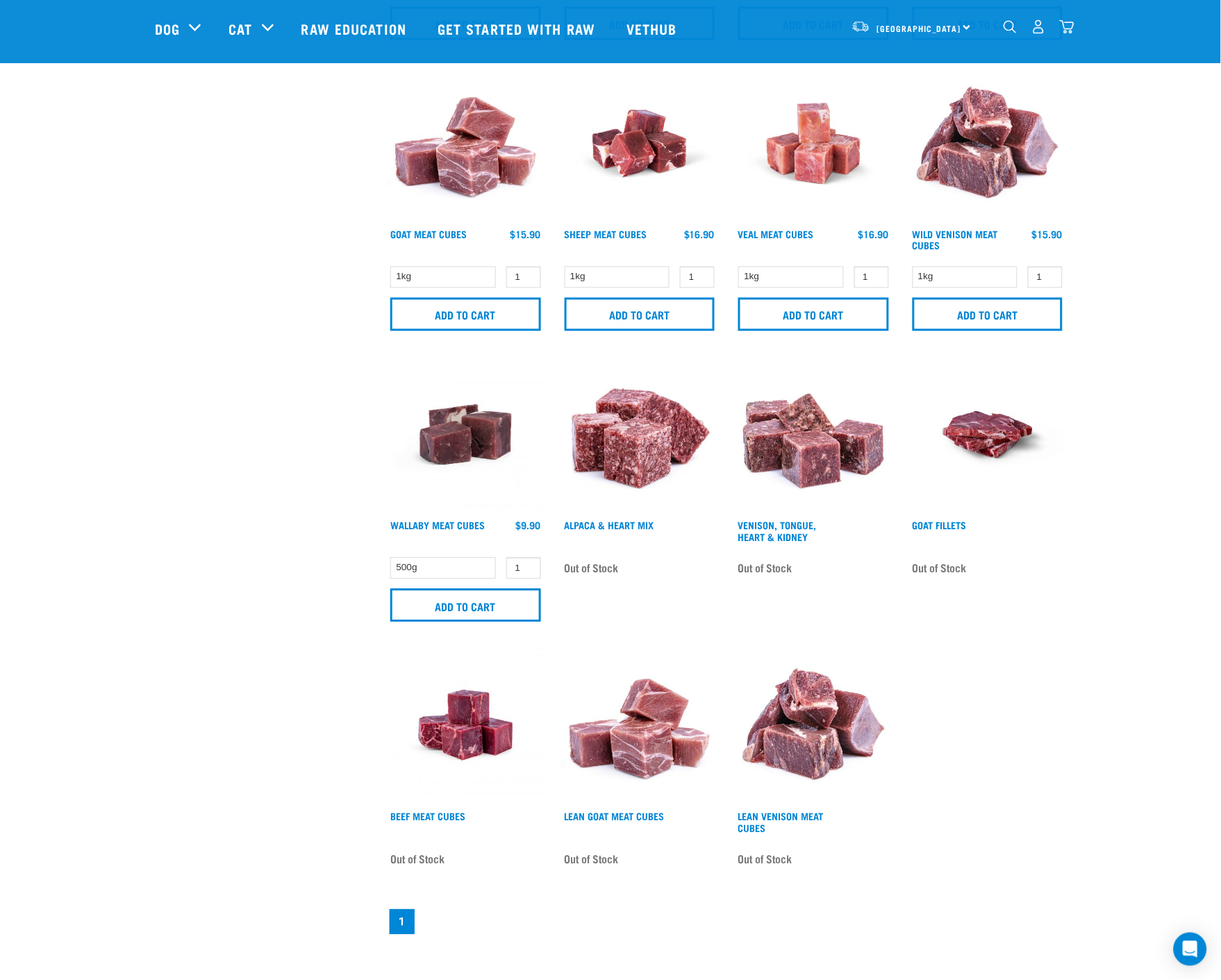
scroll to position [540, 0]
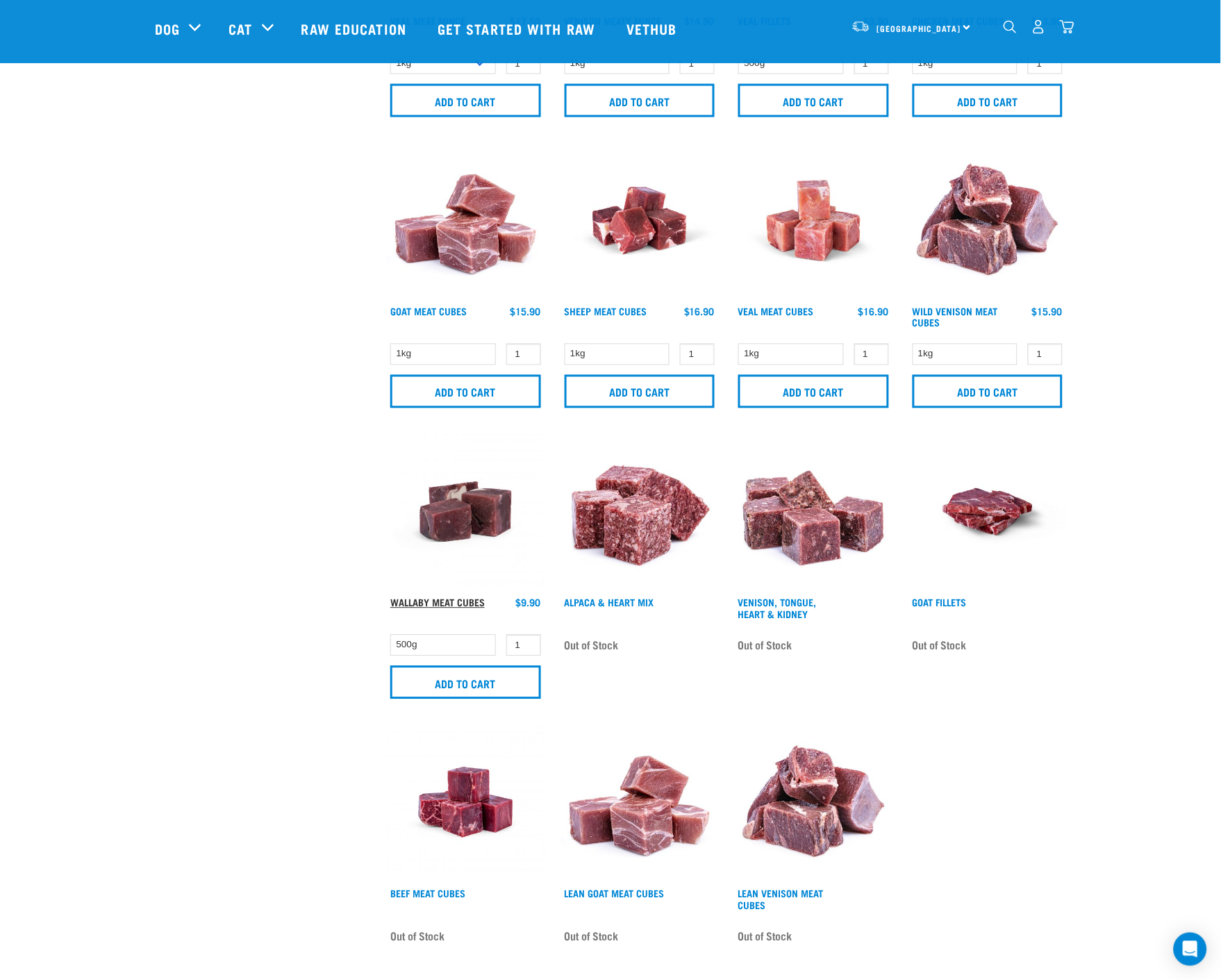
click at [429, 600] on link "Wallaby Meat Cubes" at bounding box center [437, 602] width 94 height 4
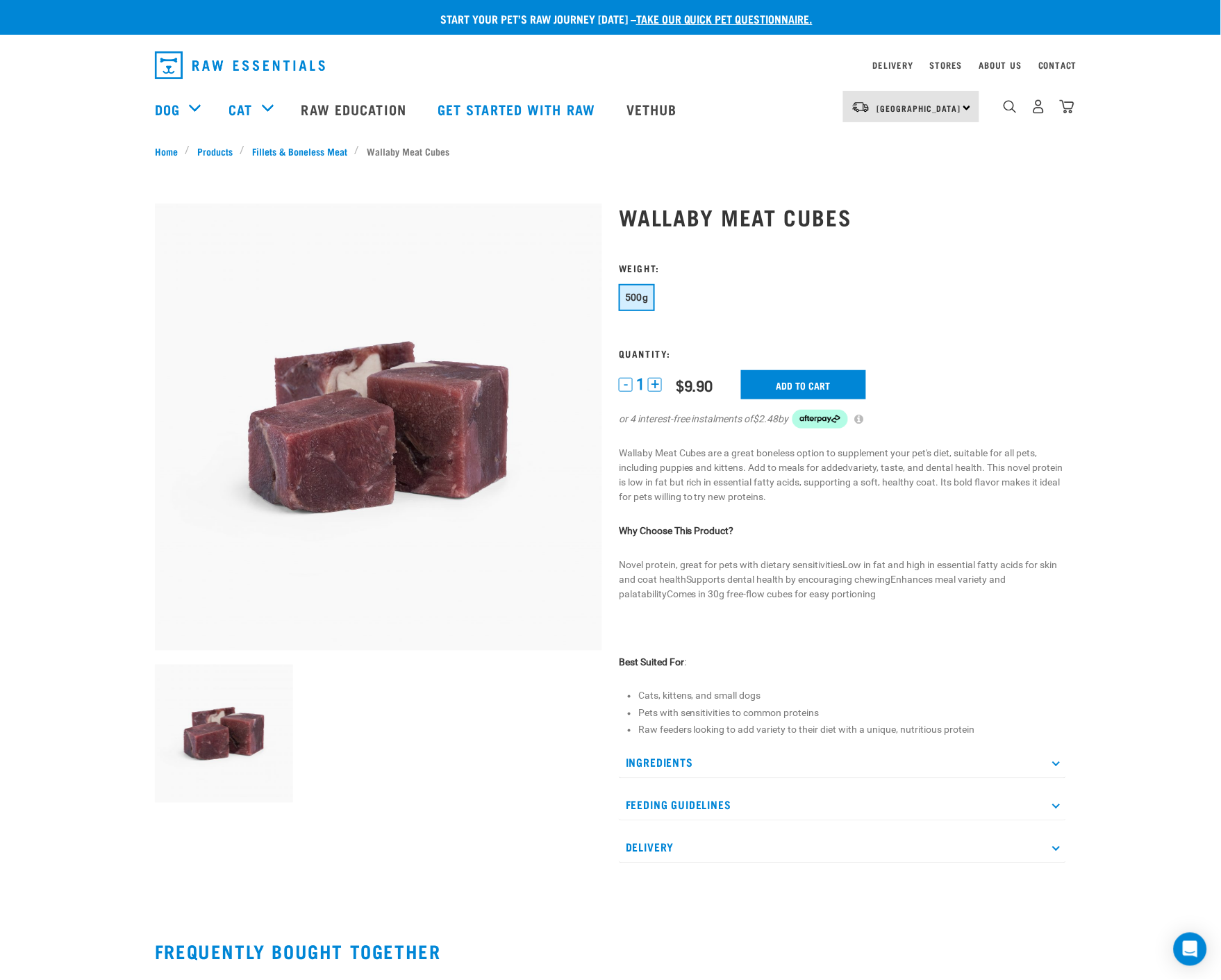
click at [1060, 765] on p "Ingredients" at bounding box center [842, 763] width 447 height 31
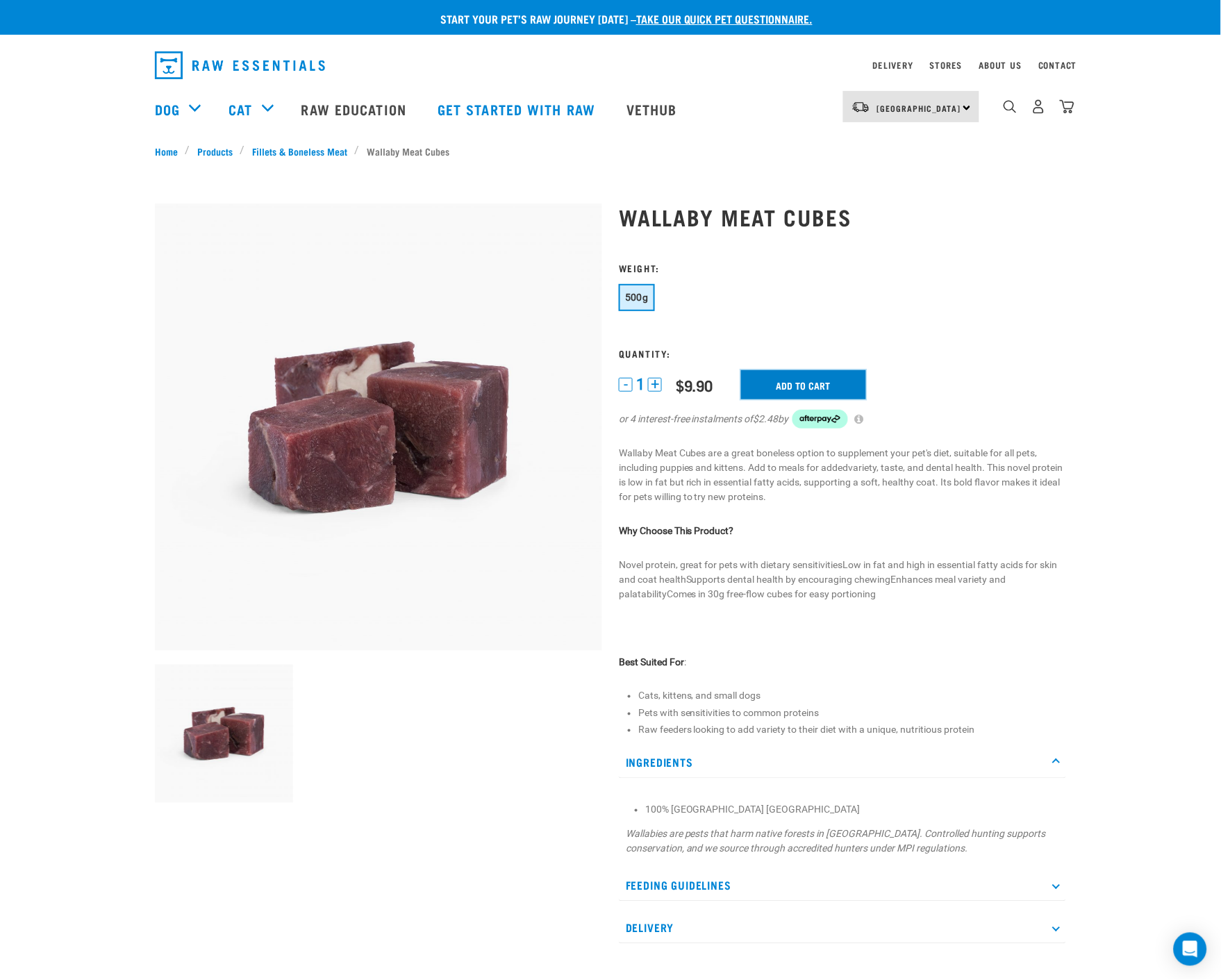
click at [821, 382] on input "Add to cart" at bounding box center [803, 385] width 125 height 30
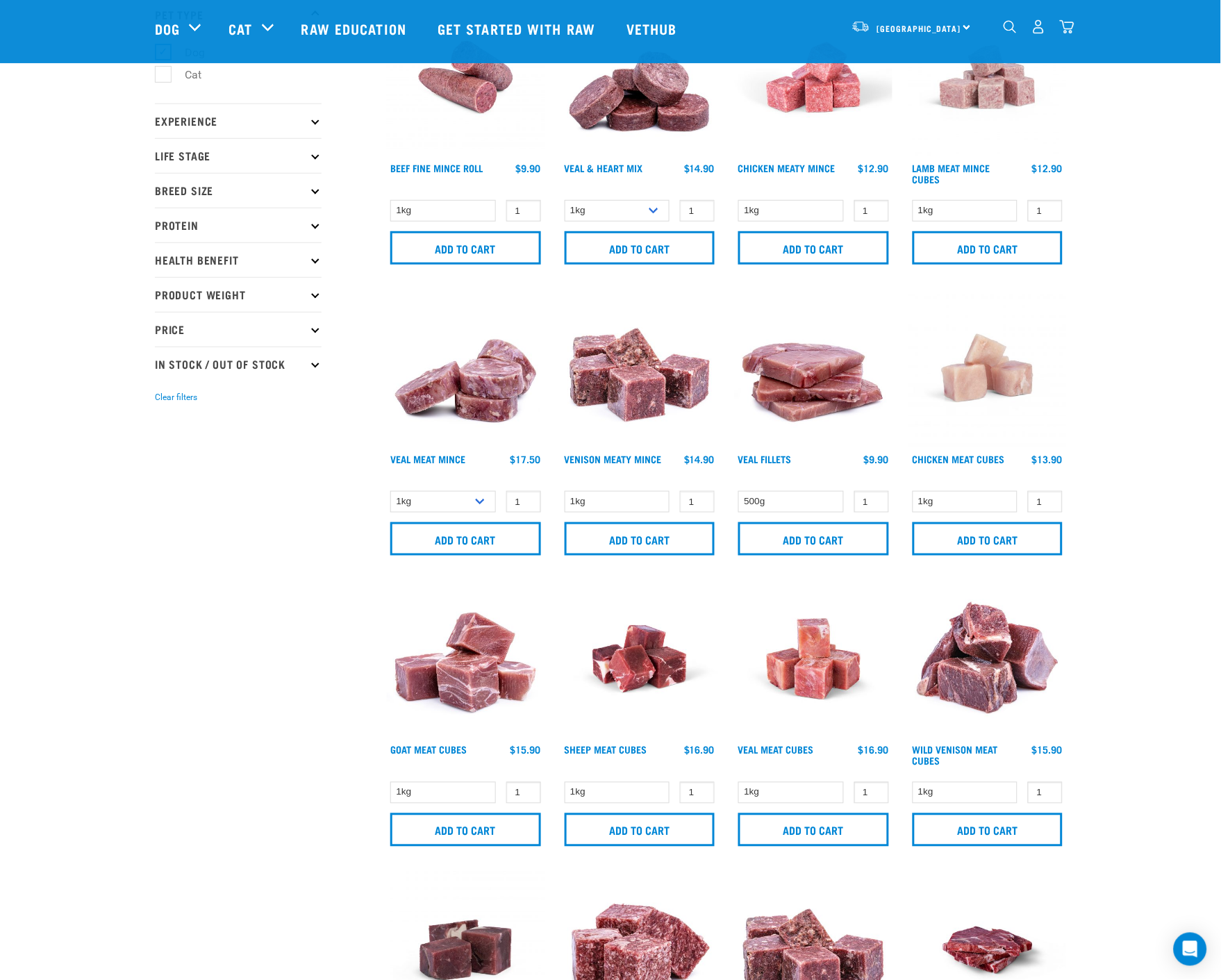
scroll to position [24, 0]
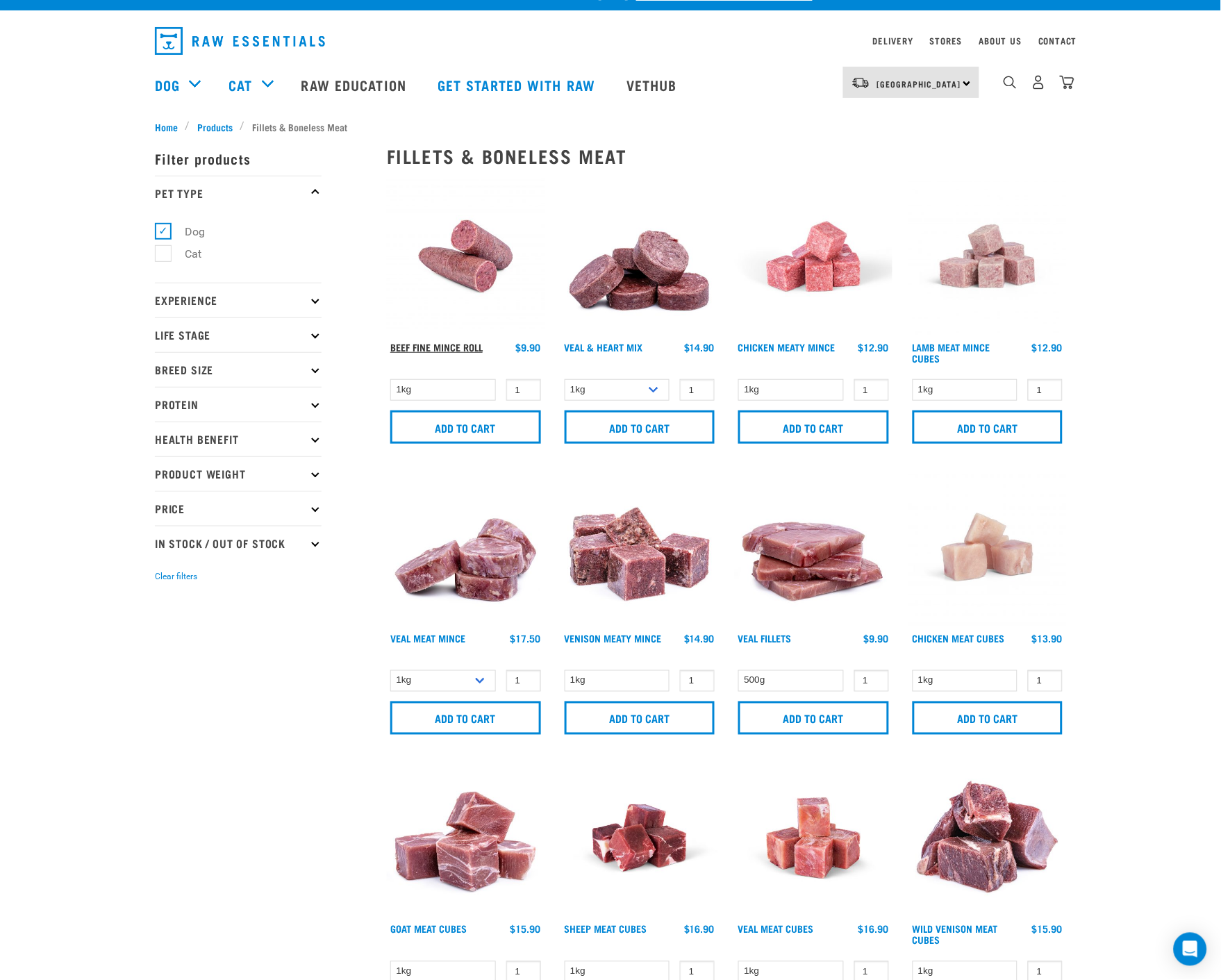
click at [467, 349] on link "Beef Fine Mince Roll" at bounding box center [436, 346] width 92 height 4
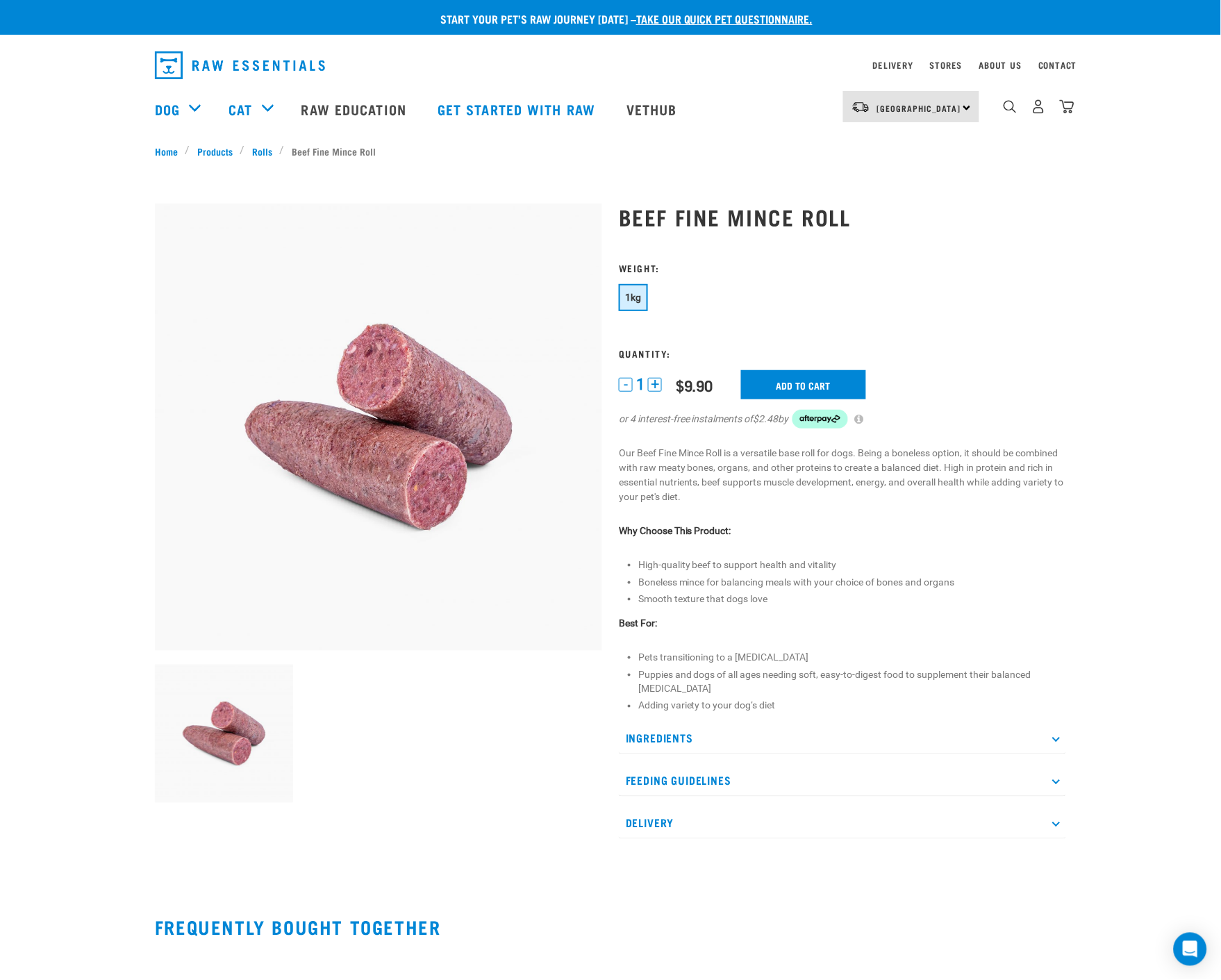
click at [1052, 738] on p "Ingredients" at bounding box center [842, 739] width 447 height 31
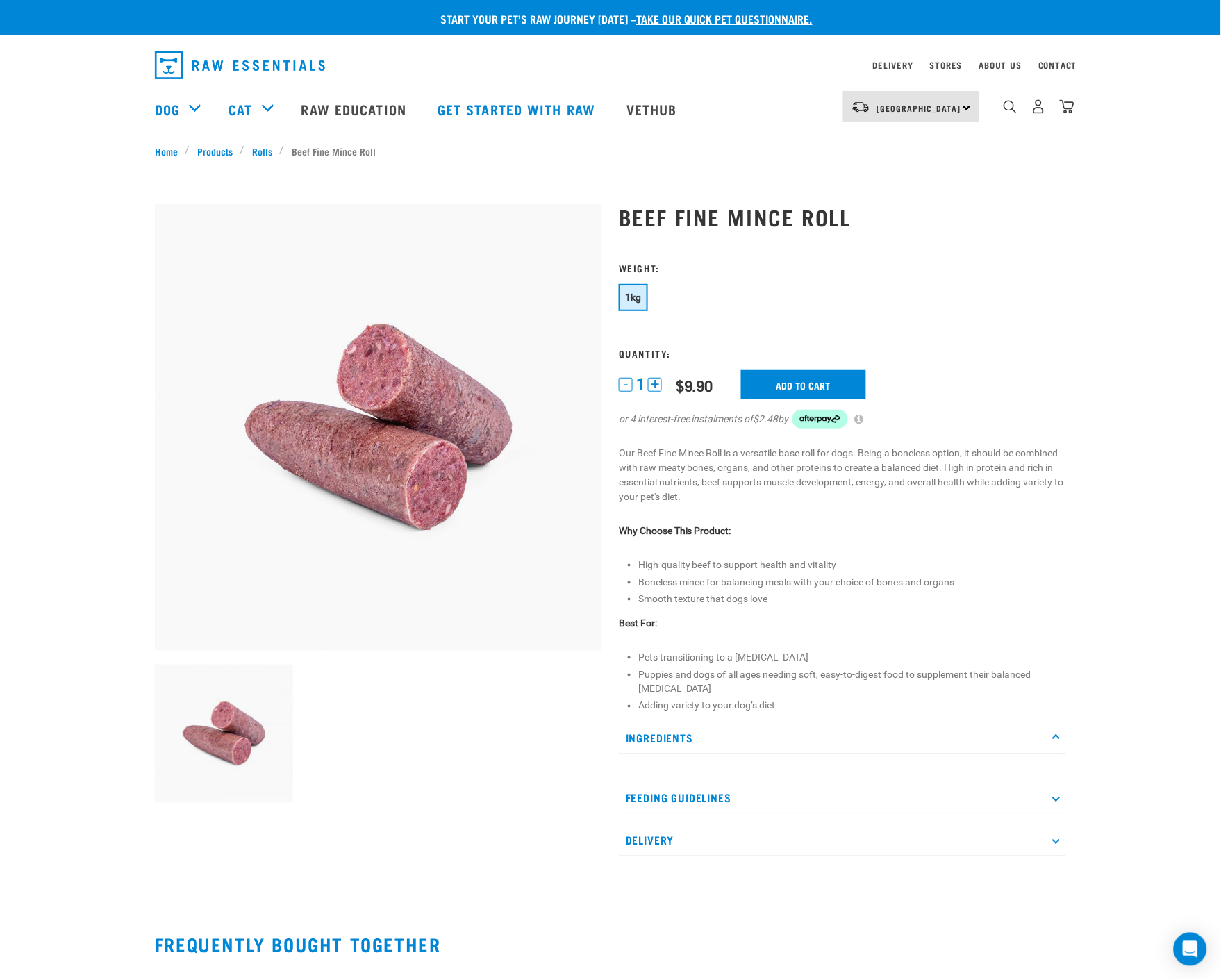
click at [1056, 737] on icon at bounding box center [1056, 739] width 8 height 8
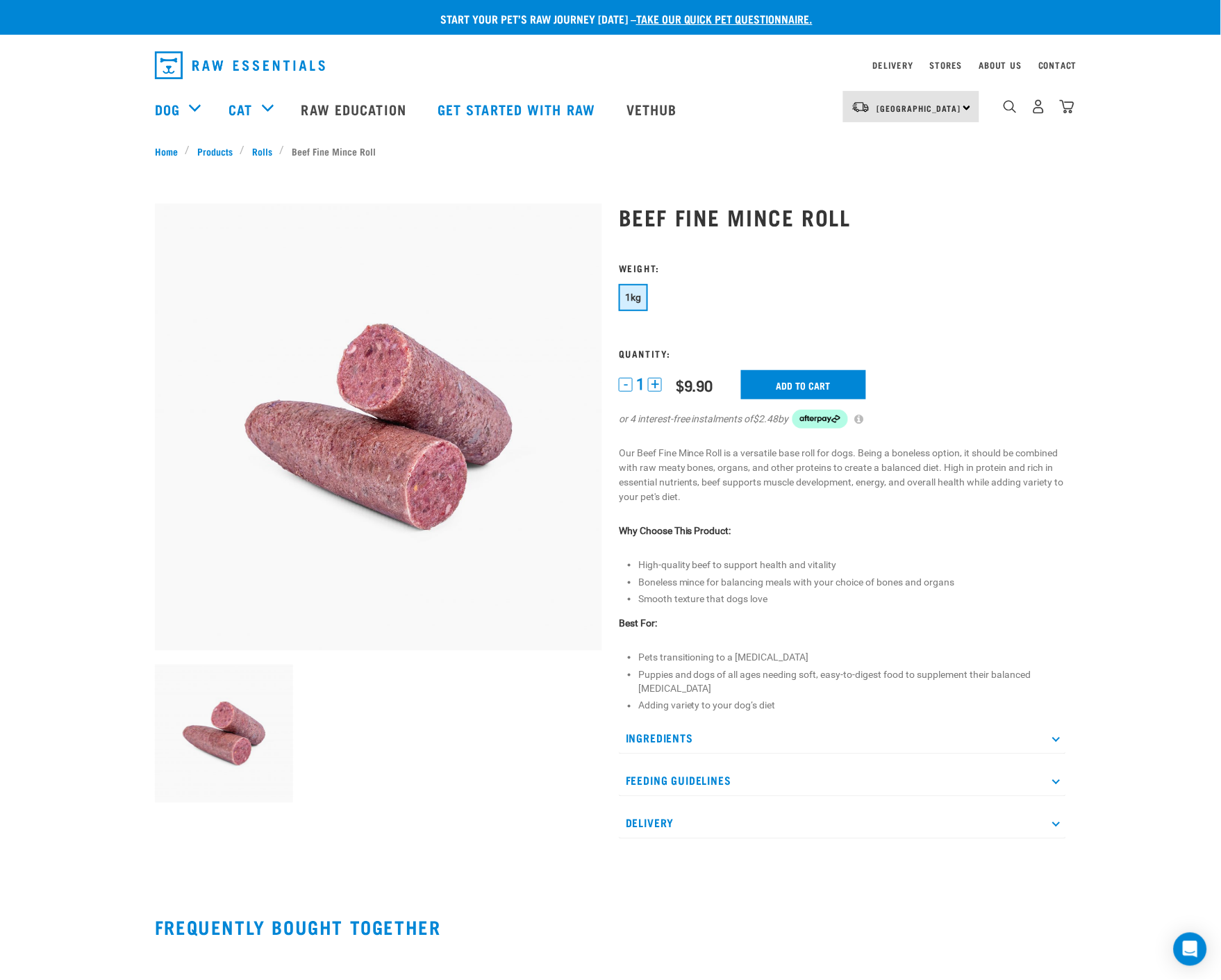
click at [1056, 737] on icon at bounding box center [1056, 739] width 8 height 8
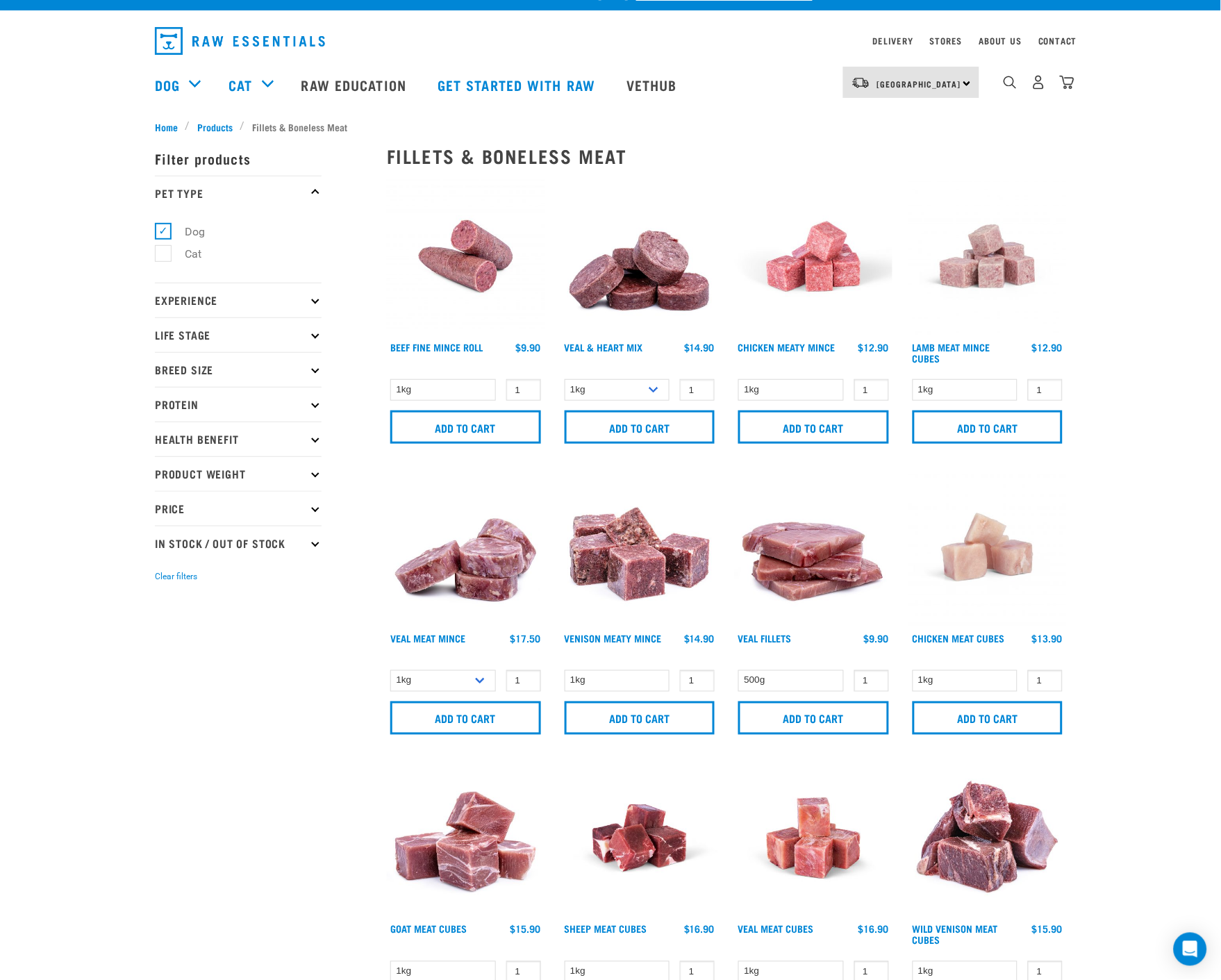
click at [634, 572] on img at bounding box center [640, 548] width 158 height 158
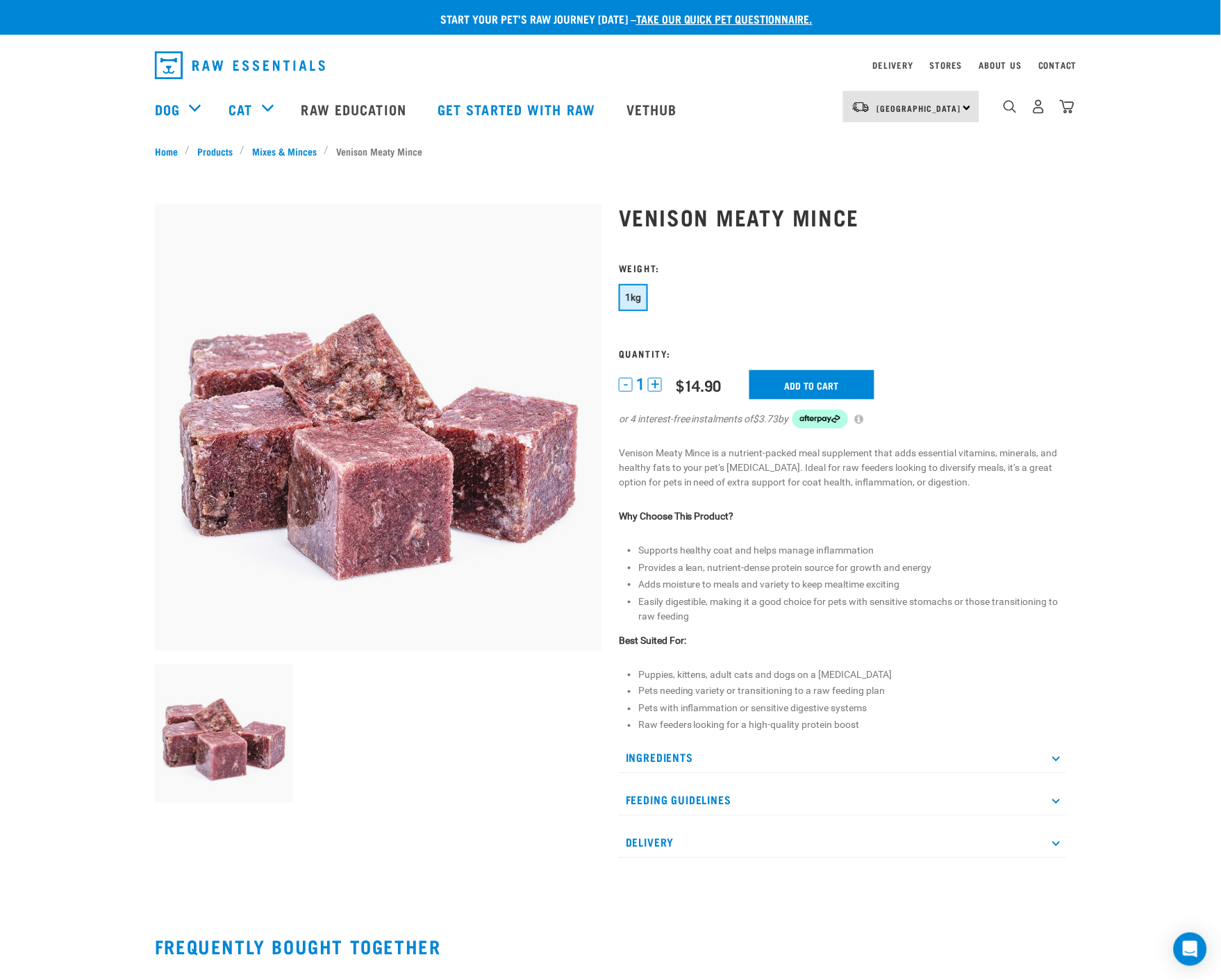
click at [1065, 759] on p "Ingredients" at bounding box center [842, 758] width 447 height 31
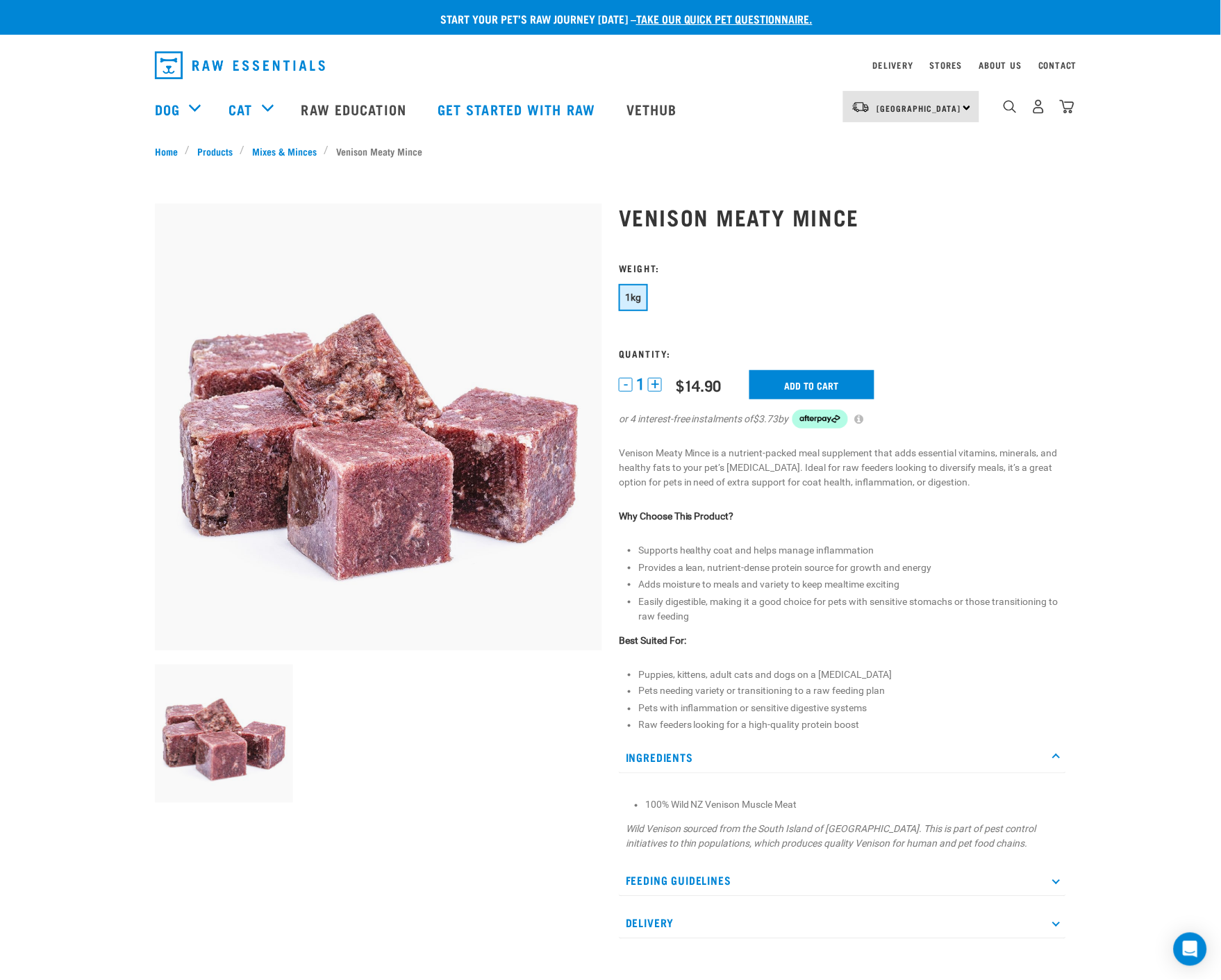
click at [1065, 759] on p "Ingredients" at bounding box center [842, 758] width 447 height 31
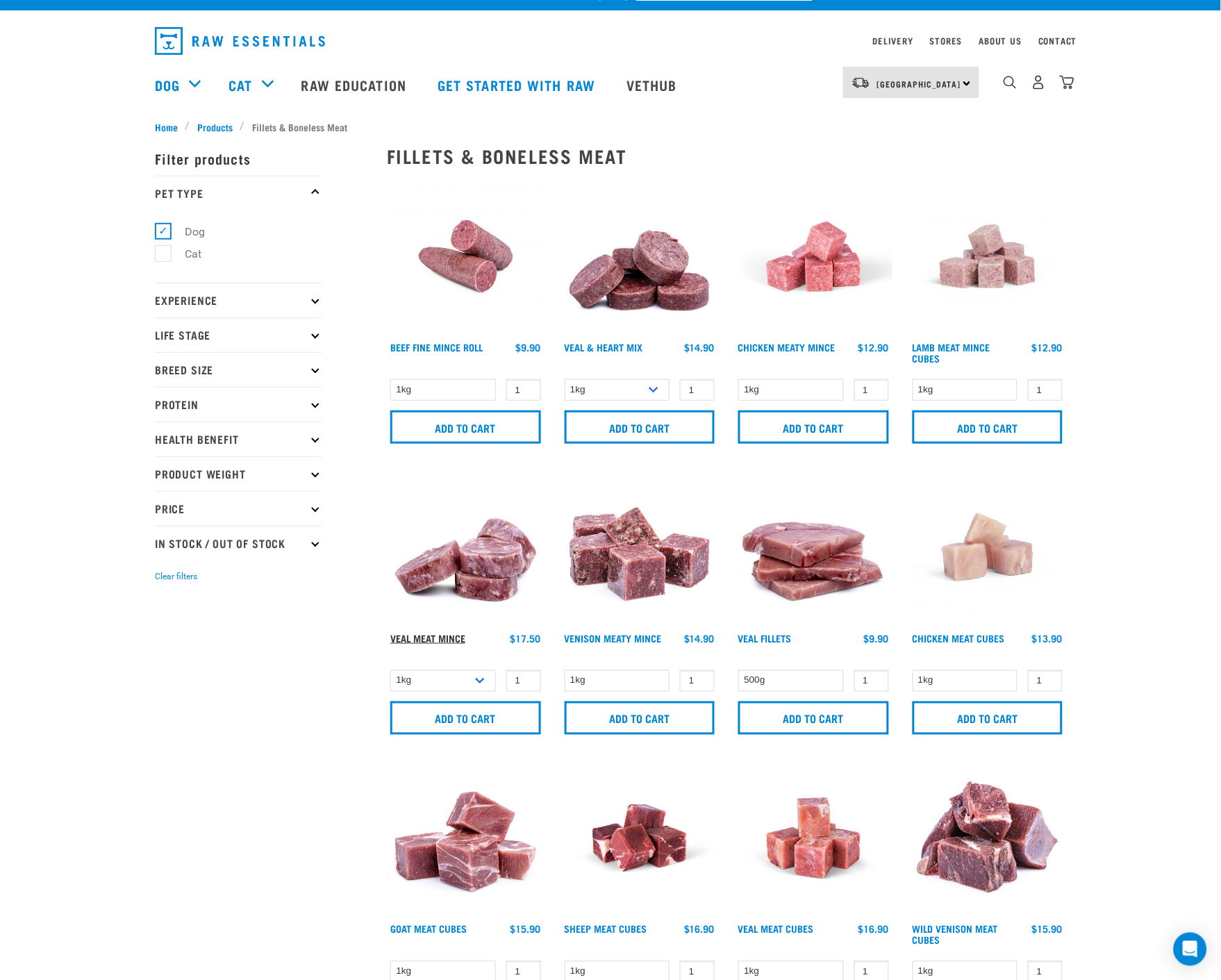
click at [429, 636] on link "Veal Meat Mince" at bounding box center [428, 637] width 75 height 4
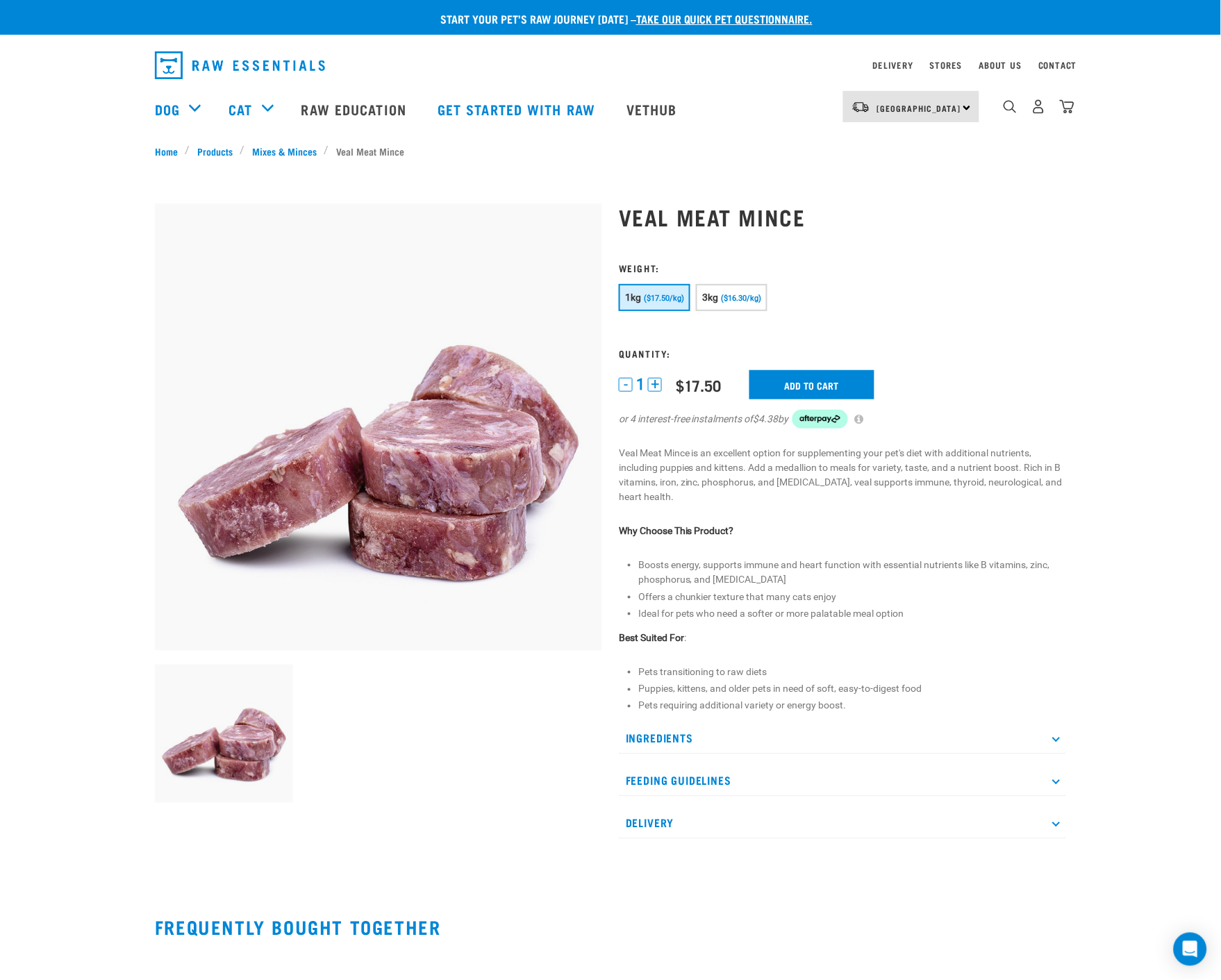
click at [1052, 739] on p "Ingredients" at bounding box center [842, 739] width 447 height 31
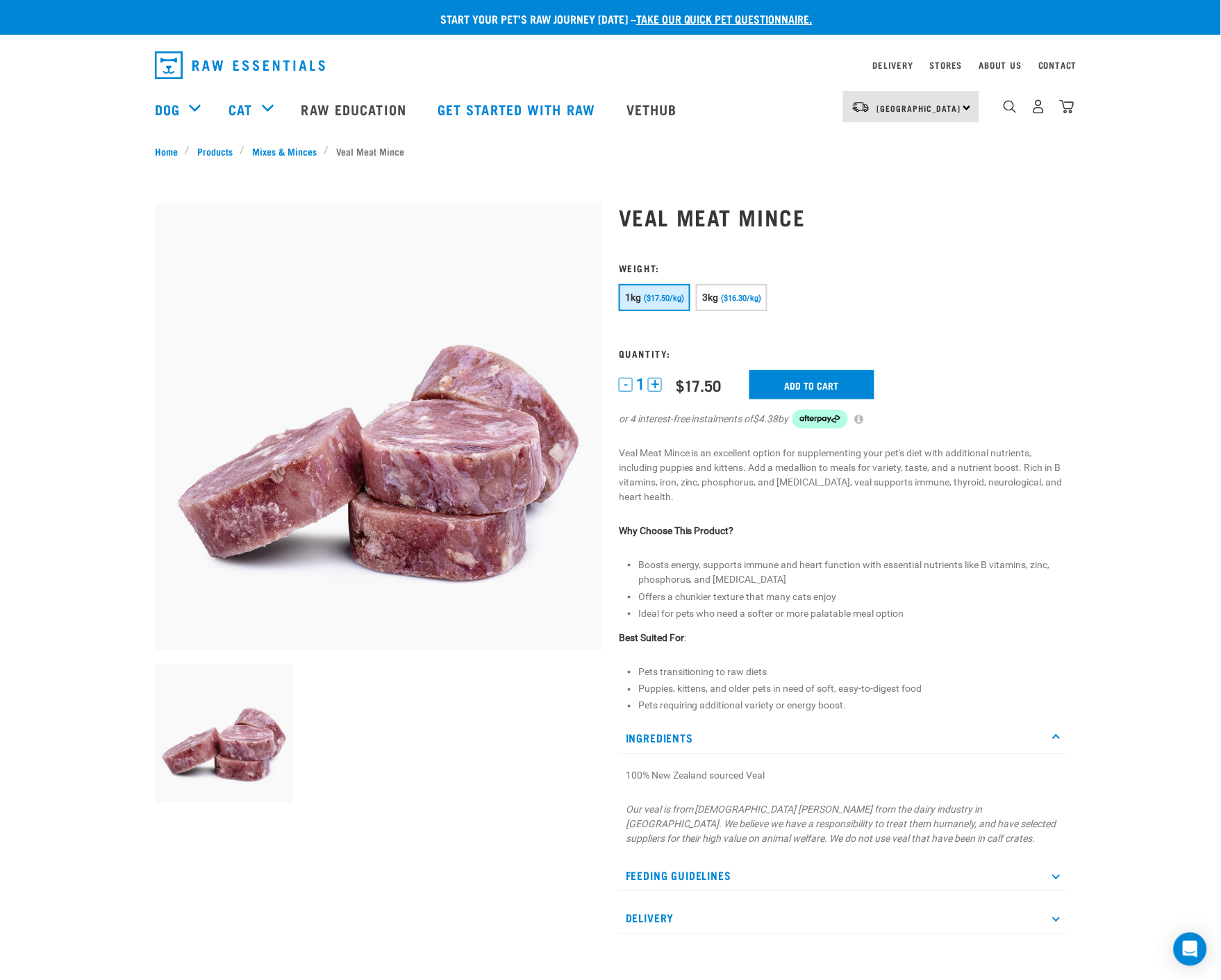
click at [1052, 739] on p "Ingredients" at bounding box center [842, 739] width 447 height 31
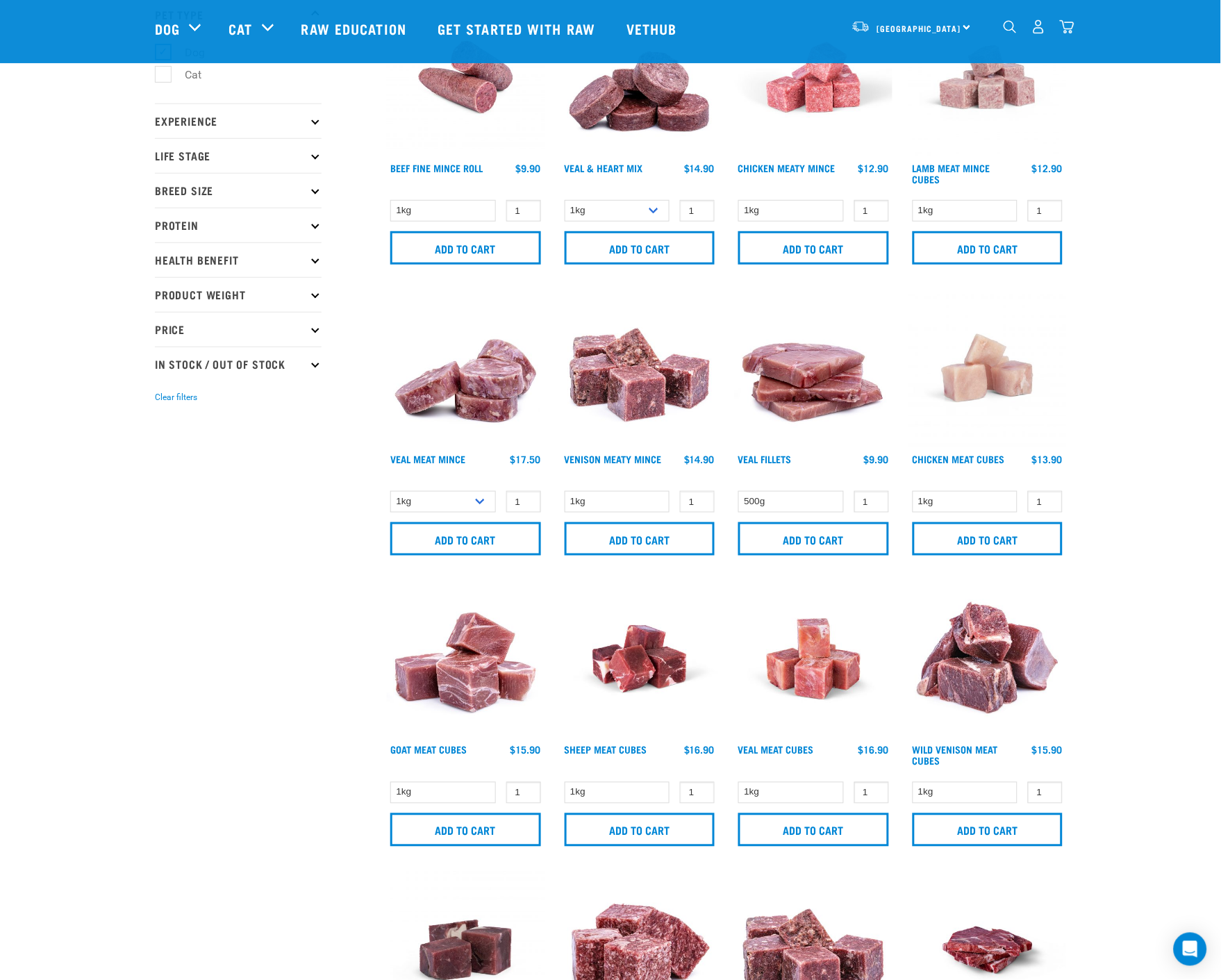
scroll to position [24, 0]
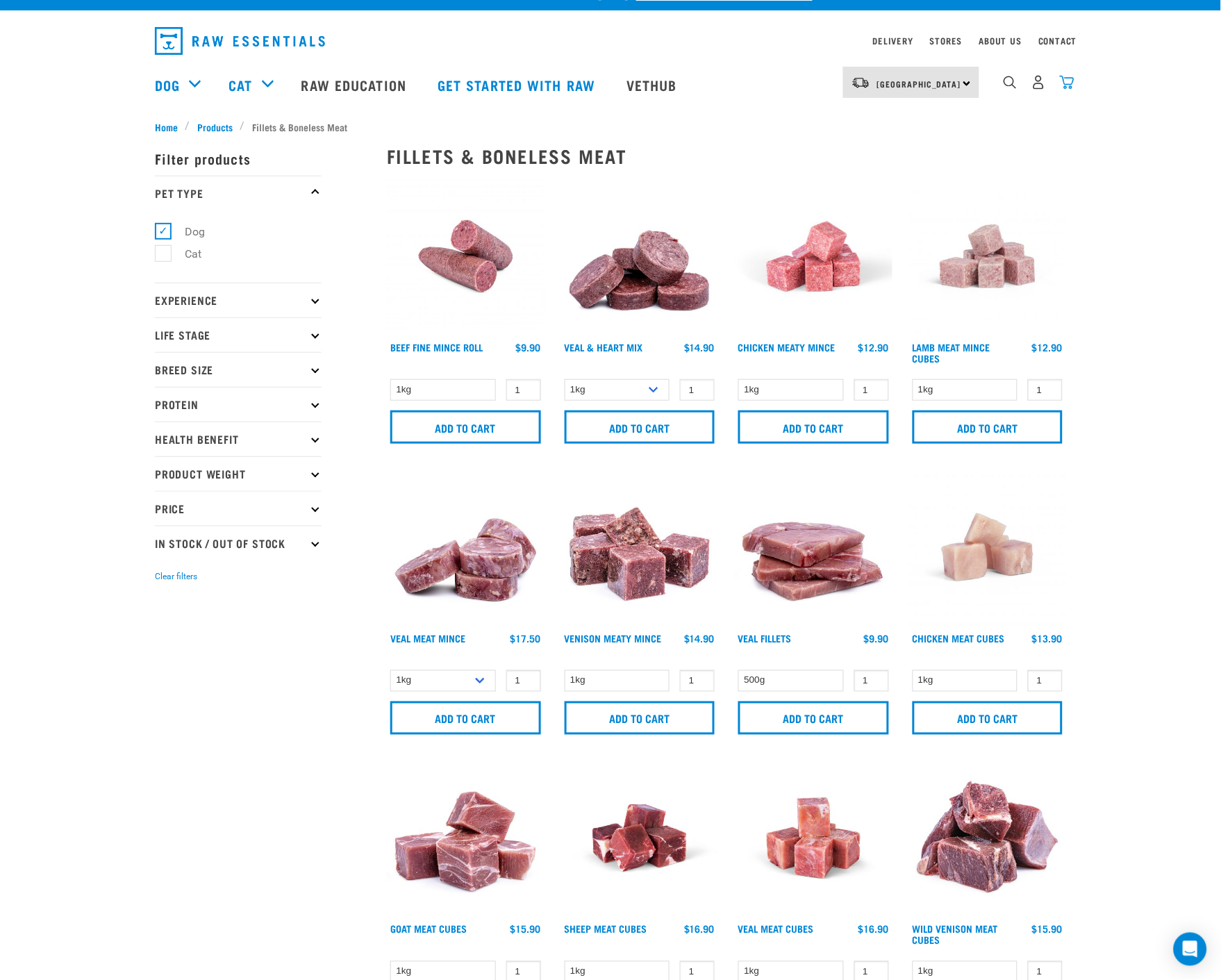
click at [1061, 80] on img "dropdown navigation" at bounding box center [1067, 82] width 14 height 14
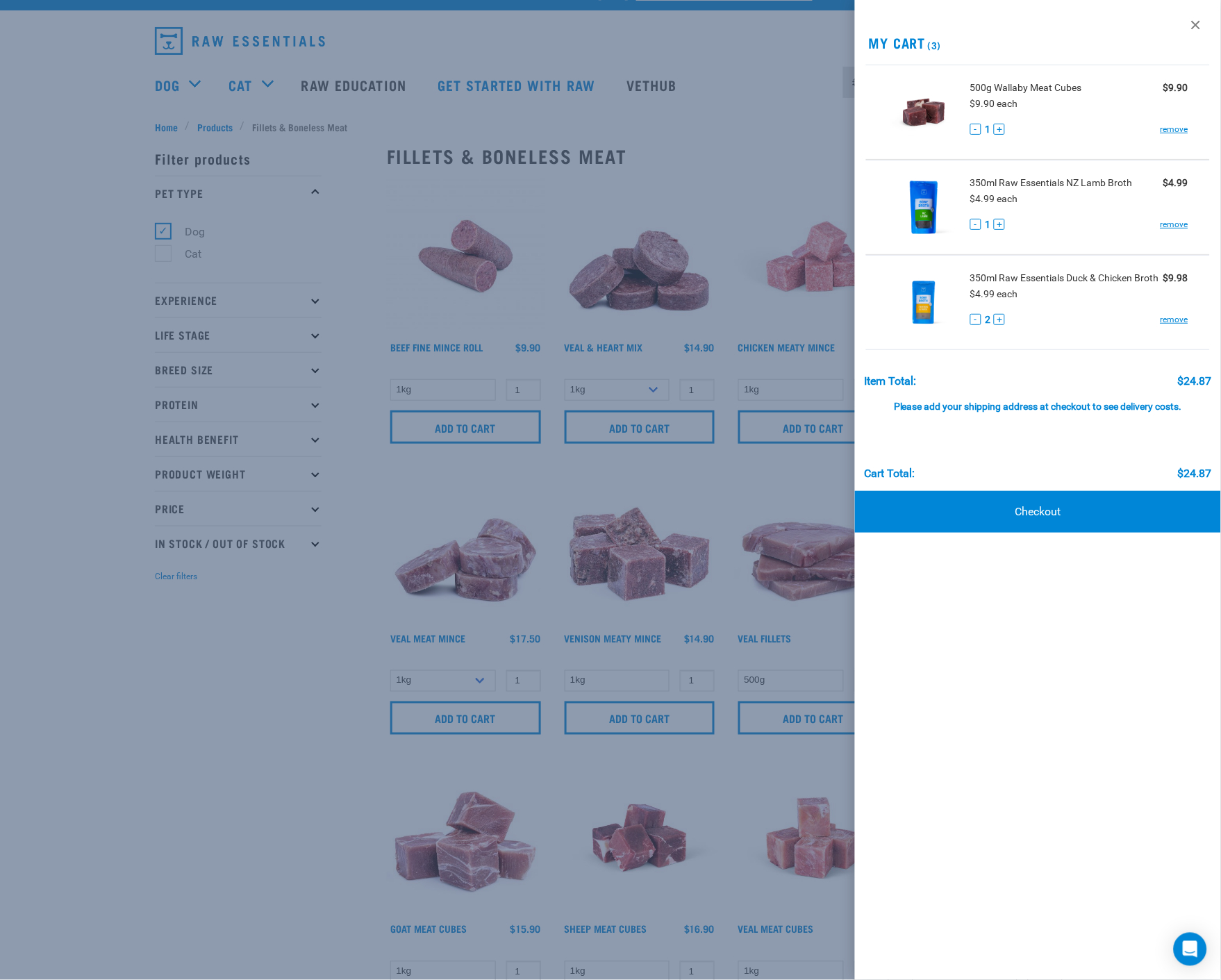
click at [257, 761] on div at bounding box center [610, 490] width 1221 height 980
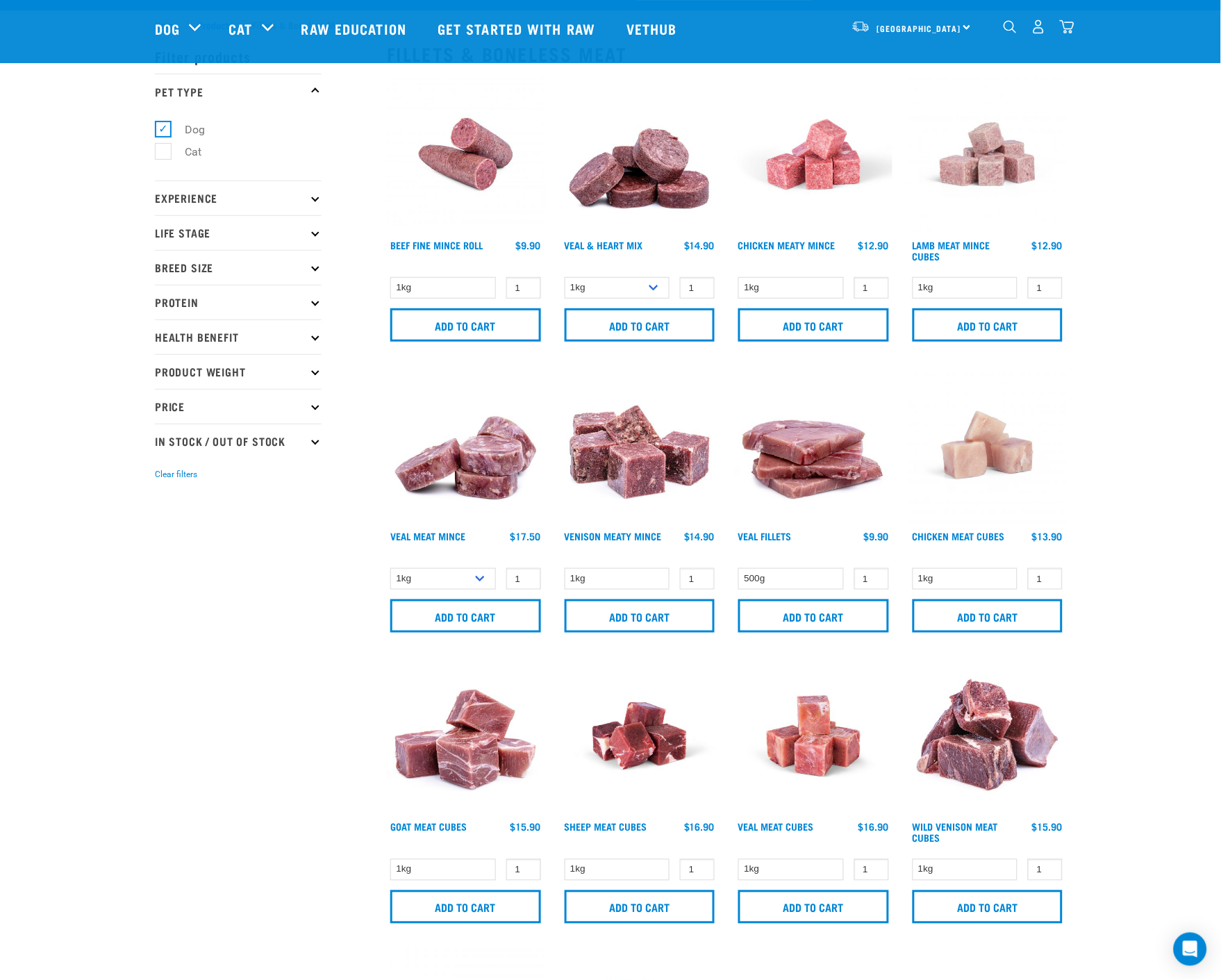
scroll to position [101, 0]
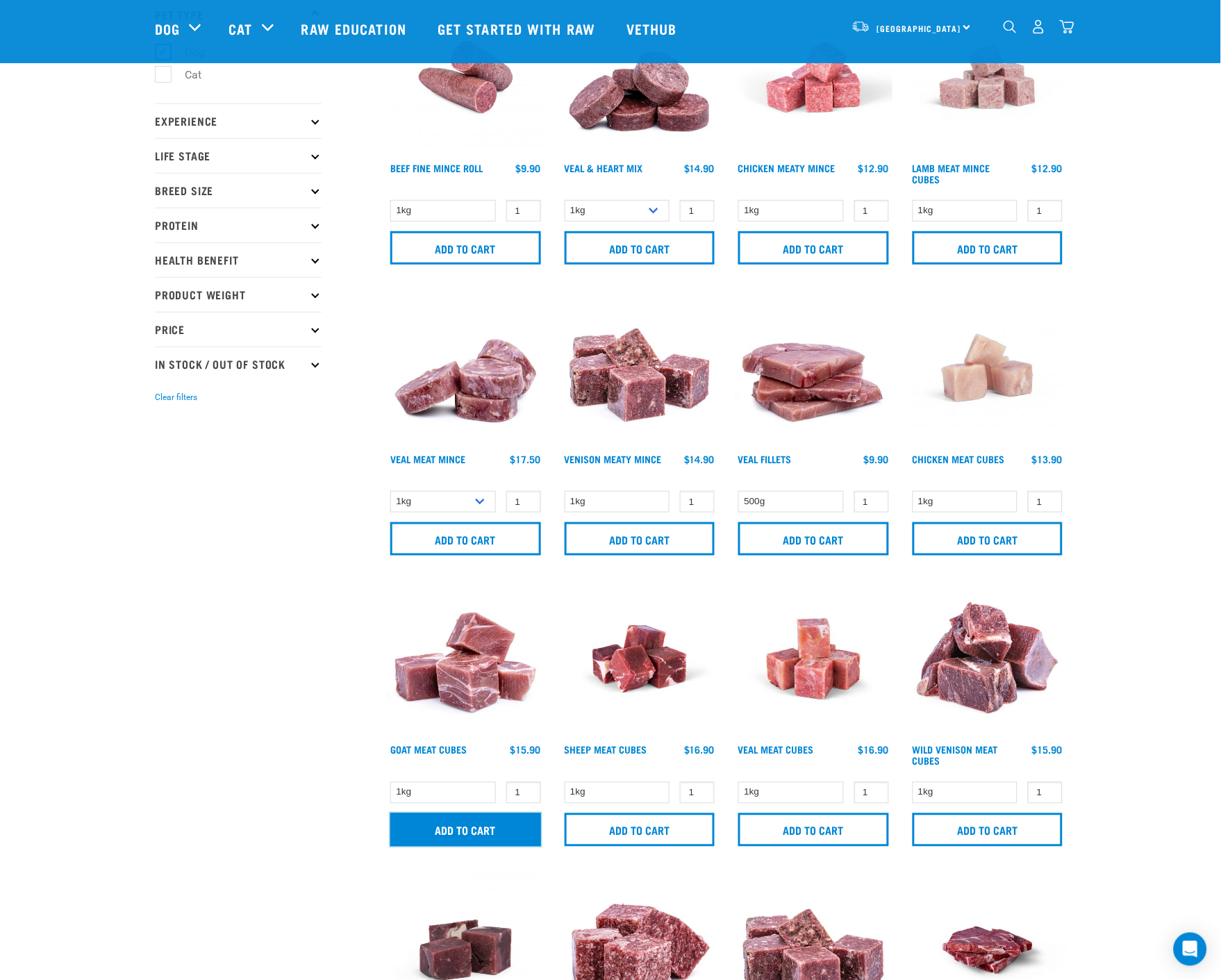
click at [466, 828] on input "Add to cart" at bounding box center [465, 829] width 151 height 33
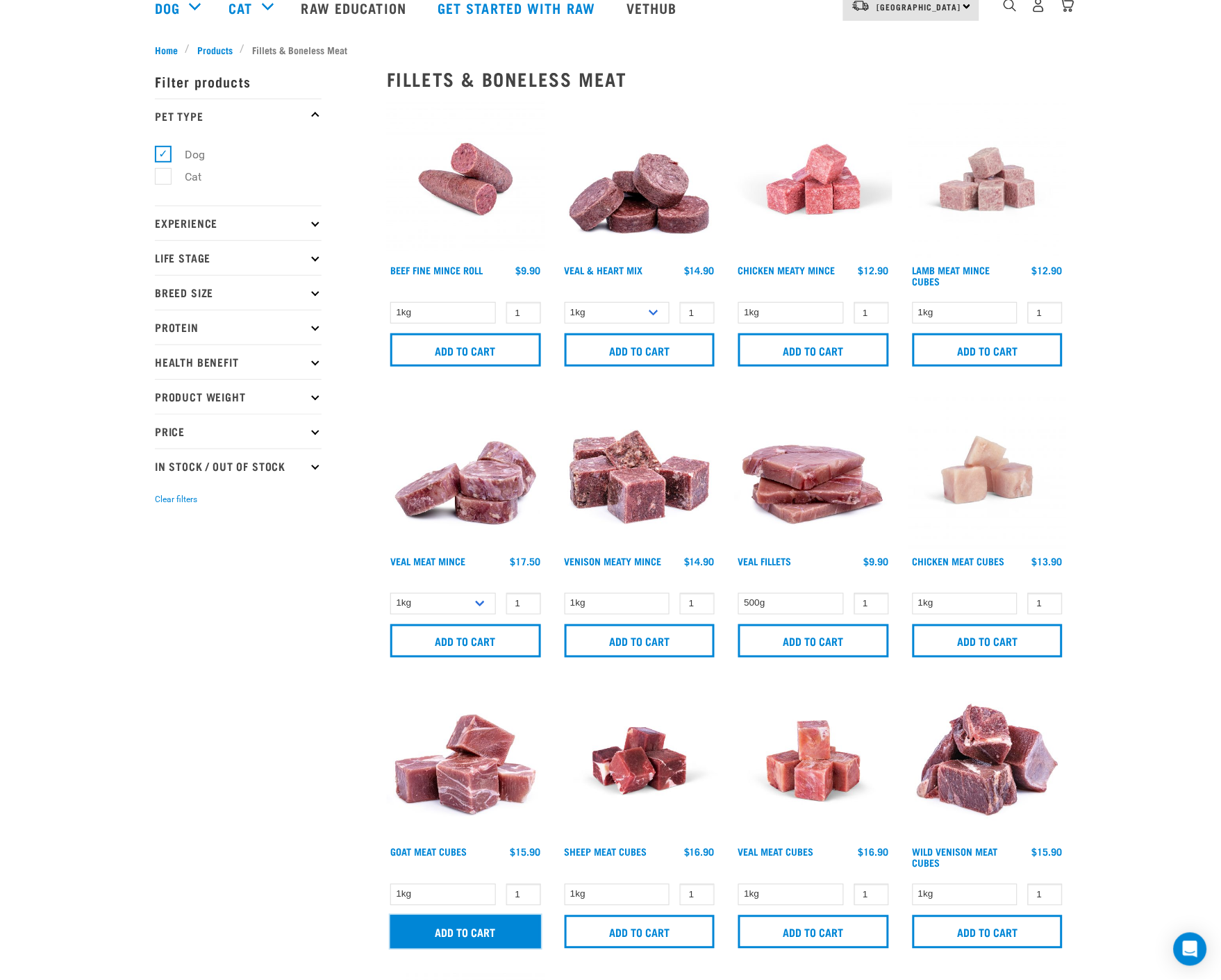
scroll to position [0, 0]
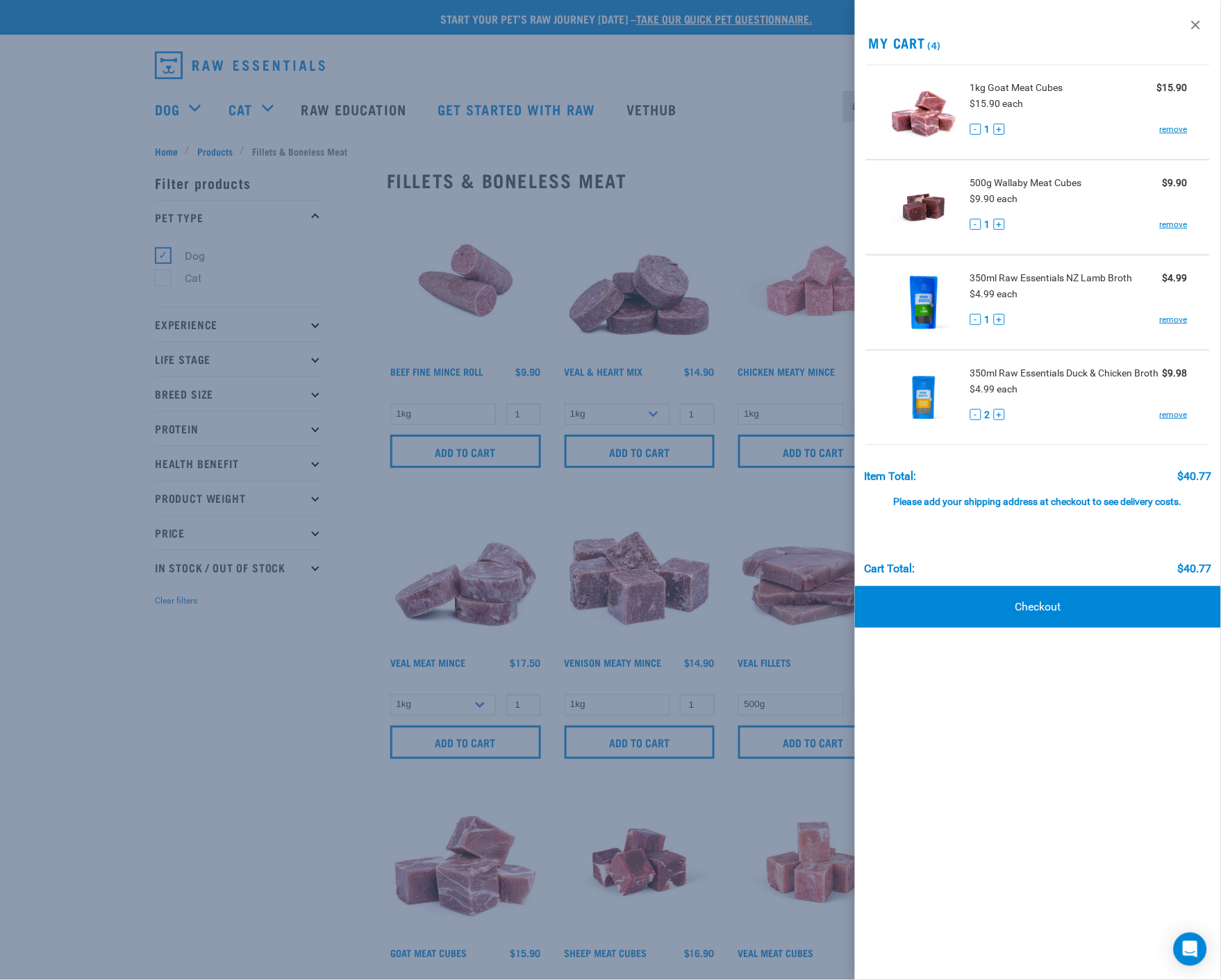
click at [160, 105] on div at bounding box center [610, 490] width 1221 height 980
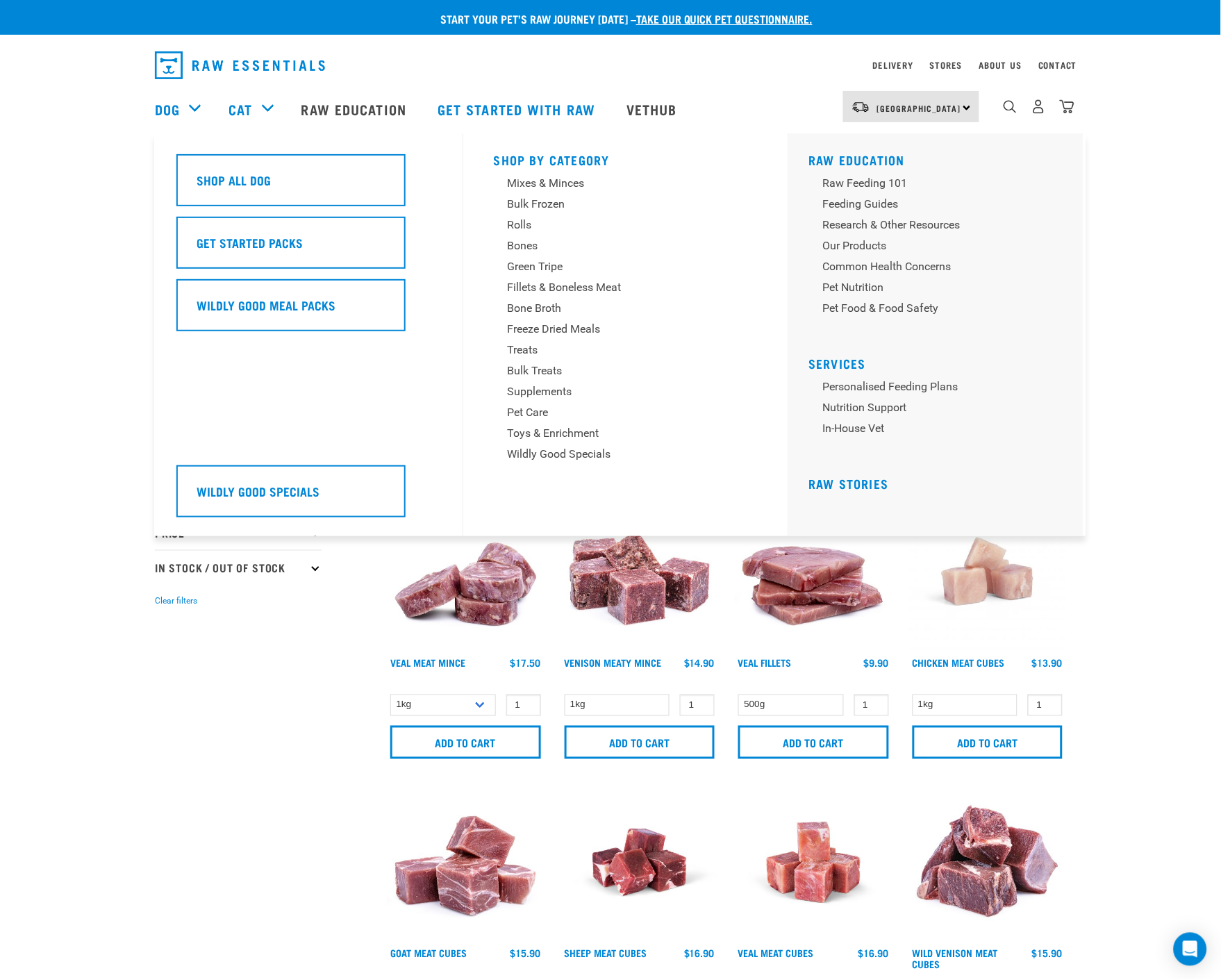
click at [199, 107] on div "Dog" at bounding box center [185, 109] width 60 height 56
click at [564, 184] on div "Mixes & Minces" at bounding box center [616, 183] width 217 height 17
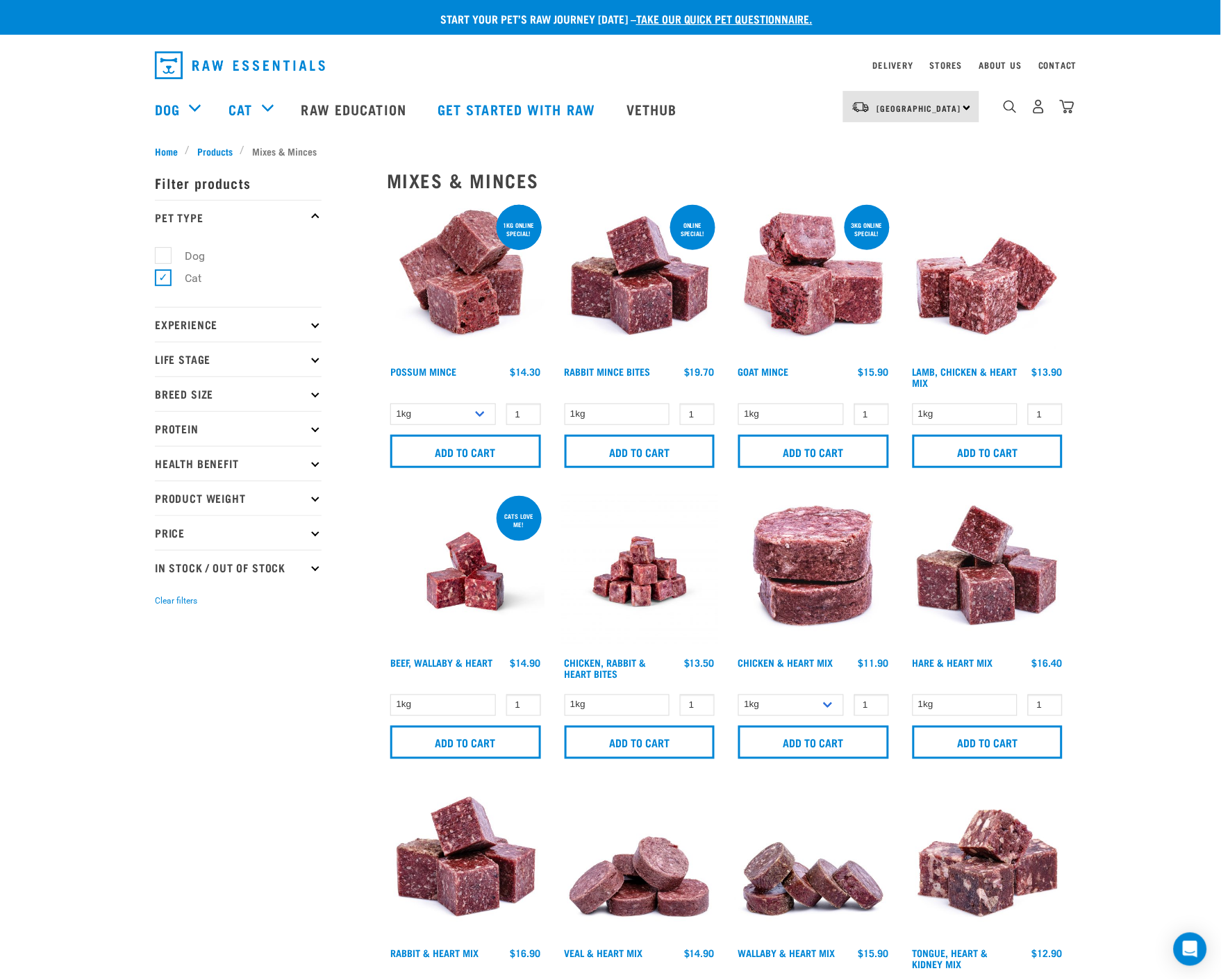
click at [313, 325] on icon at bounding box center [315, 324] width 8 height 8
click at [313, 325] on icon at bounding box center [315, 324] width 8 height 8
click at [311, 362] on p "Life Stage" at bounding box center [238, 359] width 167 height 35
click at [316, 392] on p "Breed Size" at bounding box center [238, 394] width 167 height 35
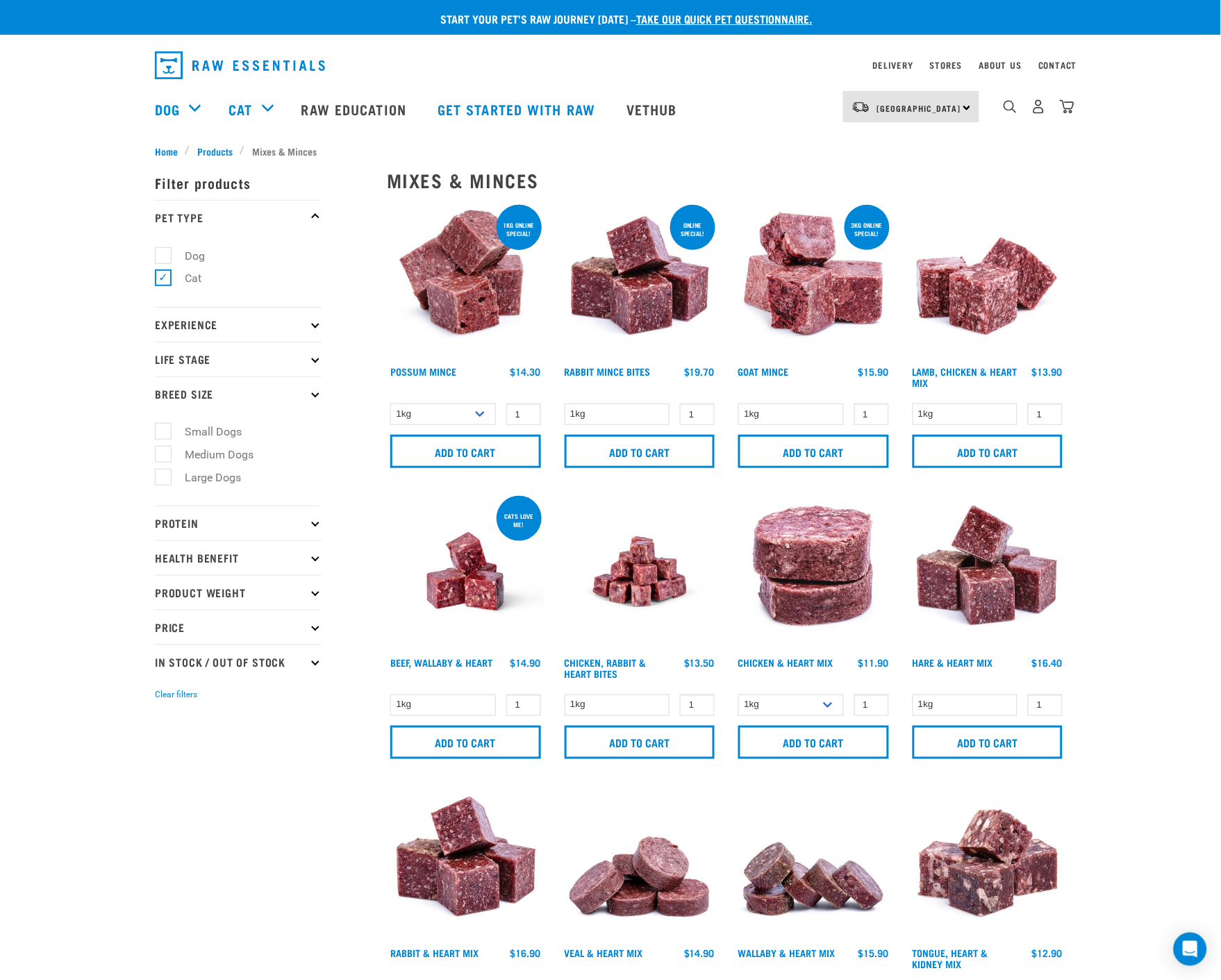
click at [316, 392] on p "Breed Size" at bounding box center [238, 394] width 167 height 35
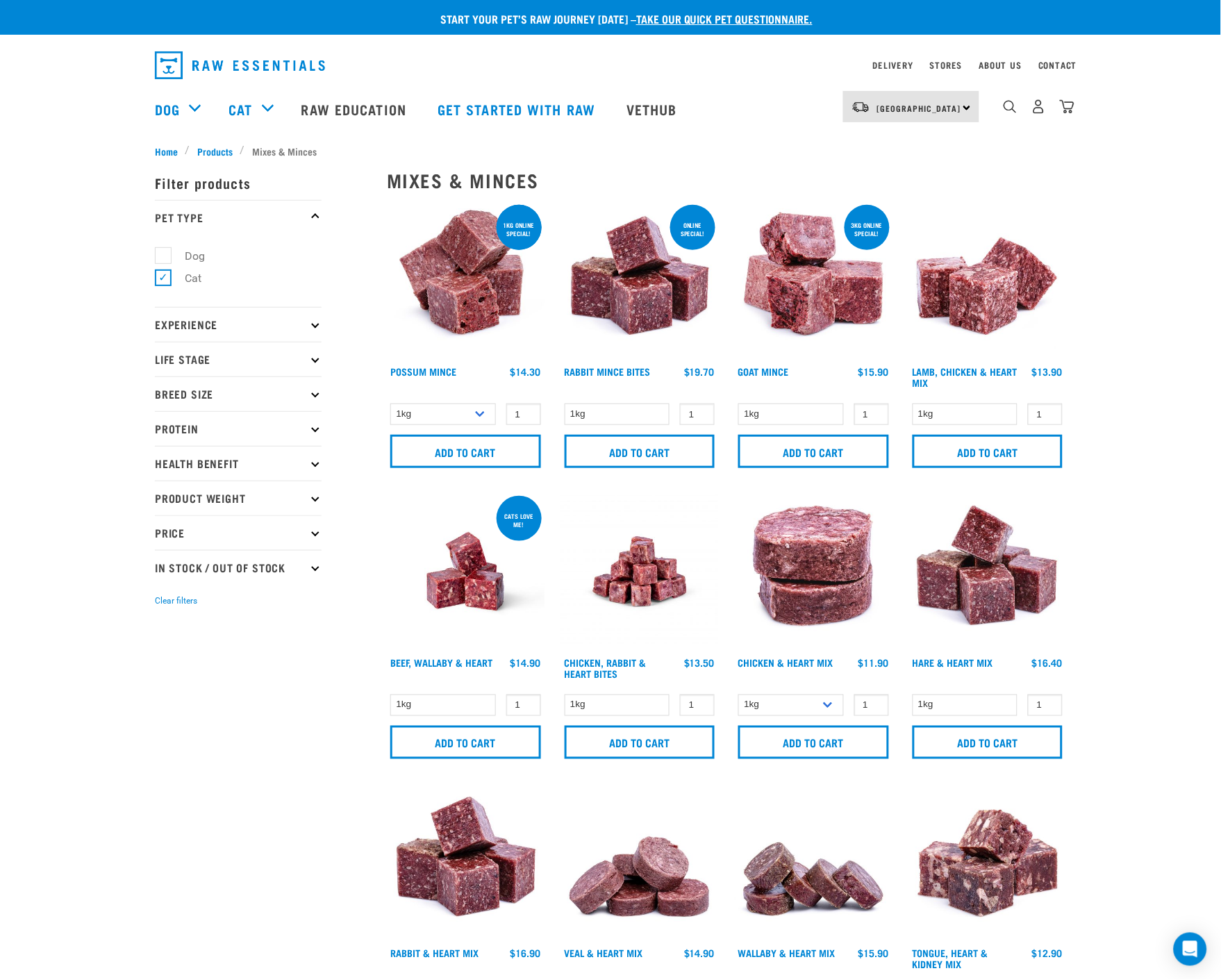
click at [315, 435] on p "Protein" at bounding box center [238, 429] width 167 height 35
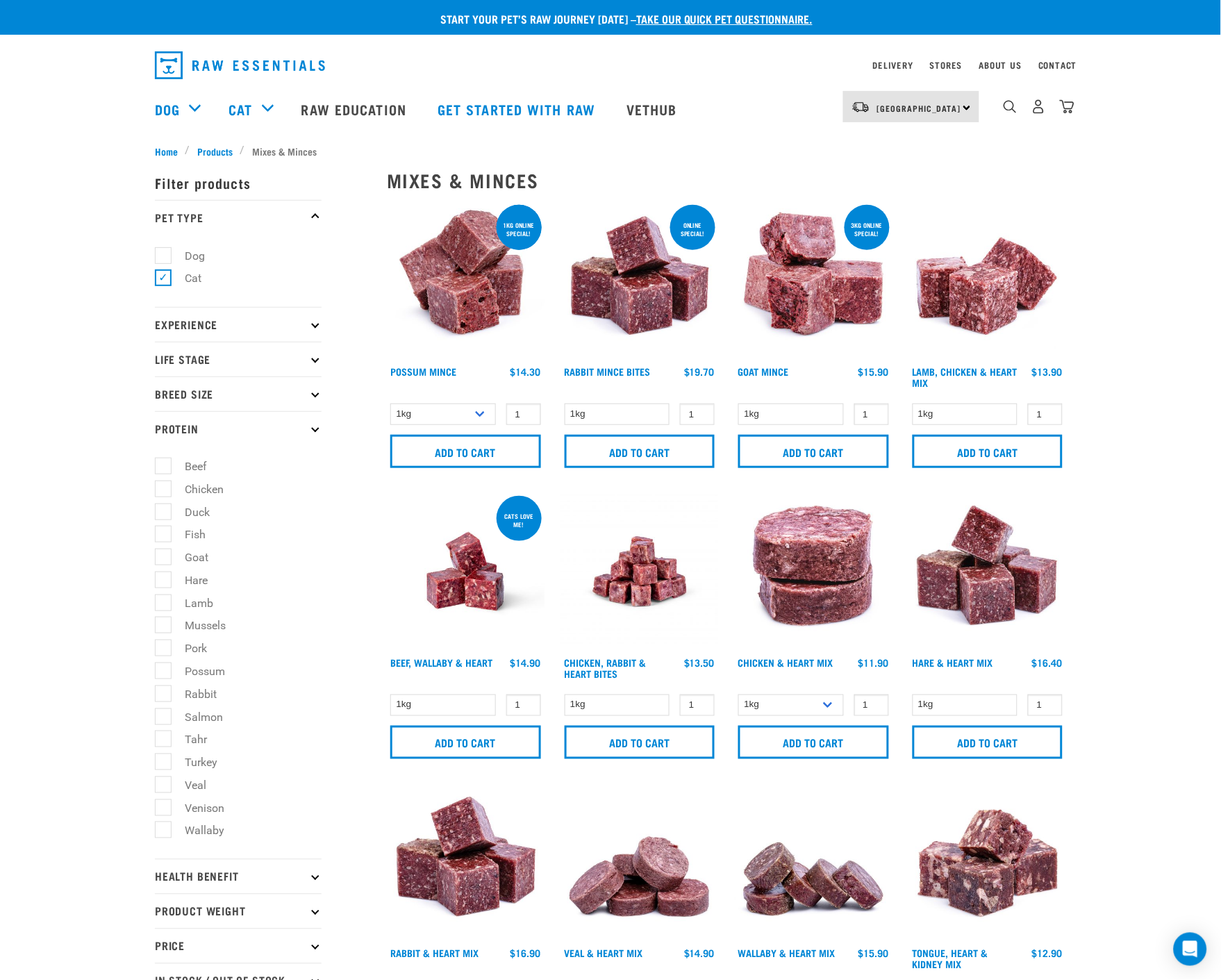
click at [315, 435] on p "Protein" at bounding box center [238, 429] width 167 height 35
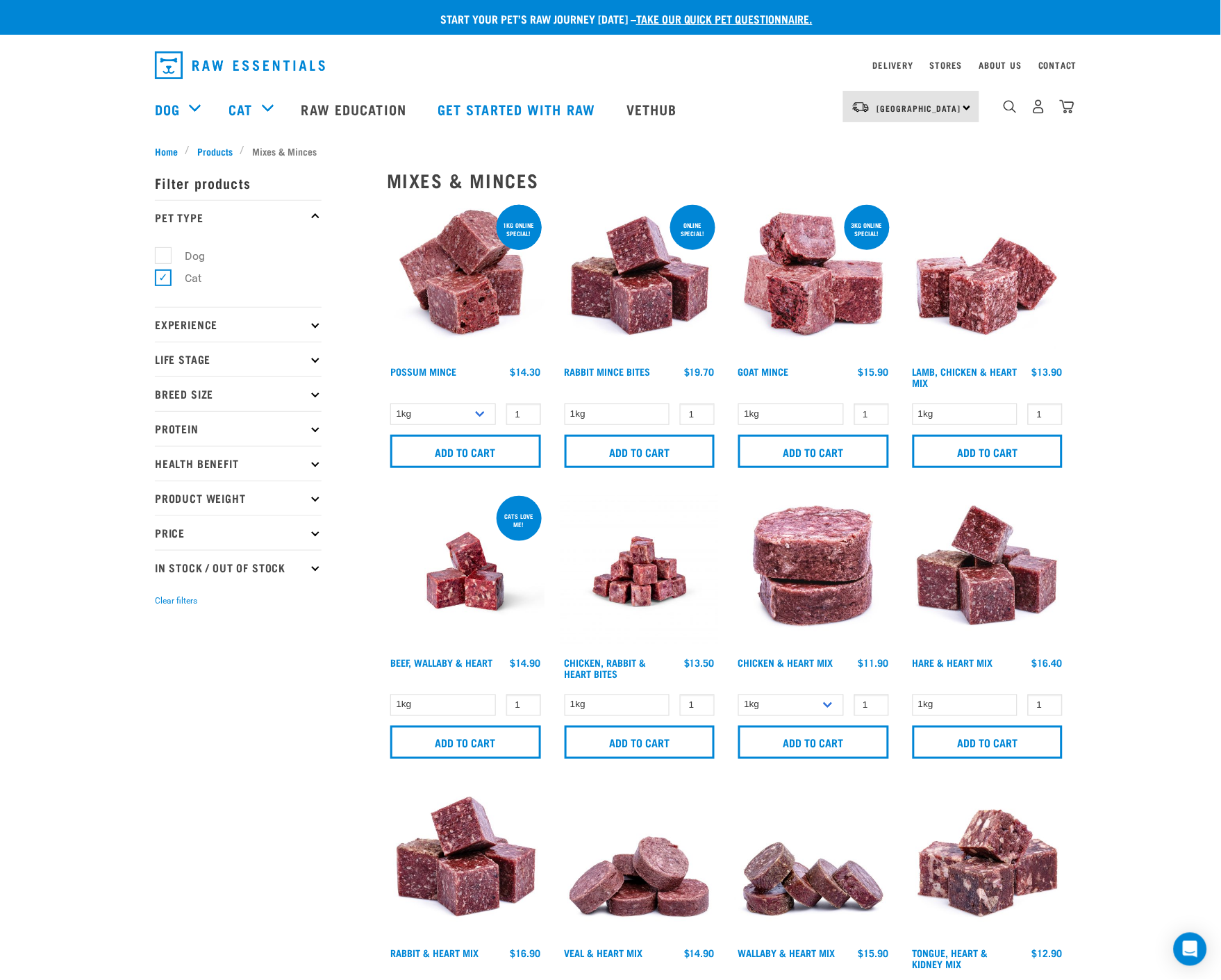
click at [316, 462] on icon at bounding box center [315, 463] width 8 height 8
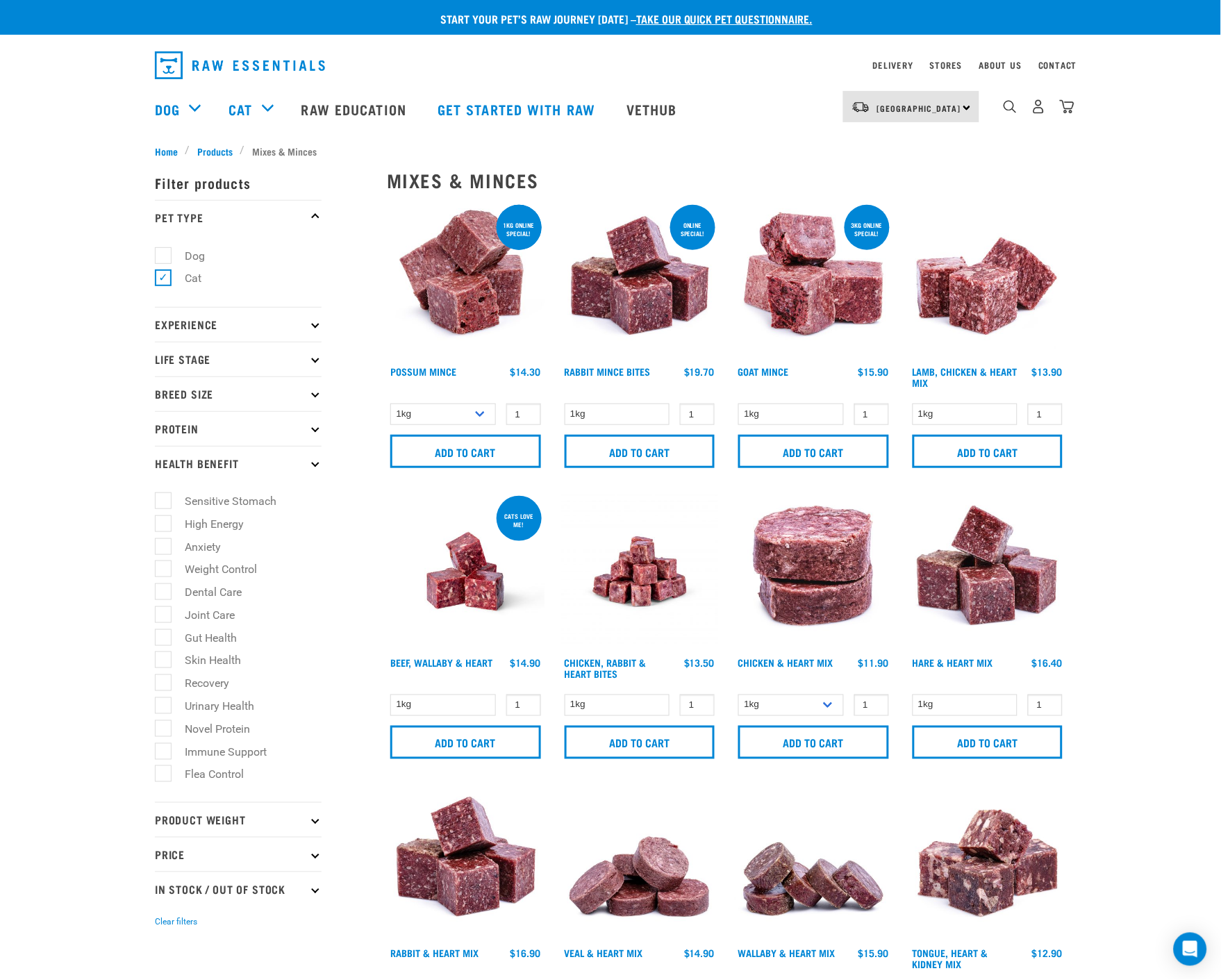
click at [316, 462] on icon at bounding box center [315, 463] width 8 height 8
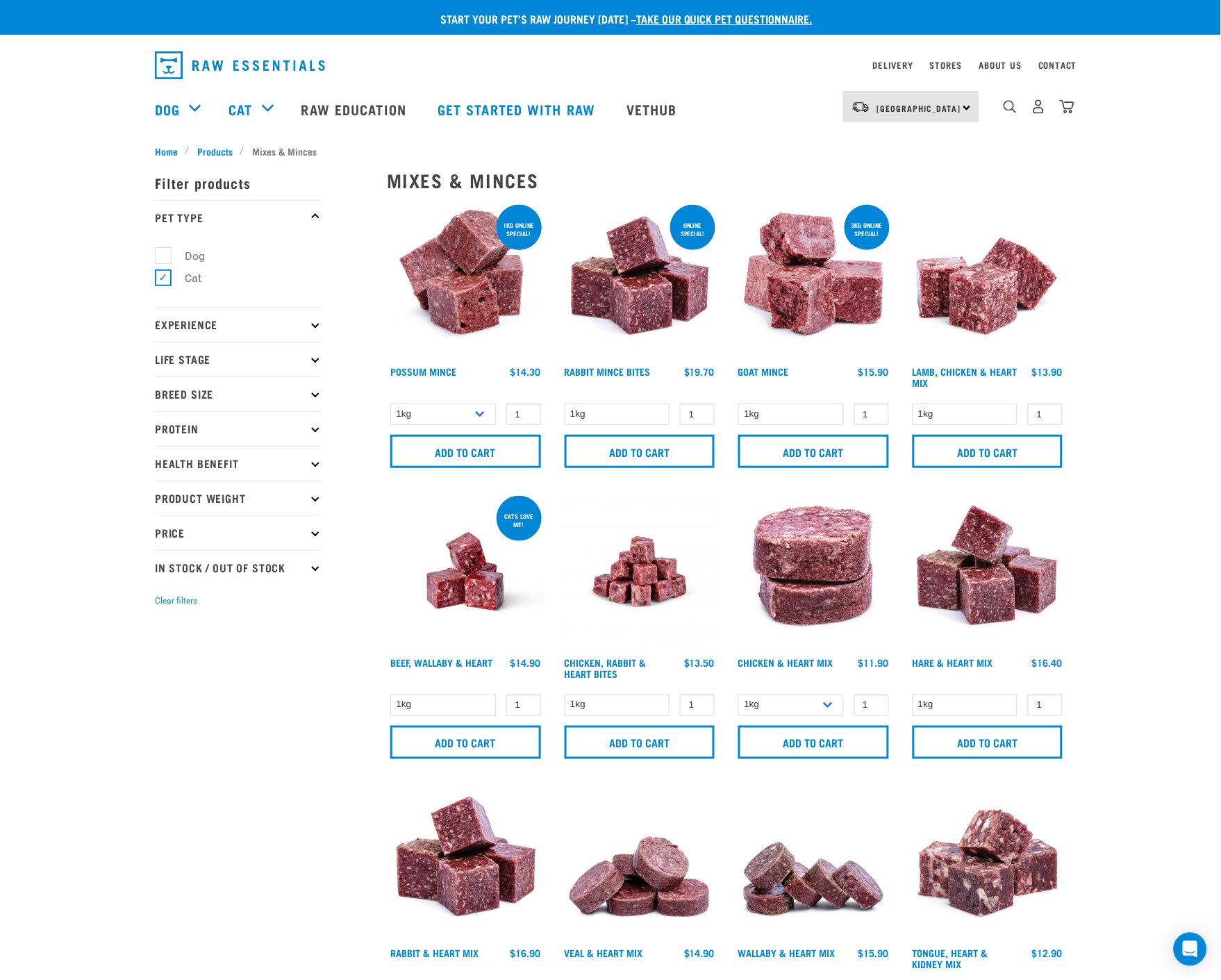
click at [313, 499] on icon at bounding box center [315, 498] width 8 height 8
click at [164, 559] on label "1kg" at bounding box center [185, 559] width 46 height 17
click at [164, 559] on input "1kg" at bounding box center [160, 556] width 9 height 9
checkbox input "true"
click at [459, 660] on link "Beef, Wallaby & Heart" at bounding box center [441, 662] width 102 height 4
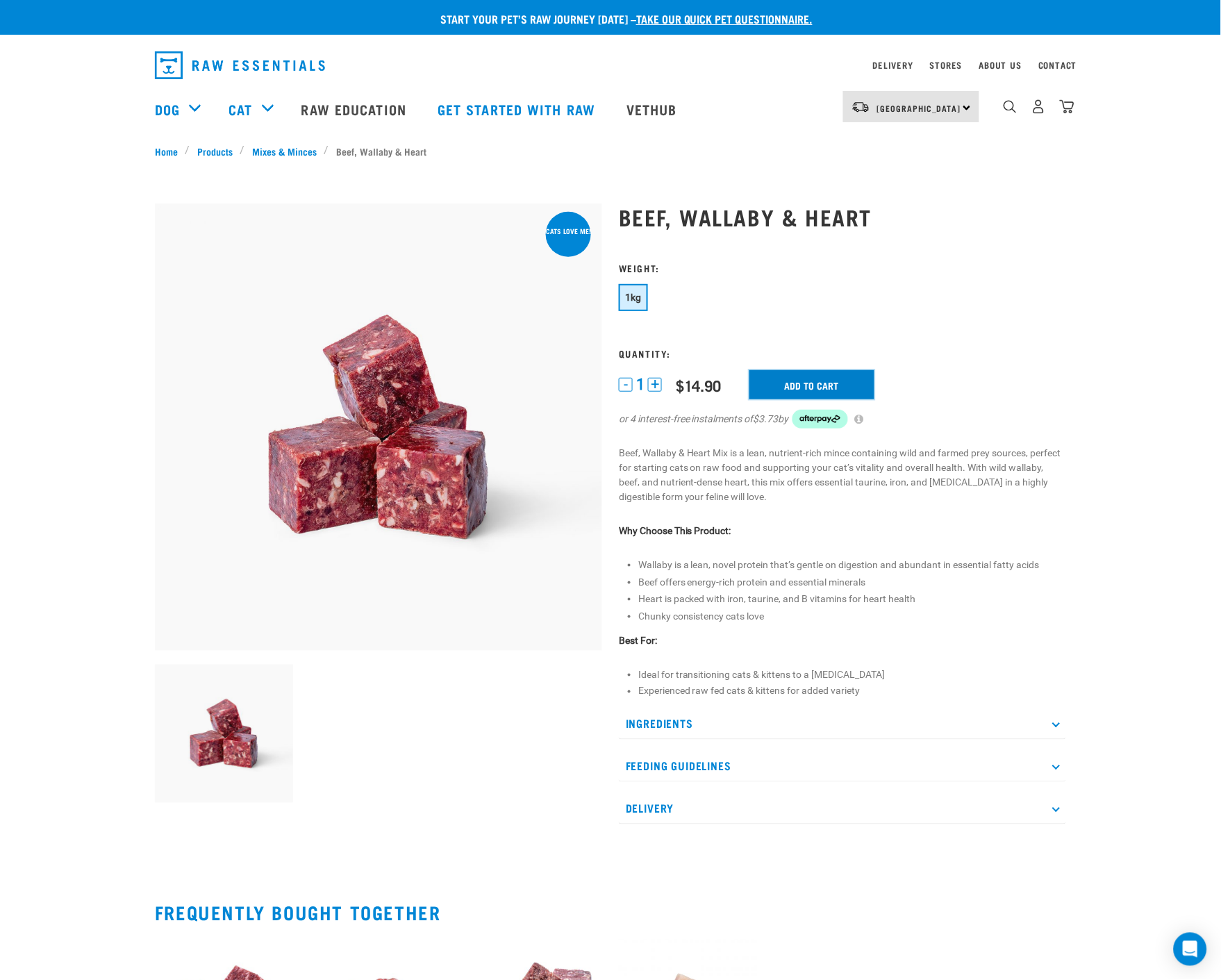
click at [827, 384] on input "Add to cart" at bounding box center [811, 385] width 125 height 30
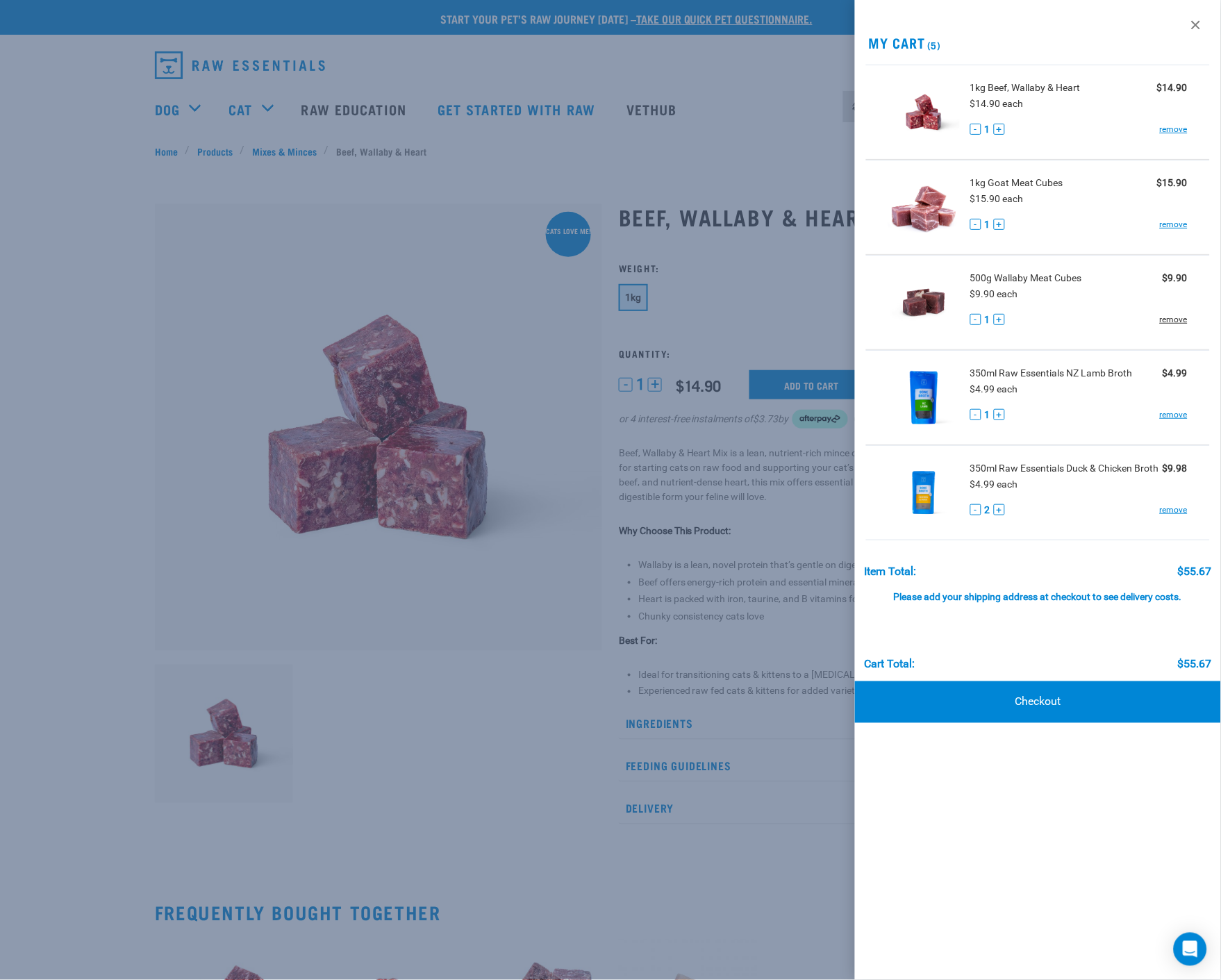
drag, startPoint x: 1175, startPoint y: 317, endPoint x: 1163, endPoint y: 321, distance: 12.6
click at [1175, 317] on link "remove" at bounding box center [1173, 319] width 28 height 13
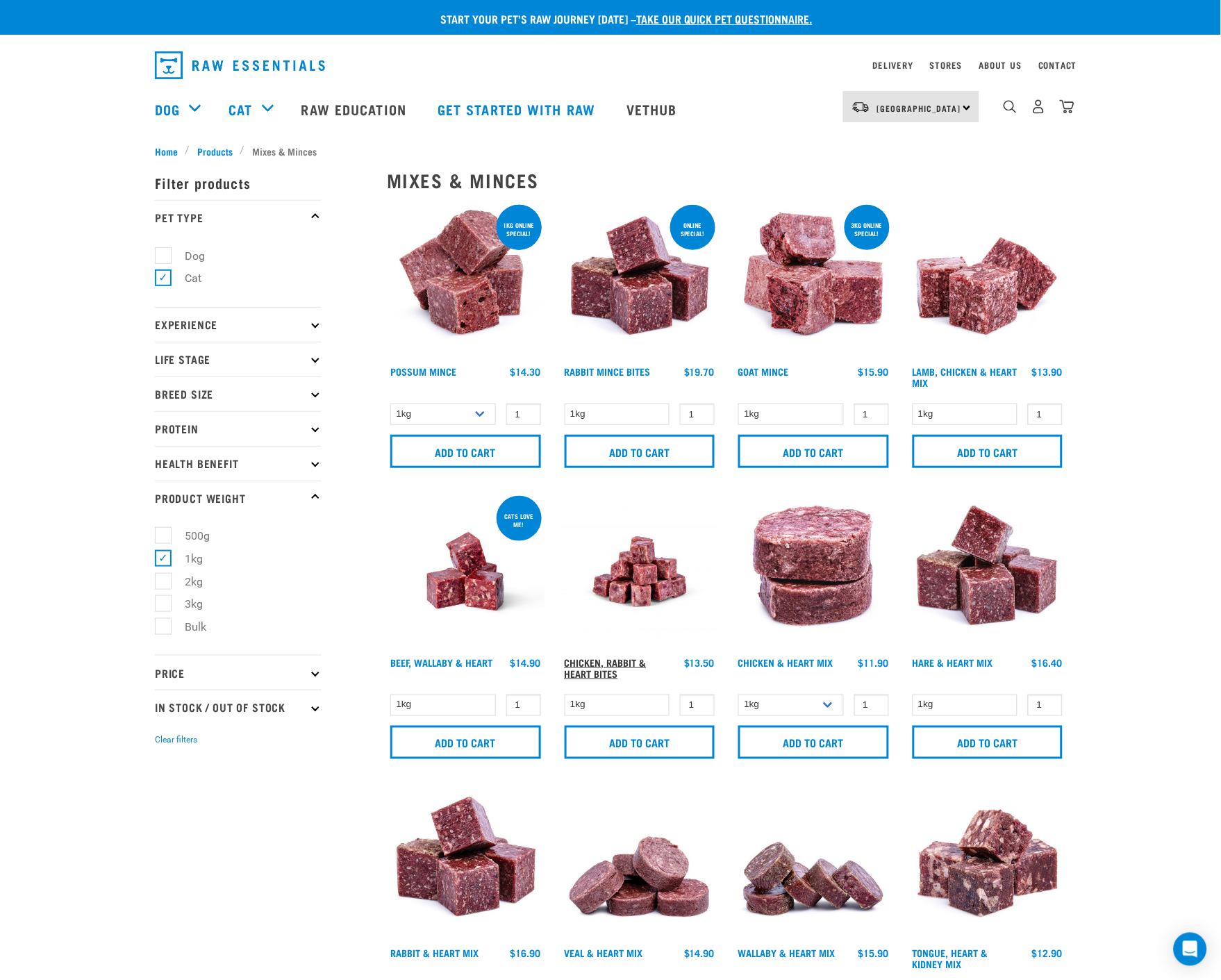
click at [594, 672] on link "Chicken, Rabbit & Heart Bites" at bounding box center [605, 668] width 82 height 16
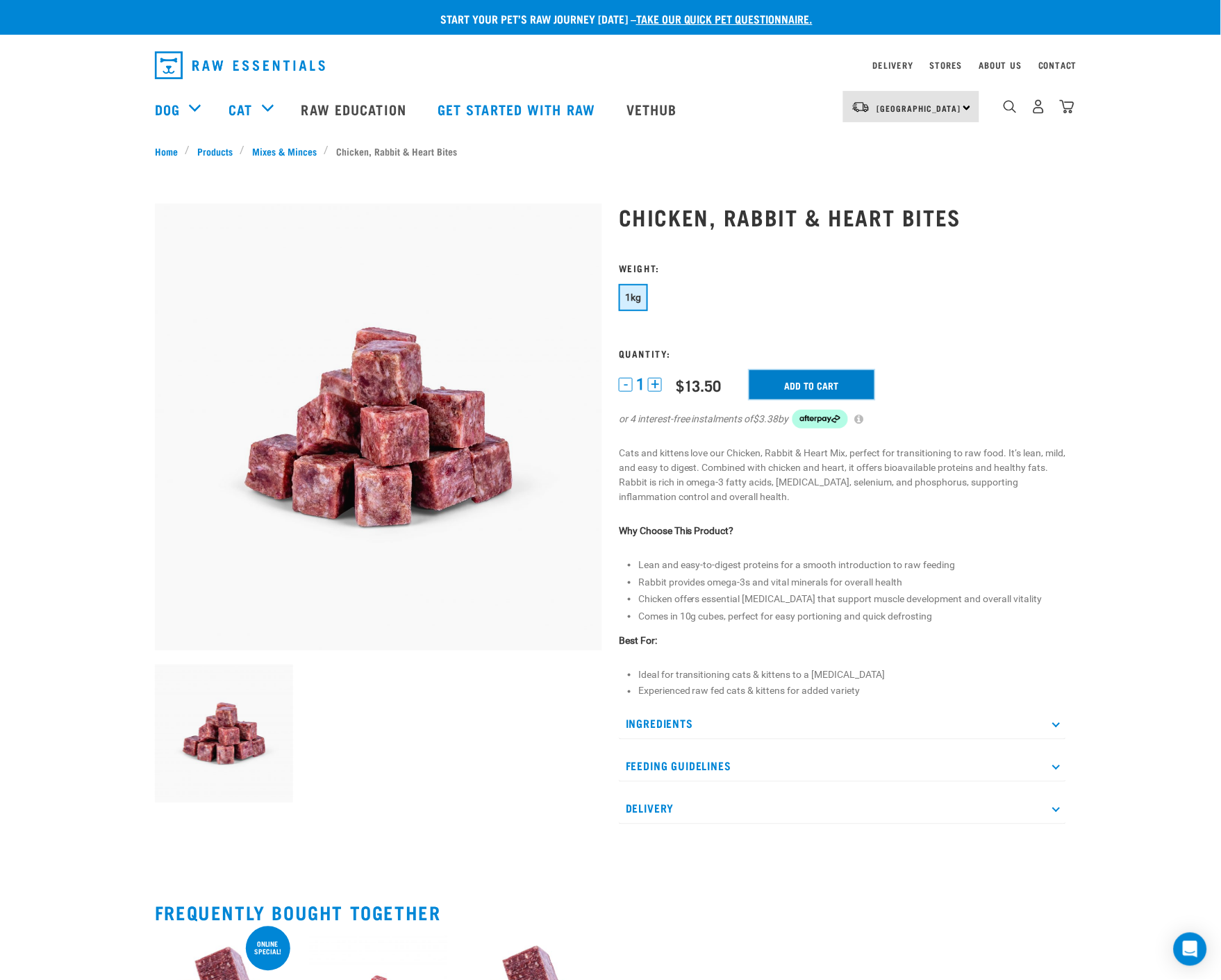
click at [818, 383] on input "Add to cart" at bounding box center [811, 385] width 125 height 30
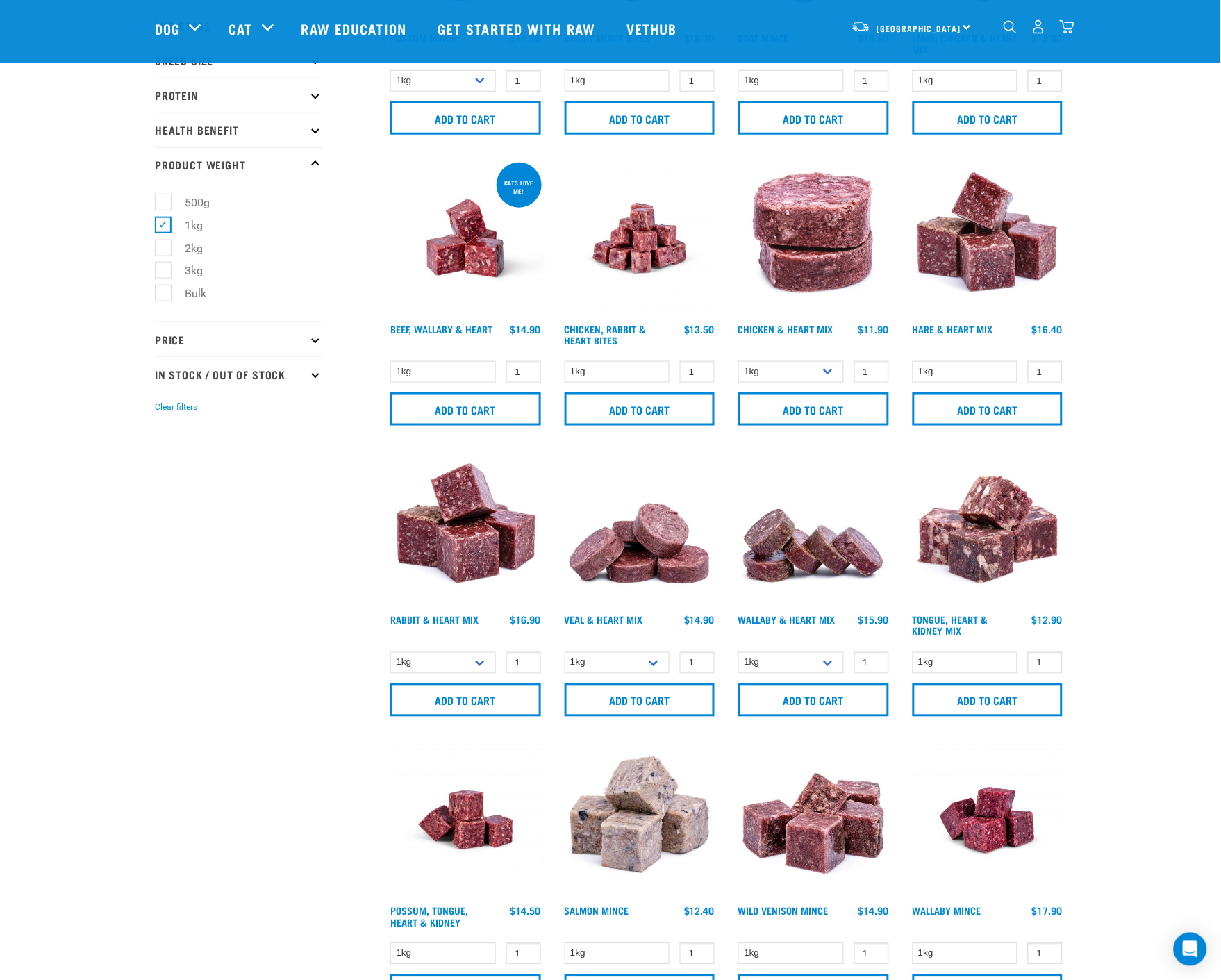
scroll to position [308, 0]
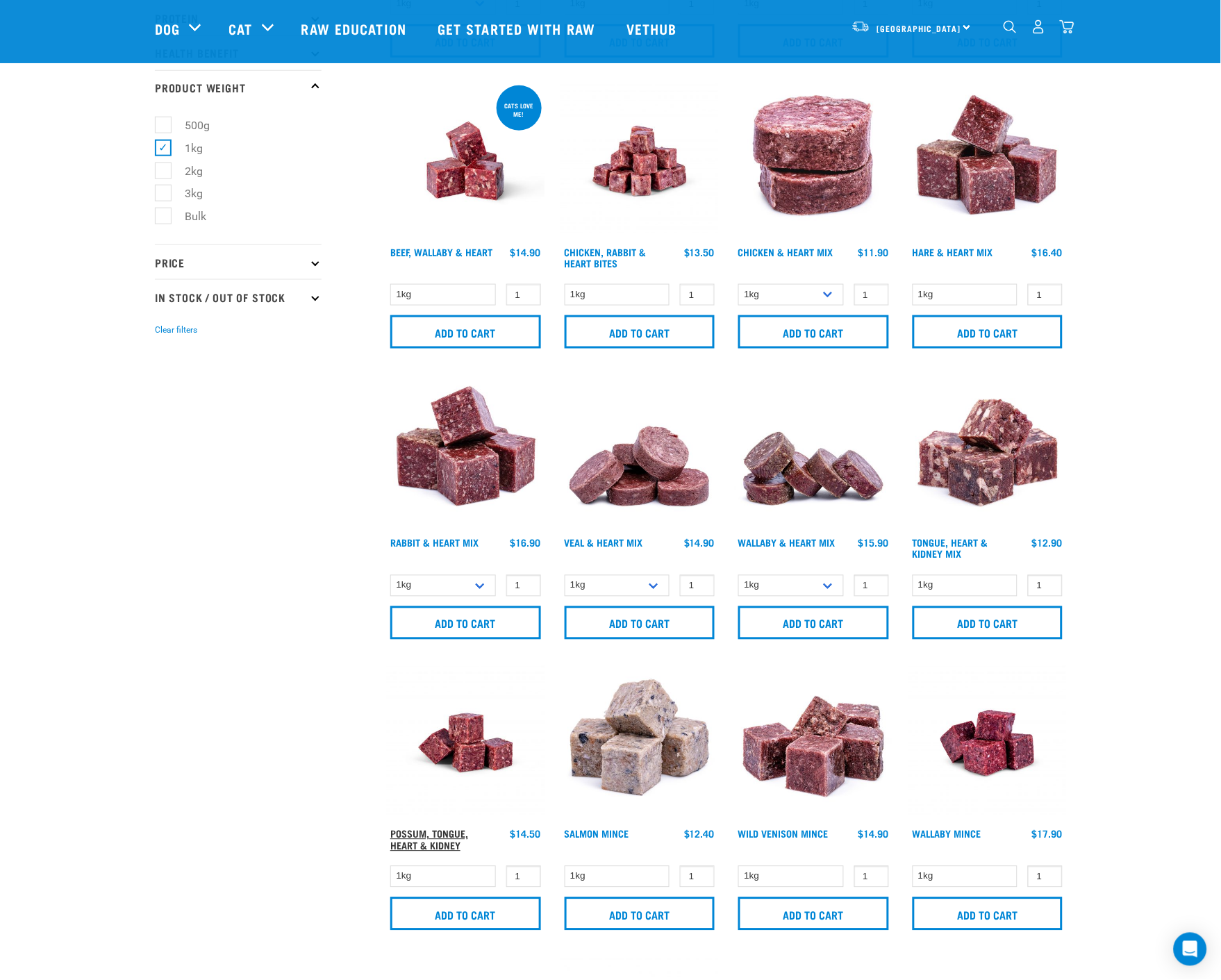
click at [449, 845] on link "Possum, Tongue, Heart & Kidney" at bounding box center [429, 839] width 78 height 16
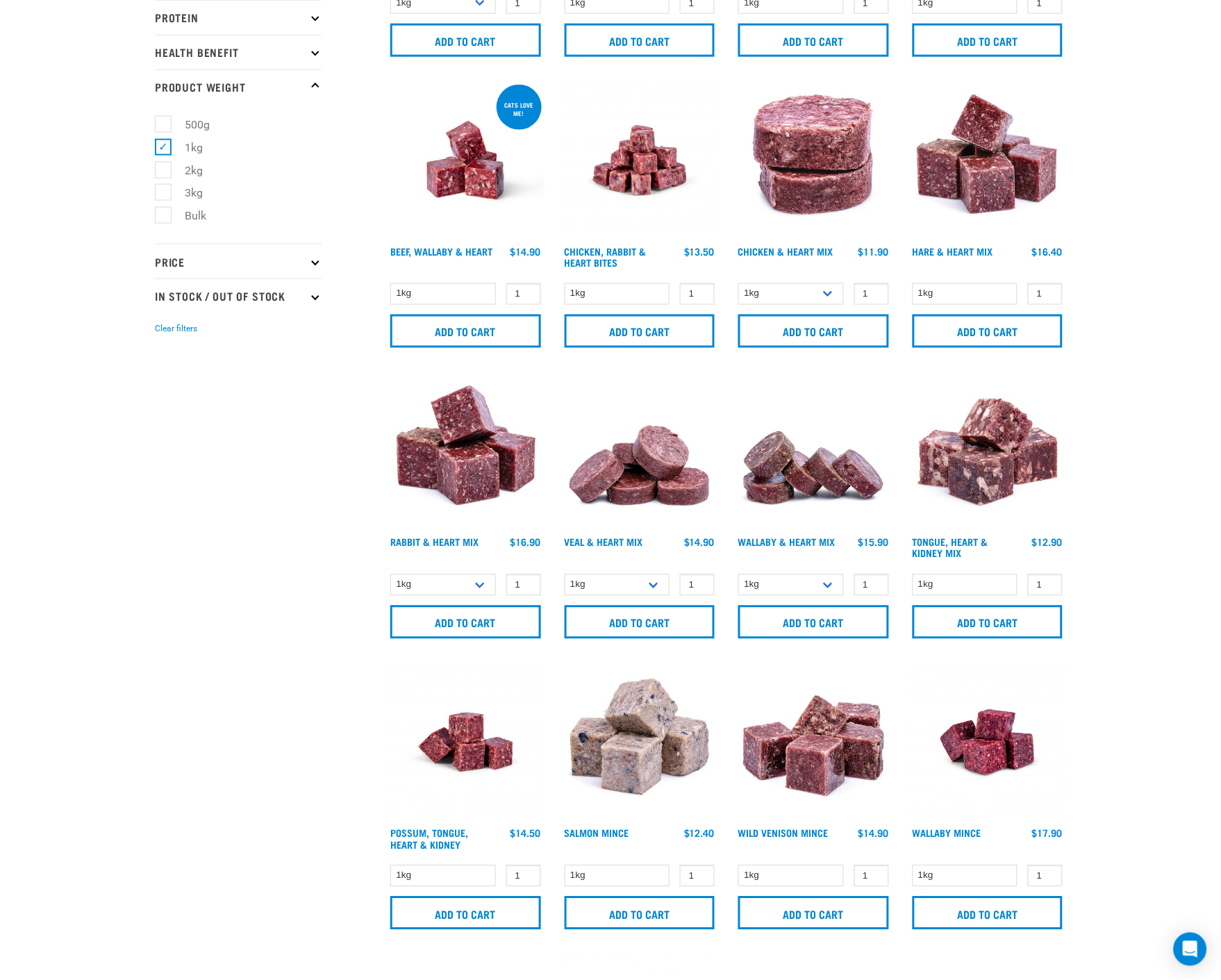
scroll to position [489, 0]
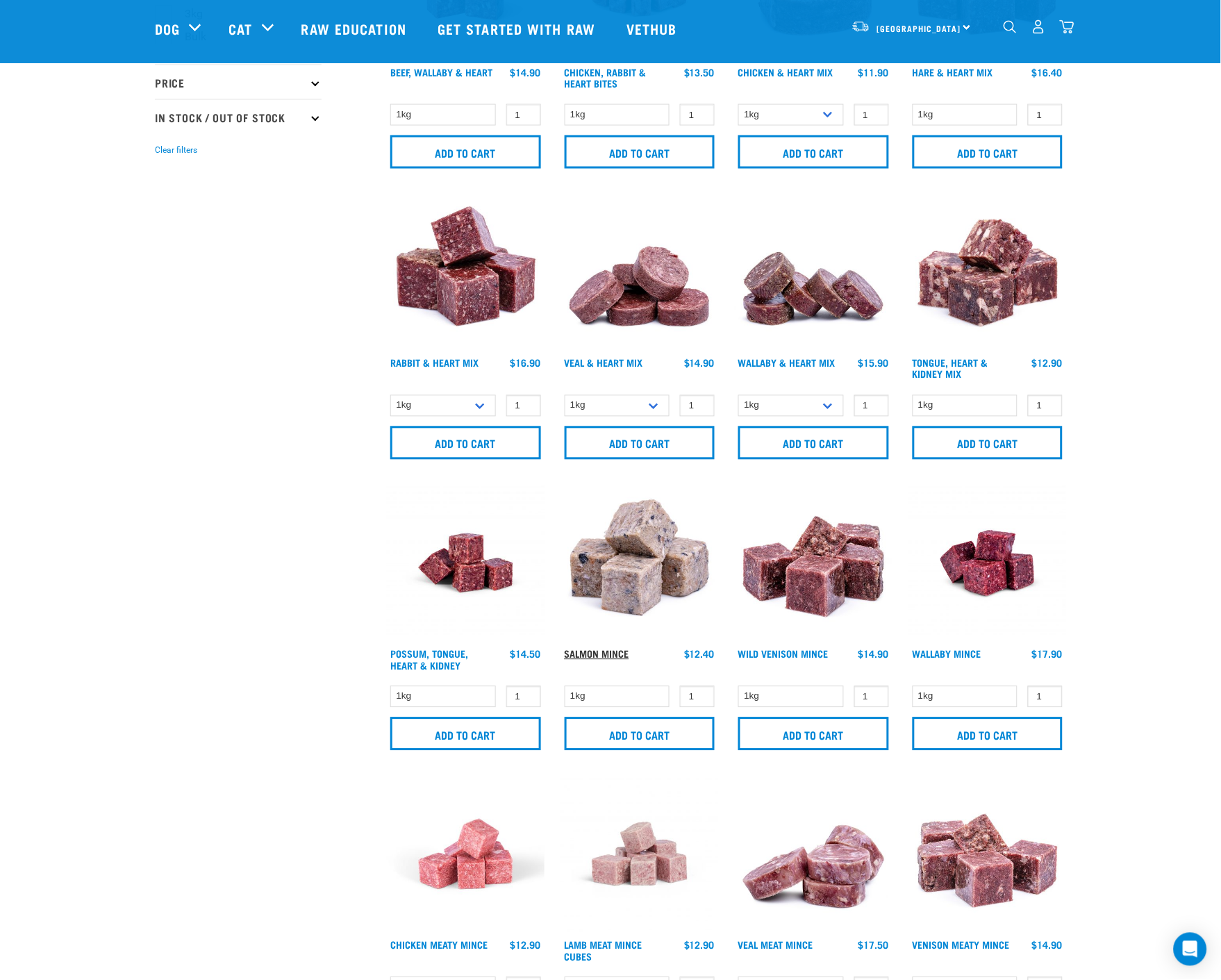
click at [599, 652] on link "Salmon Mince" at bounding box center [597, 654] width 65 height 4
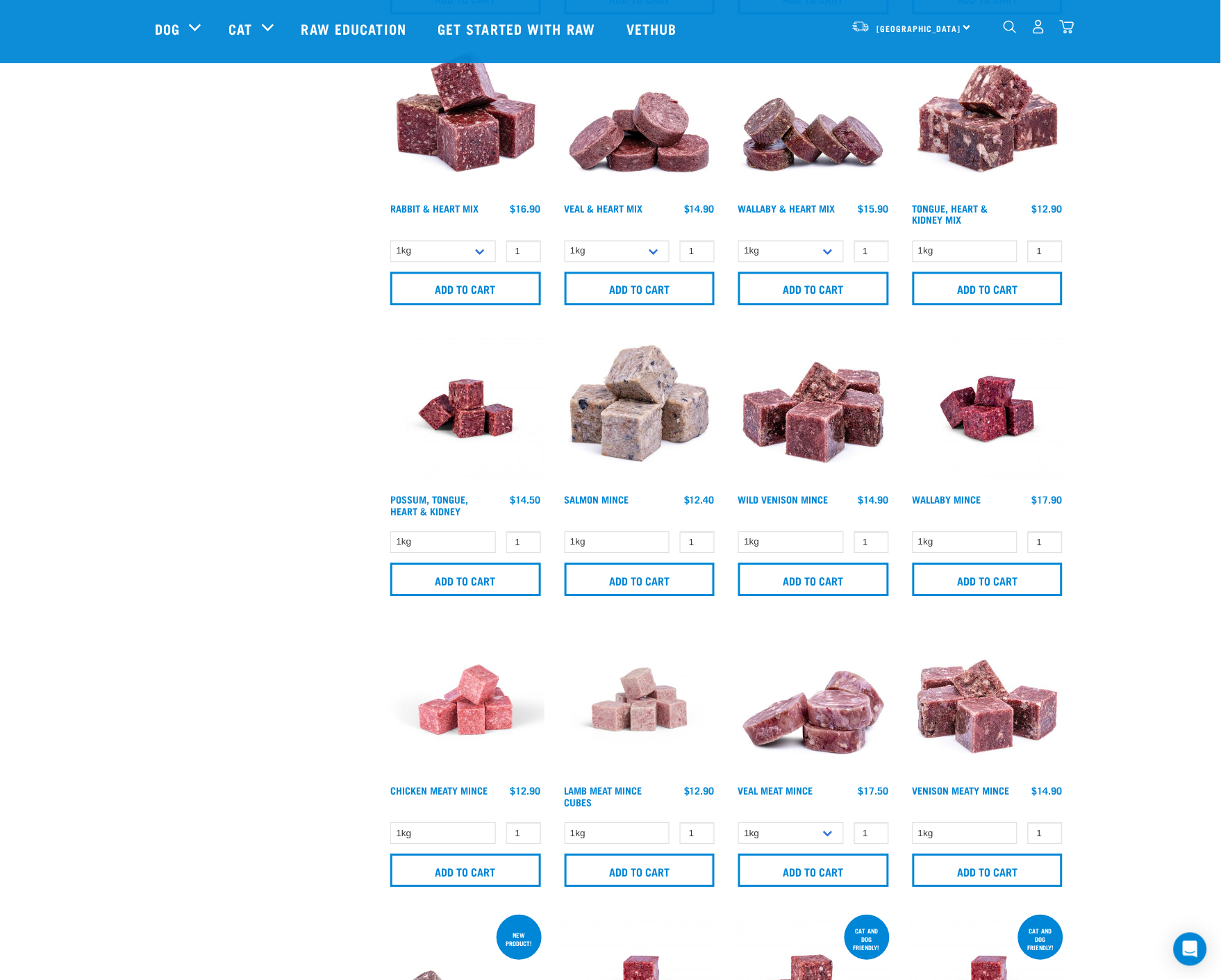
scroll to position [720, 0]
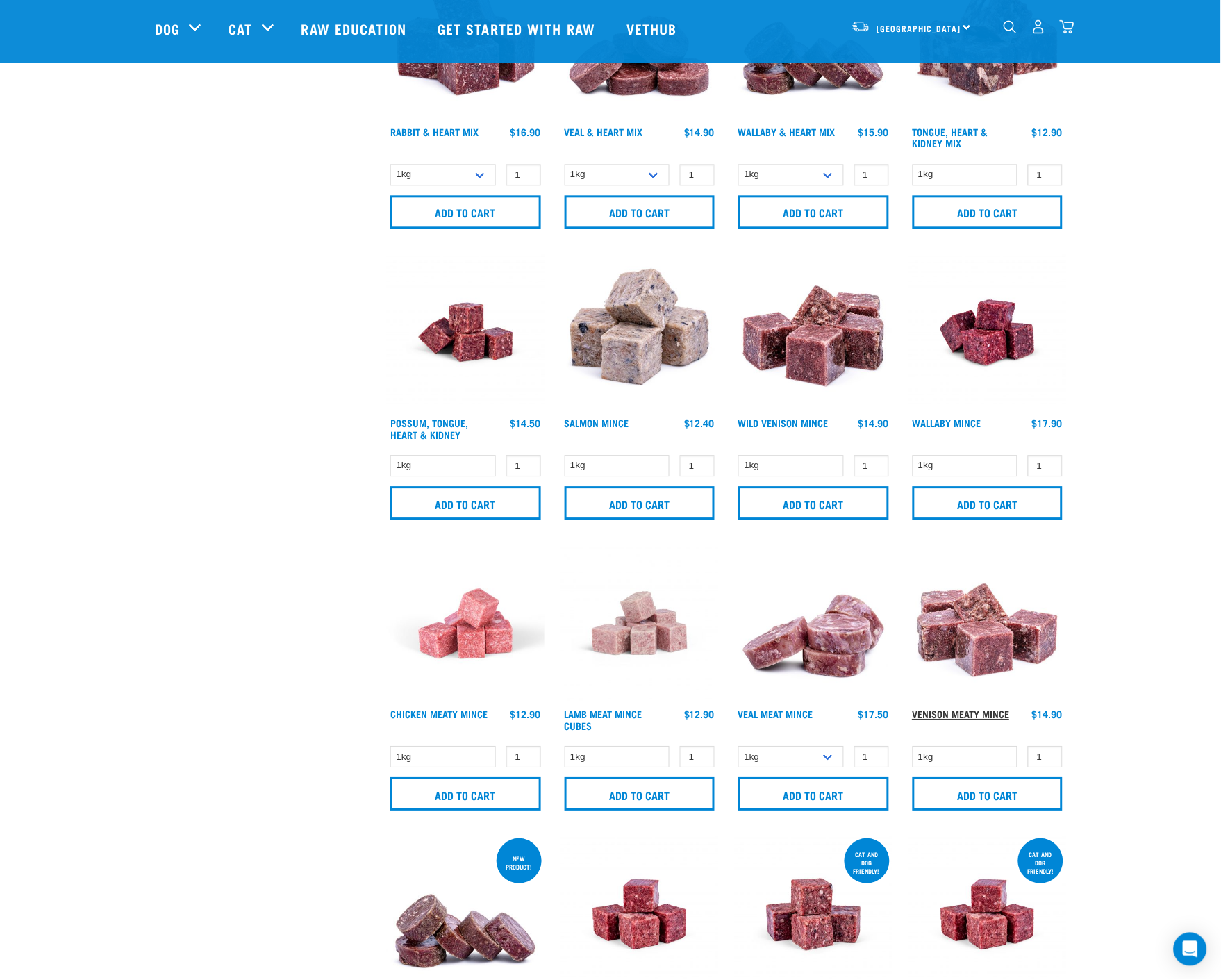
click at [969, 711] on link "Venison Meaty Mince" at bounding box center [961, 713] width 97 height 4
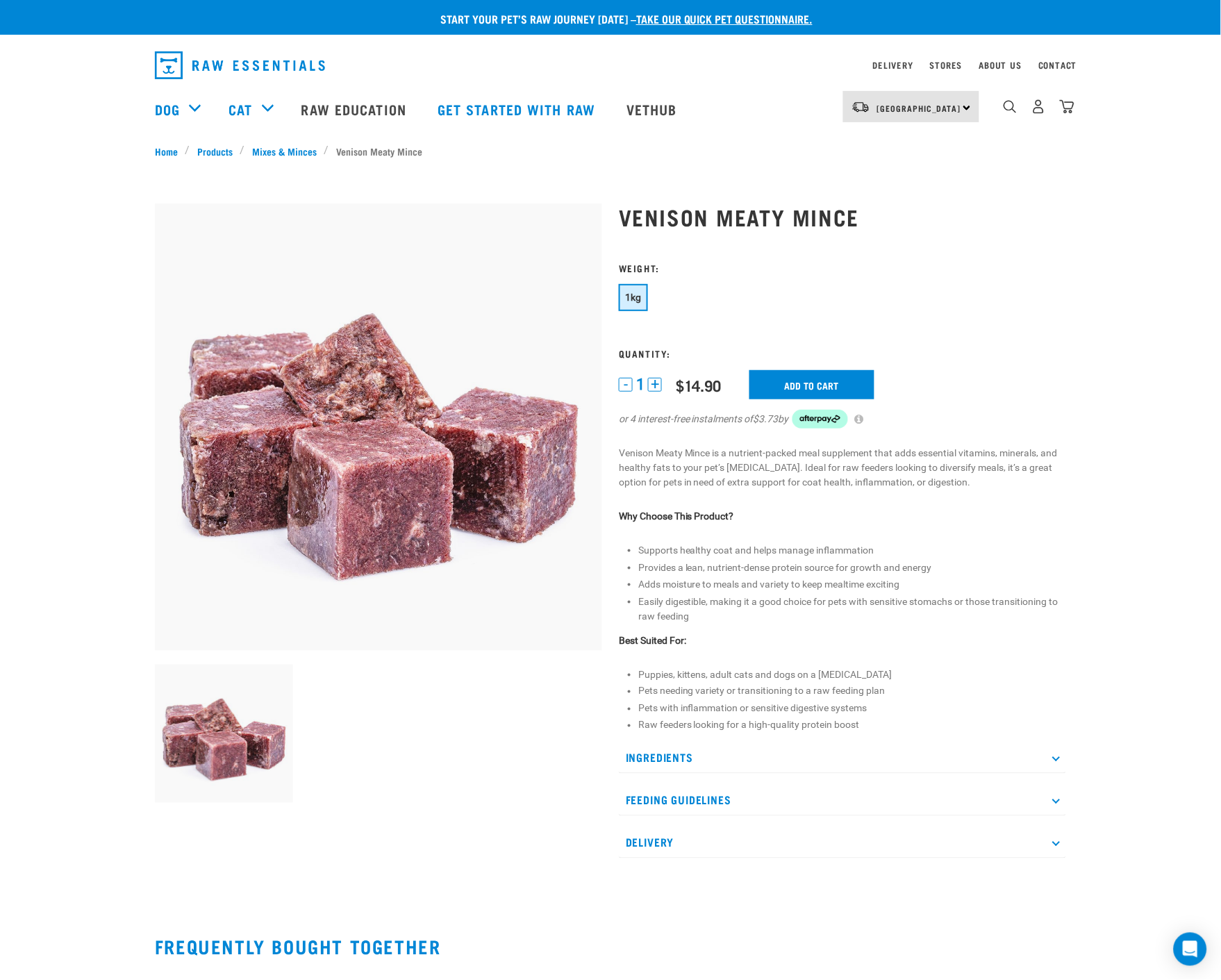
click at [1052, 758] on p "Ingredients" at bounding box center [842, 758] width 447 height 31
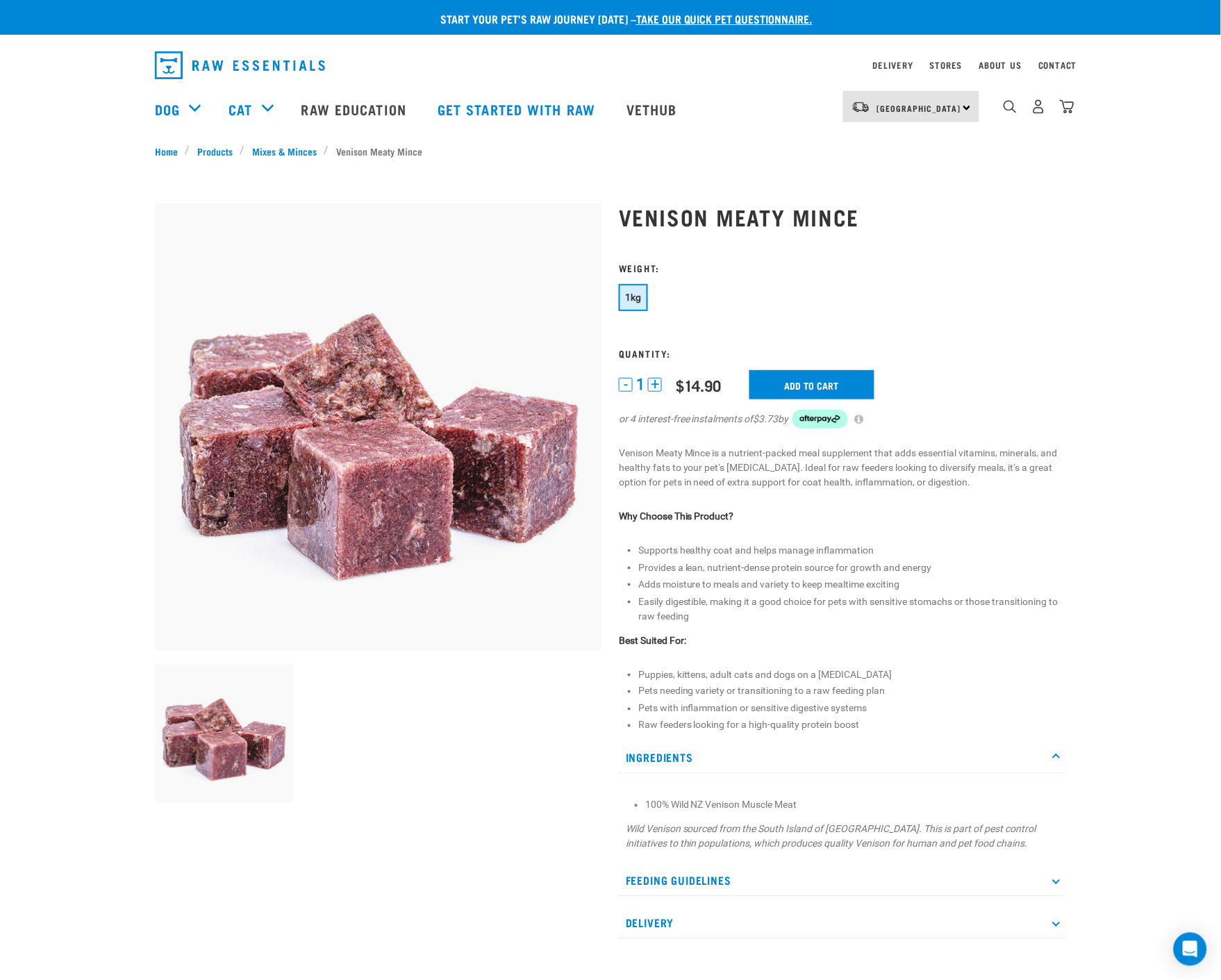
click at [1052, 758] on p "Ingredients" at bounding box center [842, 758] width 447 height 31
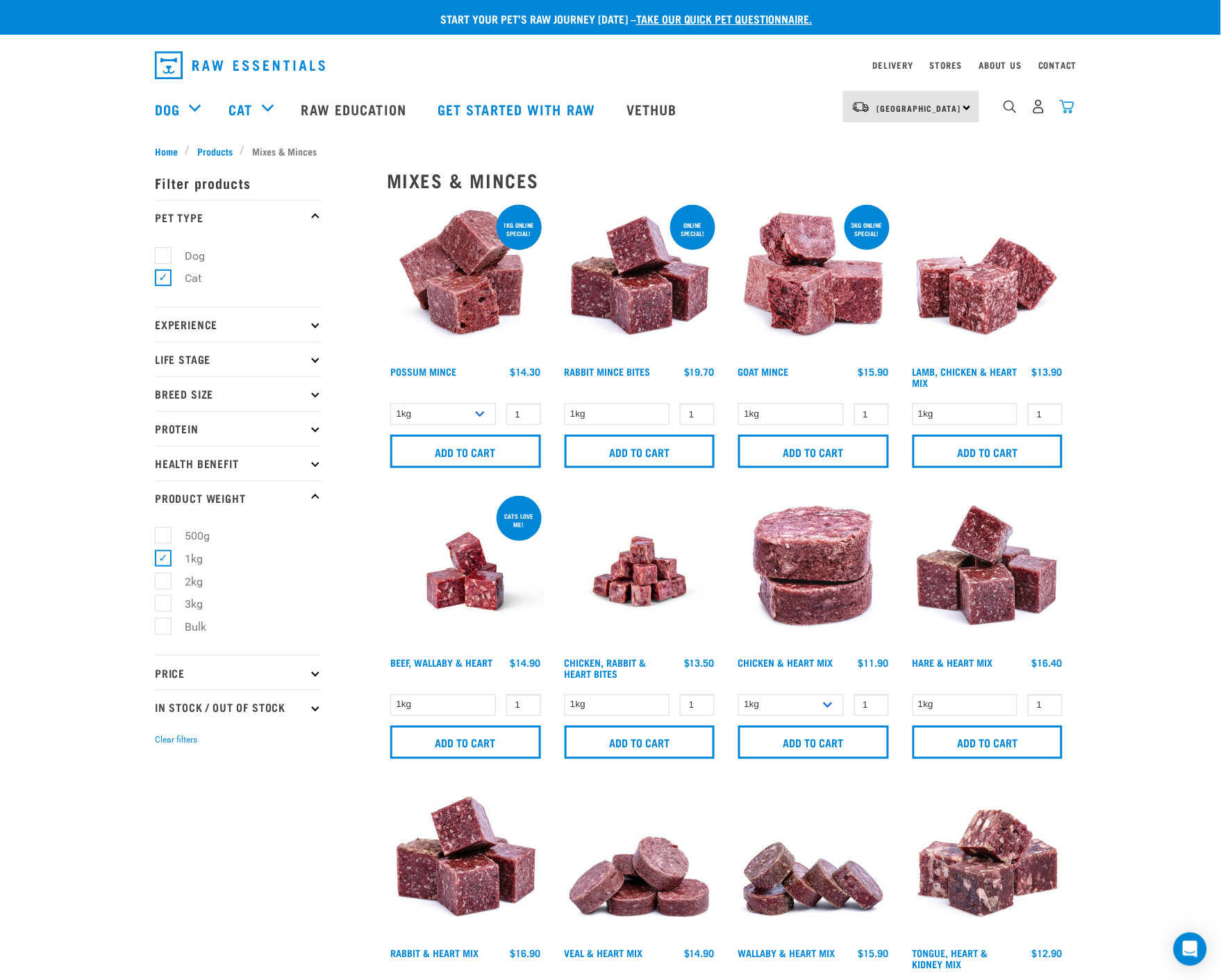
click at [1063, 108] on img "dropdown navigation" at bounding box center [1067, 107] width 14 height 14
